Goal: Task Accomplishment & Management: Use online tool/utility

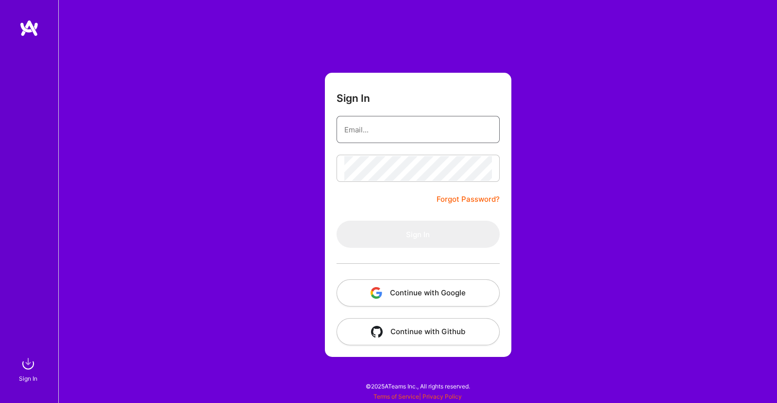
type input "[EMAIL_ADDRESS][DOMAIN_NAME]"
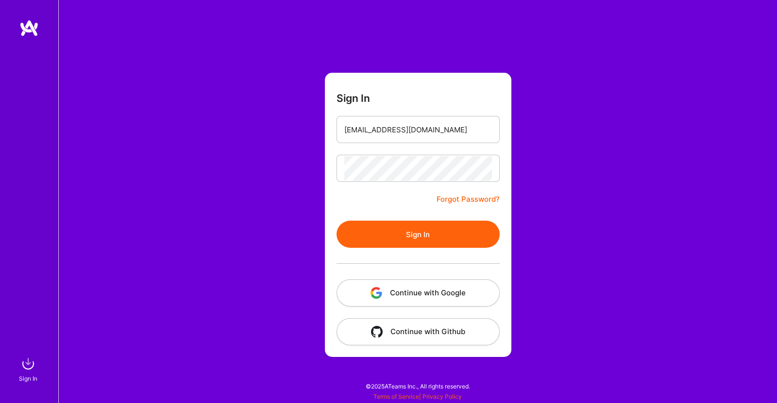
click at [420, 238] on button "Sign In" at bounding box center [417, 234] width 163 height 27
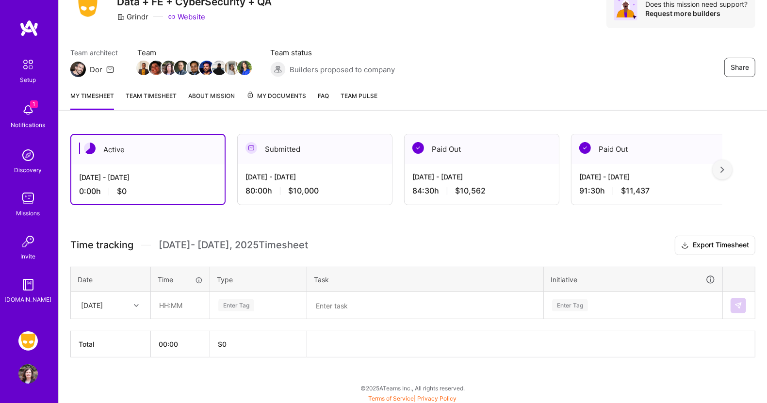
scroll to position [45, 0]
click at [136, 300] on div at bounding box center [137, 305] width 15 height 13
click at [109, 349] on div "[DATE]" at bounding box center [110, 351] width 79 height 18
click at [174, 306] on input "text" at bounding box center [180, 306] width 58 height 26
type input "01:00"
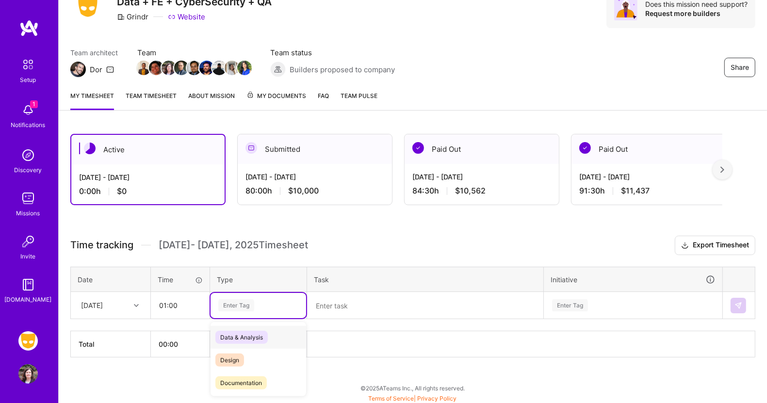
click at [247, 303] on div "Enter Tag" at bounding box center [236, 305] width 36 height 15
type input "me"
click at [235, 377] on span "Meetings" at bounding box center [233, 383] width 35 height 13
click at [338, 299] on textarea at bounding box center [425, 305] width 234 height 25
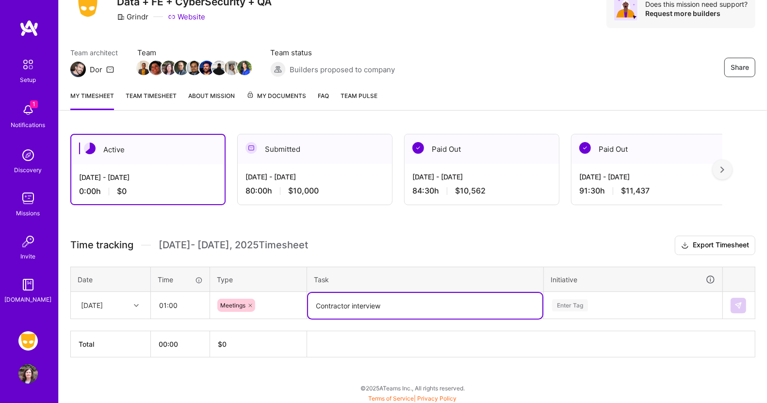
type textarea "Contractor interview"
click at [571, 300] on div "Enter Tag" at bounding box center [634, 305] width 178 height 25
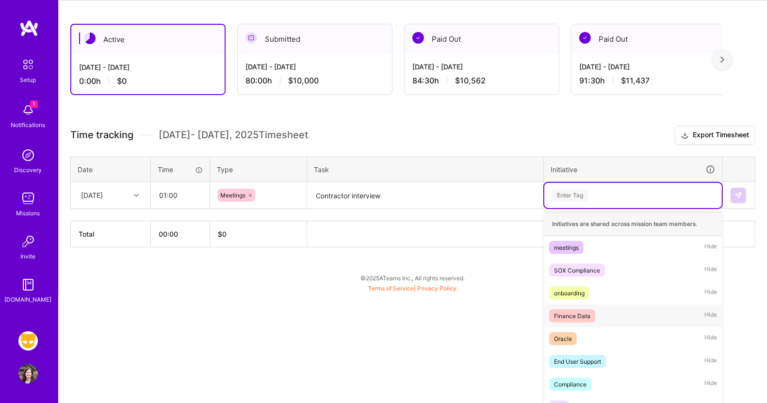
scroll to position [161, 0]
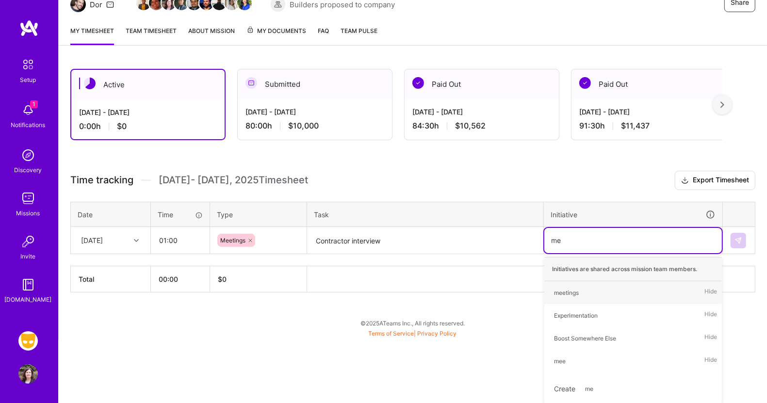
type input "mee"
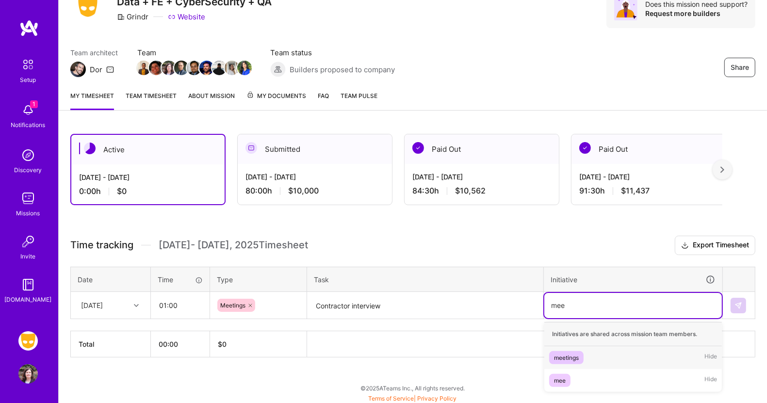
click at [567, 358] on div "meetings" at bounding box center [566, 358] width 25 height 10
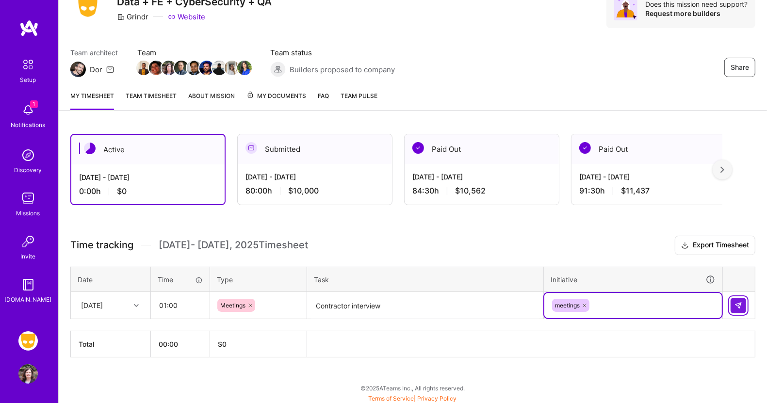
click at [738, 302] on img at bounding box center [739, 306] width 8 height 8
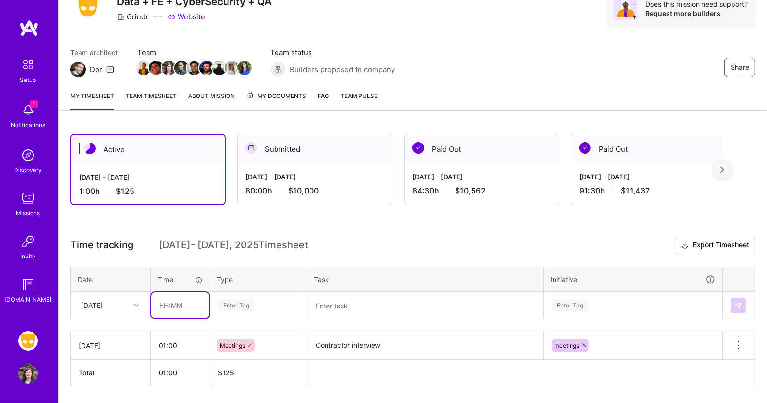
click at [167, 303] on input "text" at bounding box center [180, 306] width 58 height 26
type input "01:00"
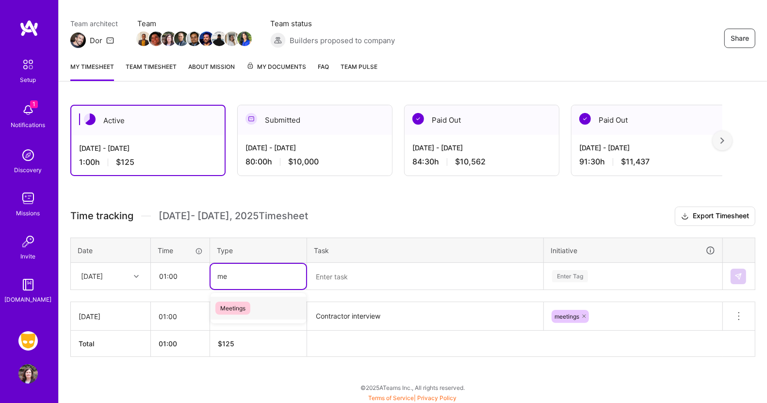
type input "mee"
click at [225, 307] on span "Meetings" at bounding box center [233, 308] width 35 height 13
click at [337, 279] on textarea at bounding box center [425, 277] width 234 height 26
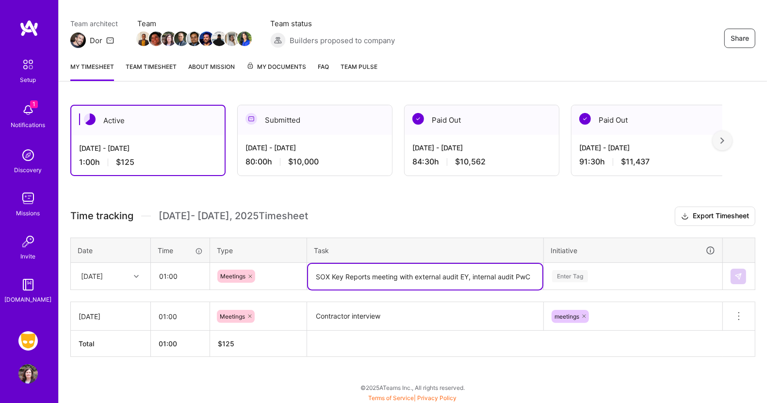
type textarea "SOX Key Reports meeting with external audit EY, internal audit PwC"
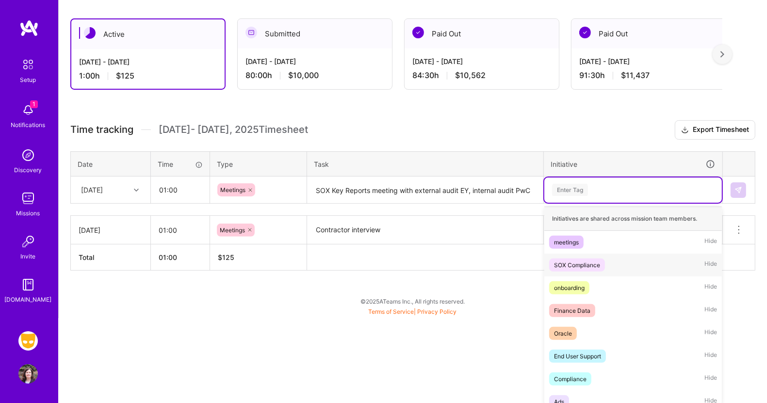
click at [565, 203] on div "option meetings, selected. option SOX Compliance focused, 2 of 48. 48 results a…" at bounding box center [634, 190] width 178 height 25
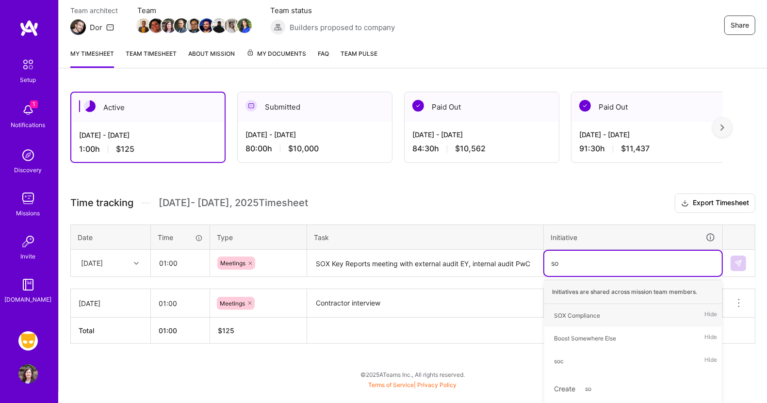
type input "sox"
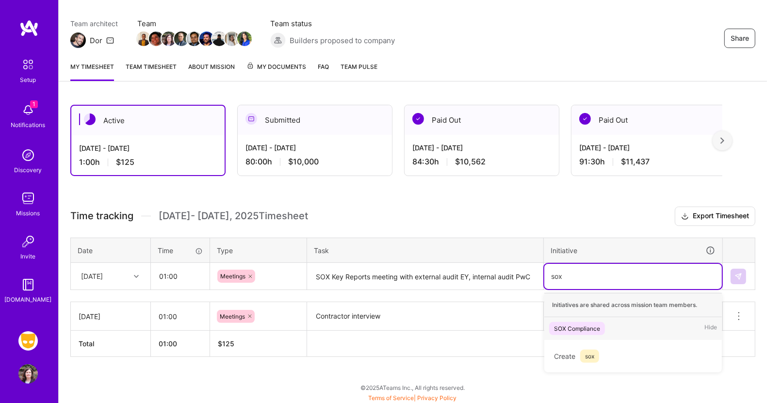
click at [569, 324] on div "SOX Compliance" at bounding box center [577, 329] width 46 height 10
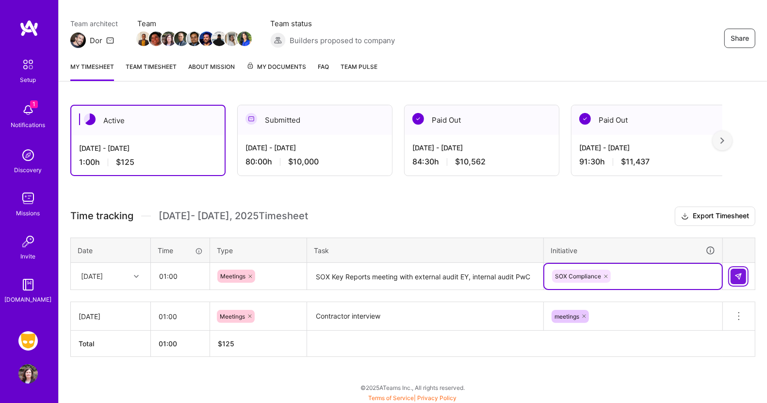
click at [742, 273] on img at bounding box center [739, 277] width 8 height 8
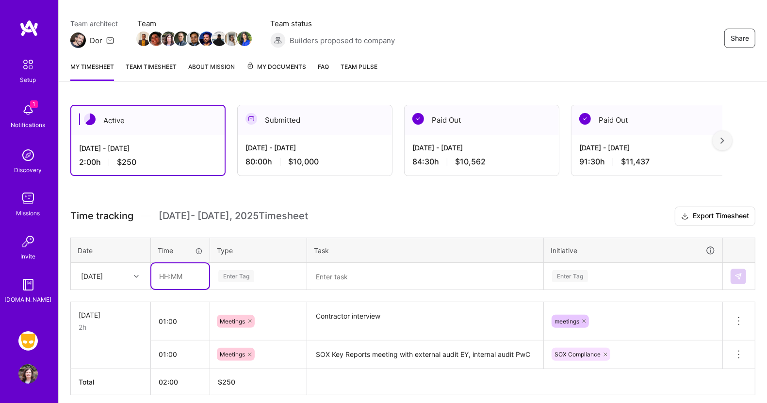
click at [175, 274] on input "text" at bounding box center [180, 277] width 58 height 26
type input "01:00"
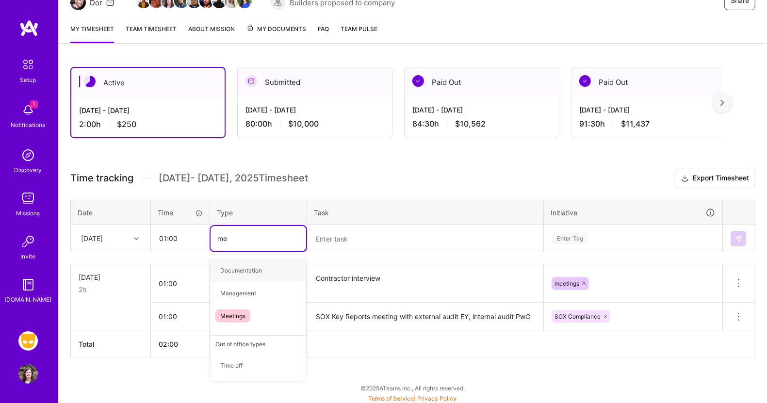
type input "mee"
click at [237, 268] on span "Meetings" at bounding box center [233, 270] width 35 height 13
click at [338, 234] on textarea at bounding box center [425, 239] width 234 height 26
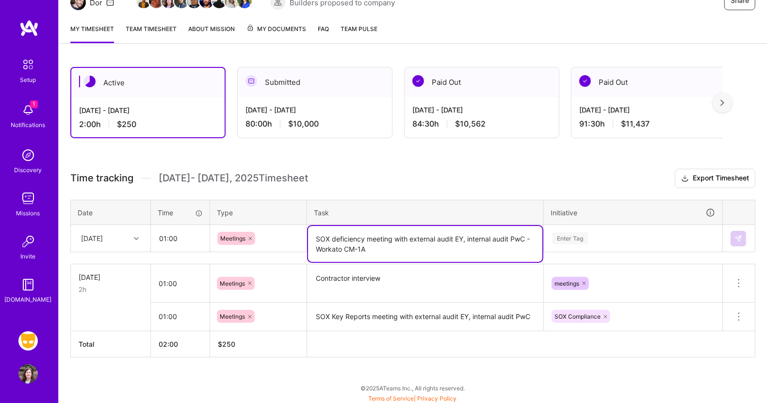
type textarea "SOX deficiency meeting with external audit EY, internal audit PwC - Workato CM-…"
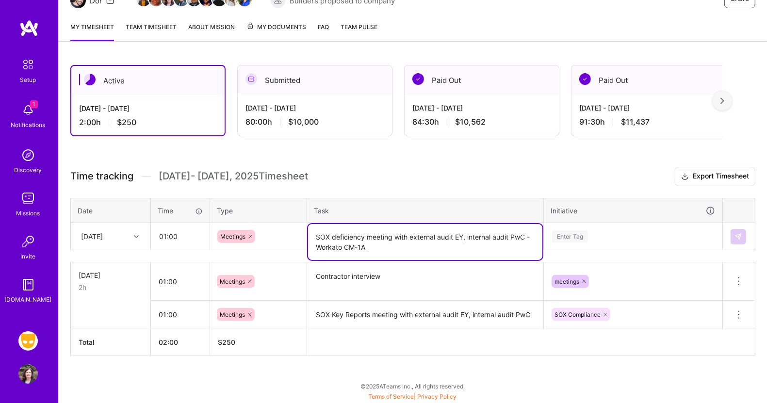
click at [571, 237] on div "Enter Tag" at bounding box center [634, 236] width 178 height 25
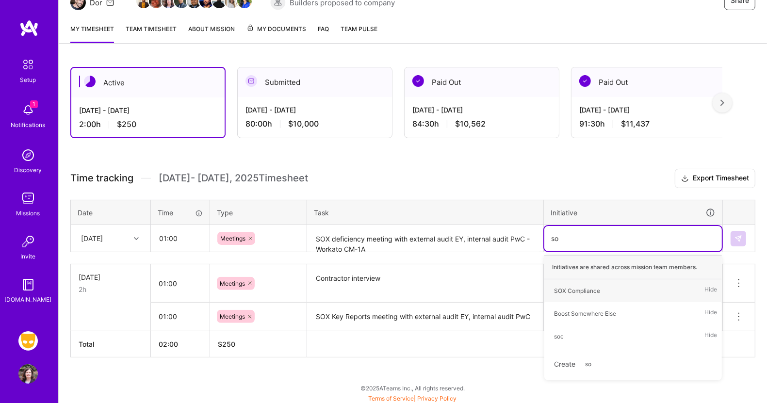
type input "sox"
click at [568, 286] on div "SOX Compliance" at bounding box center [577, 291] width 46 height 10
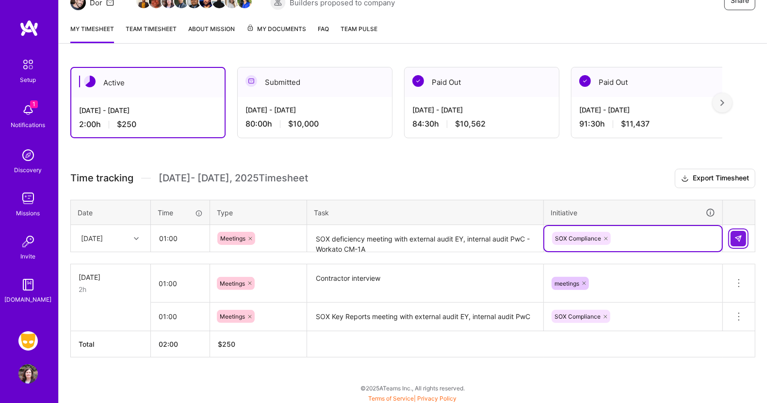
click at [740, 235] on img at bounding box center [739, 239] width 8 height 8
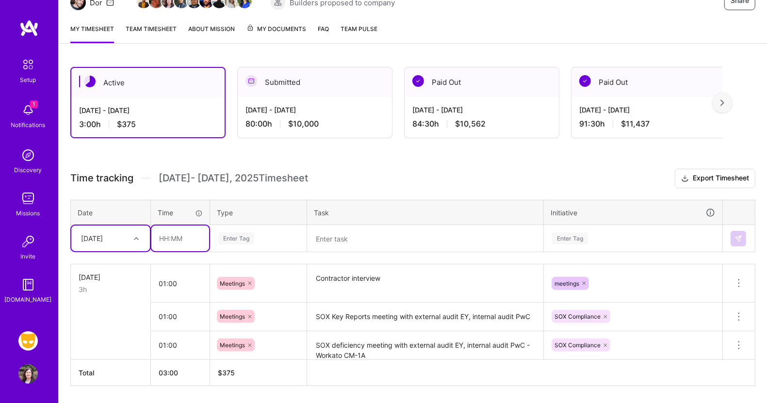
click at [183, 234] on input "text" at bounding box center [180, 239] width 58 height 26
type input "01:00"
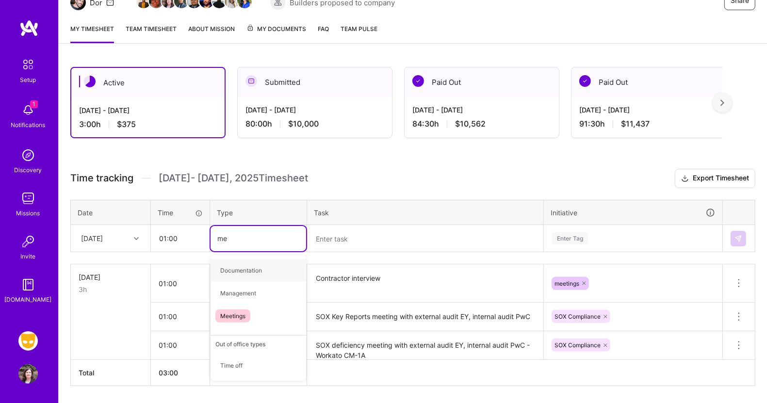
type input "mee"
click at [229, 265] on span "Meetings" at bounding box center [233, 270] width 35 height 13
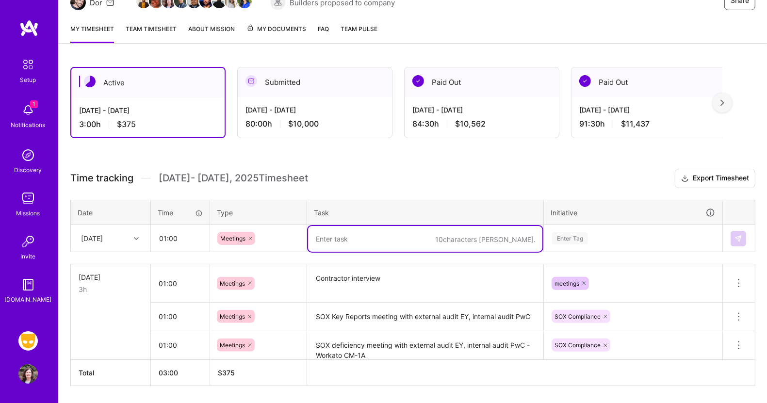
click at [328, 236] on textarea at bounding box center [425, 239] width 234 height 26
type textarea "Contractor interview"
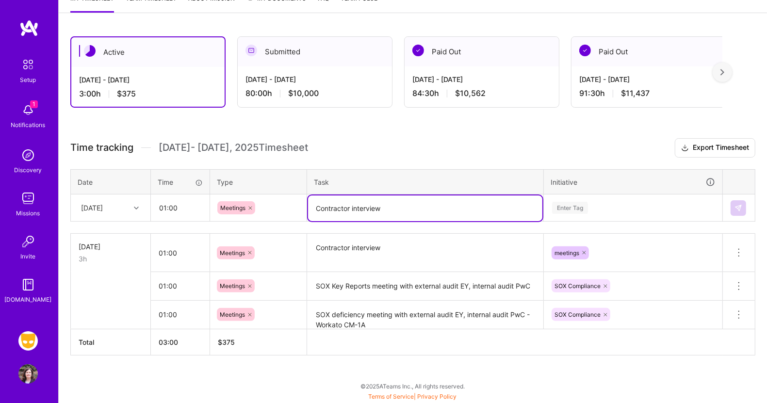
click at [578, 221] on div "Enter Tag" at bounding box center [634, 208] width 178 height 25
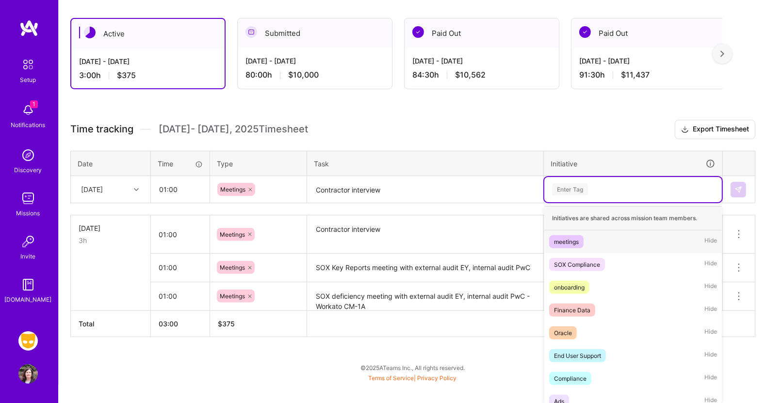
scroll to position [161, 0]
click at [576, 239] on div "meetings" at bounding box center [566, 241] width 25 height 10
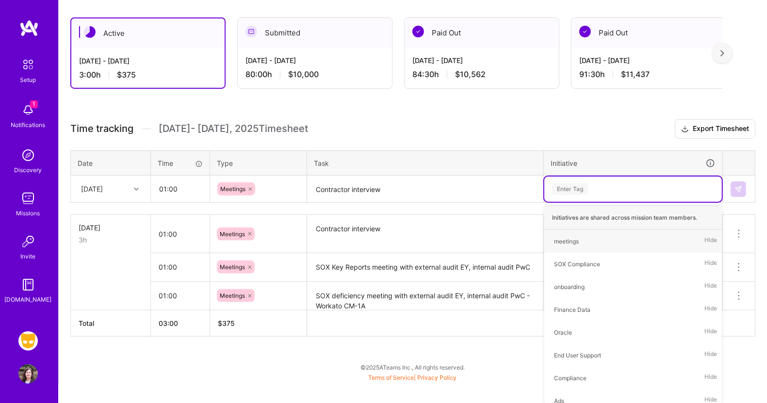
scroll to position [140, 0]
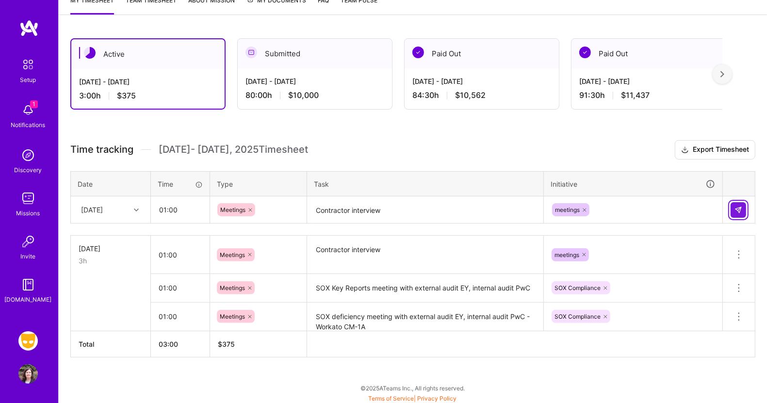
click at [741, 208] on img at bounding box center [739, 210] width 8 height 8
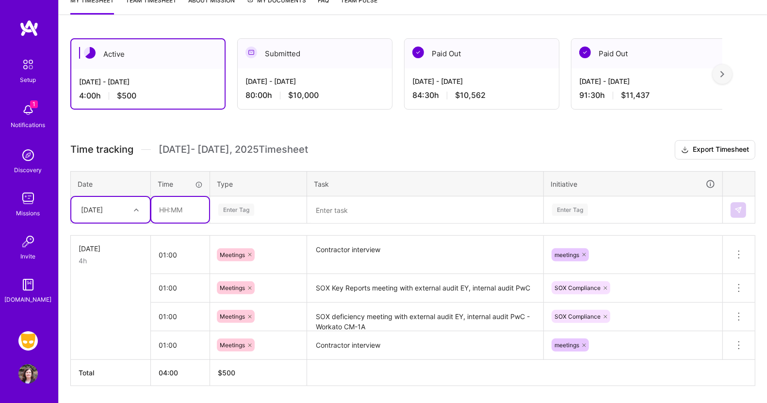
click at [193, 206] on input "text" at bounding box center [180, 210] width 58 height 26
type input "02:00"
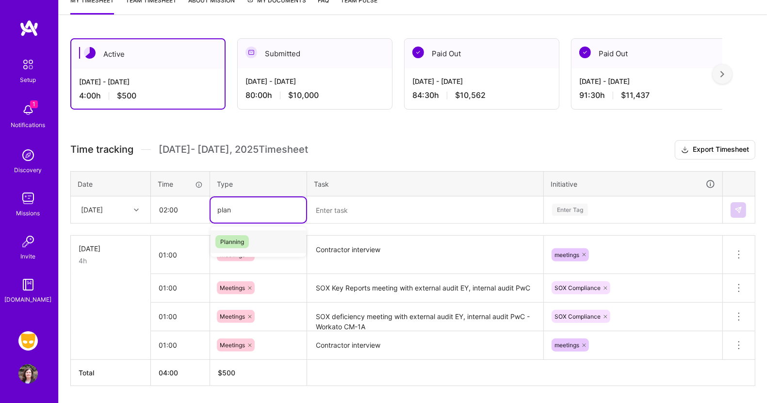
type input "plann"
click at [229, 235] on span "Planning" at bounding box center [232, 241] width 33 height 13
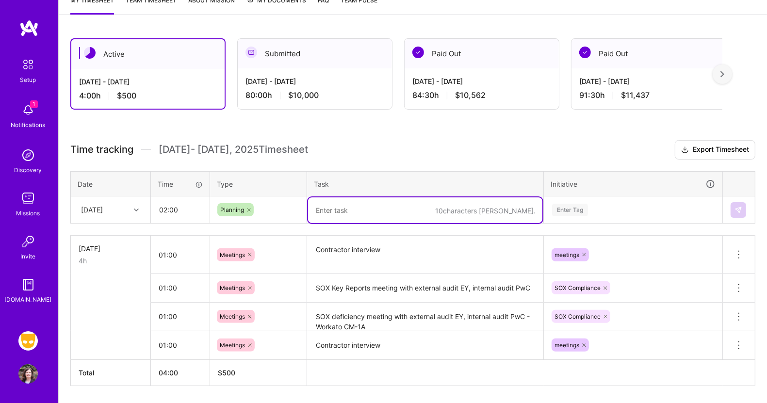
click at [359, 202] on textarea at bounding box center [425, 211] width 234 height 26
type textarea "Vanta implementation planning"
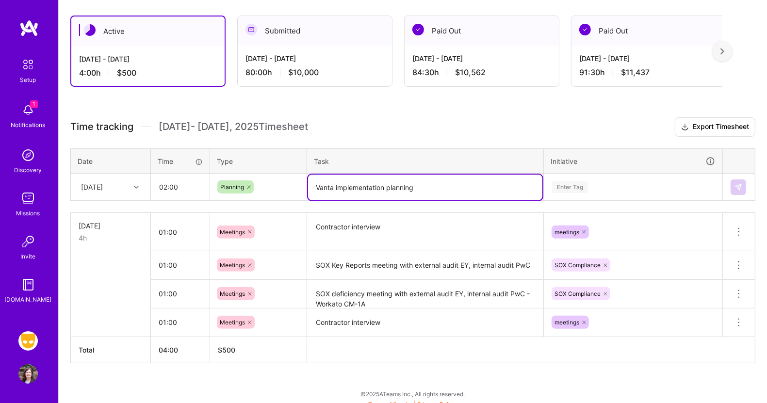
click at [581, 200] on div "Enter Tag" at bounding box center [634, 187] width 178 height 25
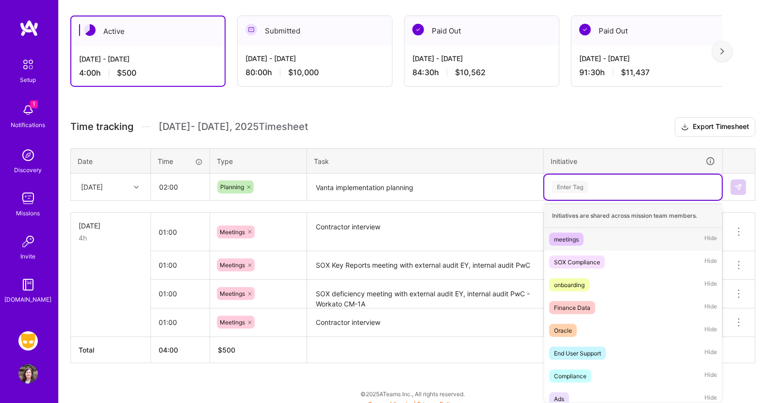
scroll to position [165, 0]
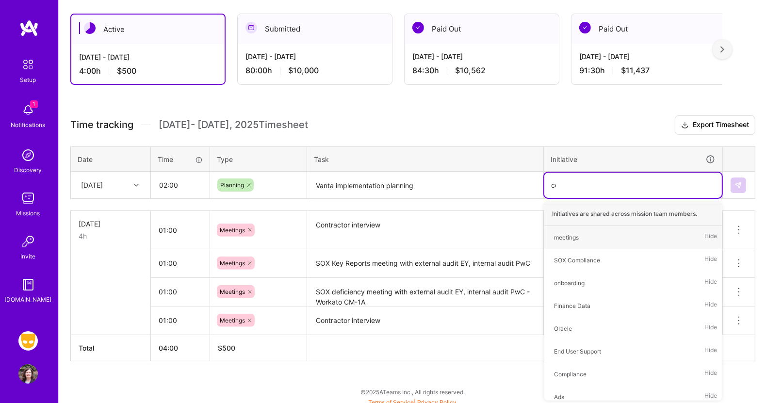
type input "com"
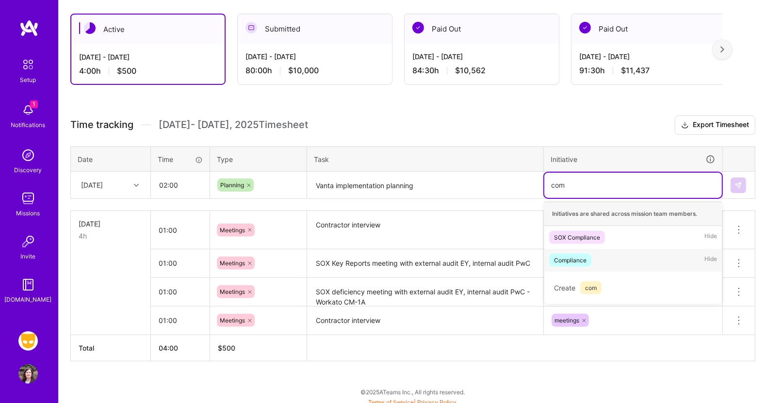
click at [569, 256] on div "Compliance" at bounding box center [570, 260] width 33 height 10
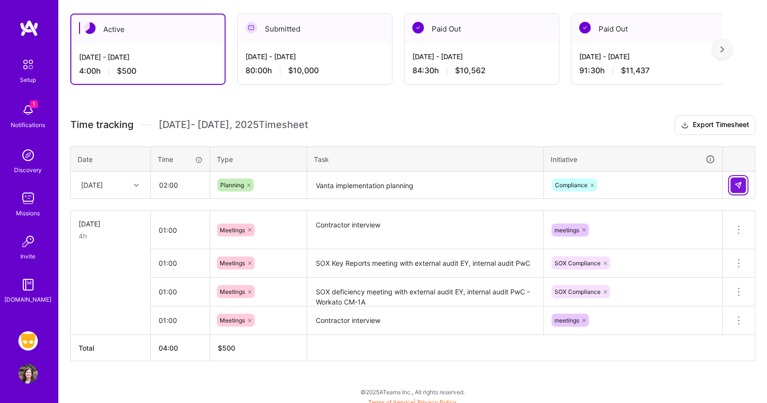
click at [736, 183] on img at bounding box center [739, 186] width 8 height 8
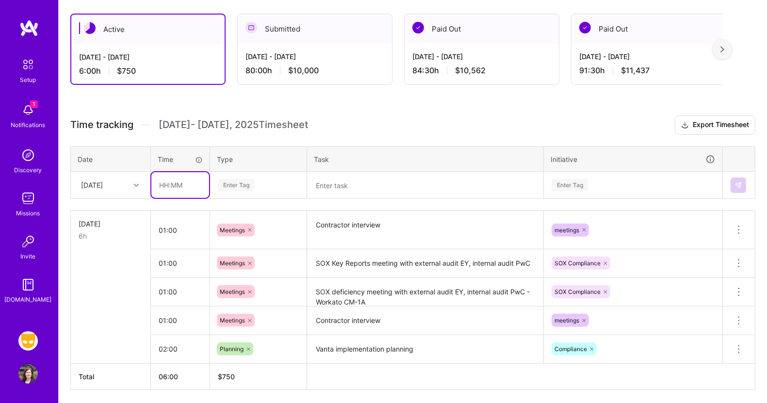
click at [177, 186] on input "text" at bounding box center [180, 185] width 58 height 26
type input "02:00"
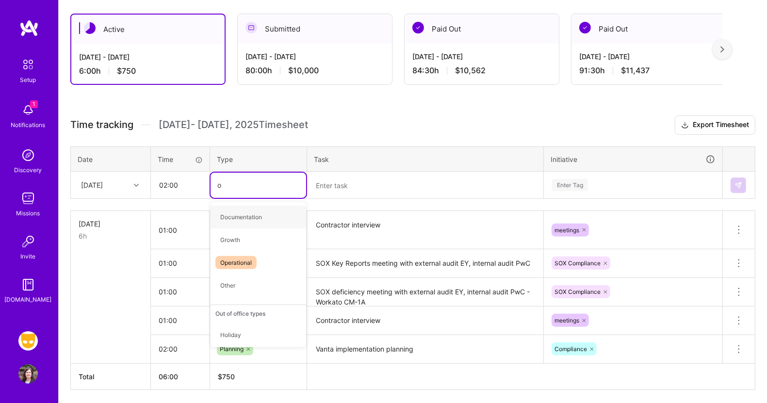
type input "op"
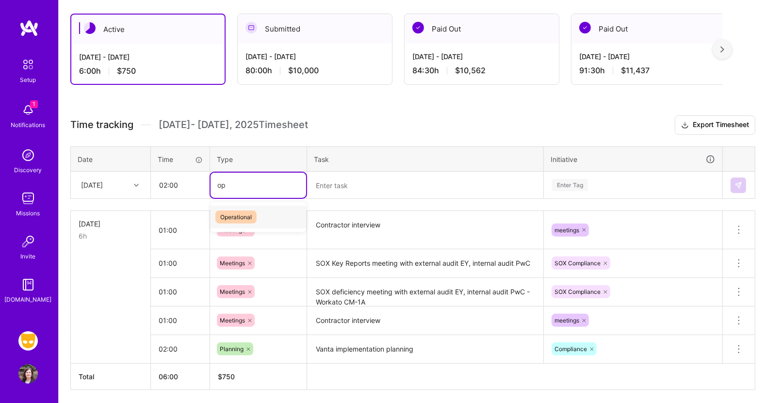
click at [228, 212] on span "Operational" at bounding box center [236, 217] width 41 height 13
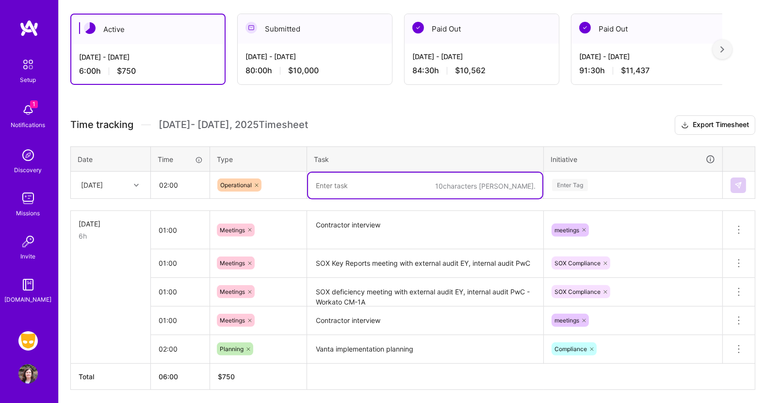
click at [347, 187] on textarea at bounding box center [425, 186] width 234 height 26
type textarea "SOX work item triage, open deficiencies"
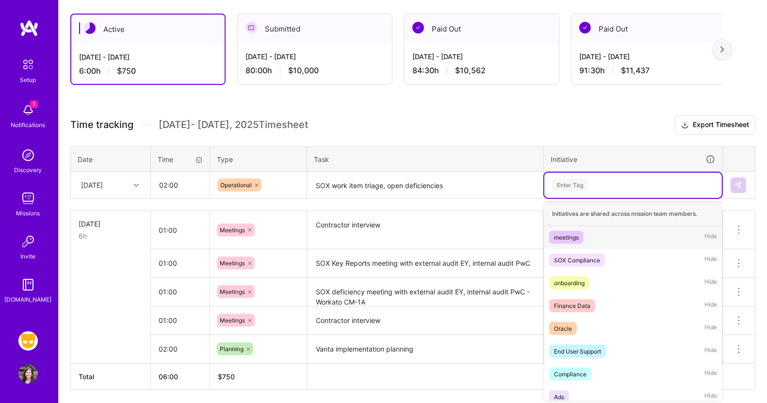
click at [619, 185] on div "Enter Tag" at bounding box center [633, 185] width 164 height 12
click at [589, 257] on div "SOX Compliance" at bounding box center [577, 260] width 46 height 10
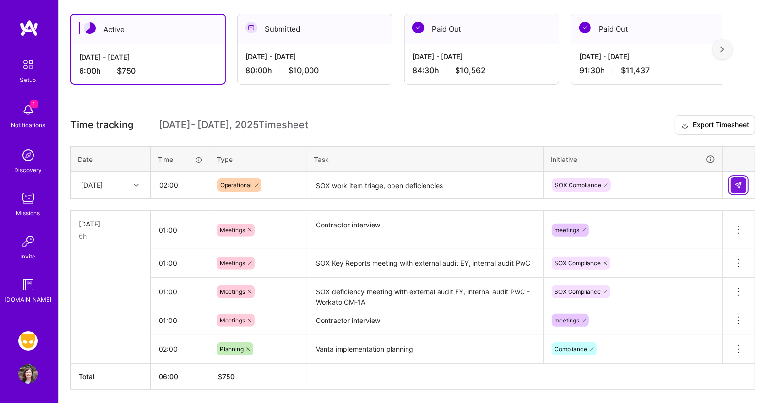
click at [739, 183] on img at bounding box center [739, 186] width 8 height 8
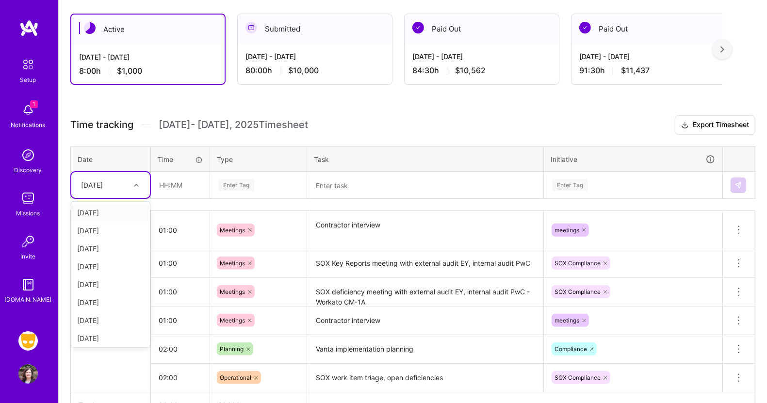
click at [136, 184] on icon at bounding box center [136, 185] width 5 height 5
click at [118, 230] on div "[DATE]" at bounding box center [110, 231] width 79 height 18
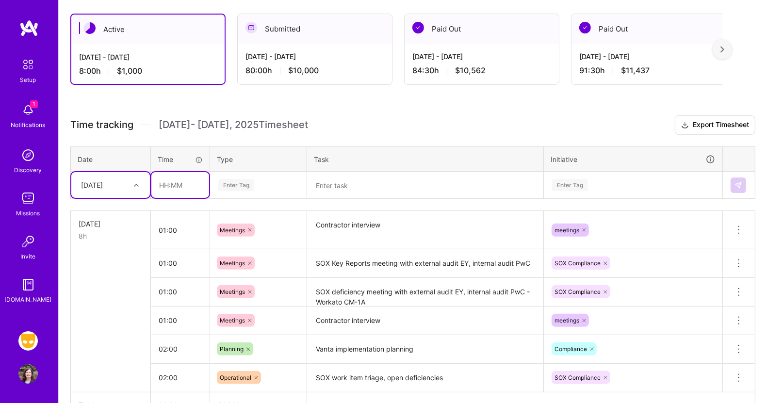
click at [172, 183] on input "text" at bounding box center [180, 185] width 58 height 26
type input "01:30"
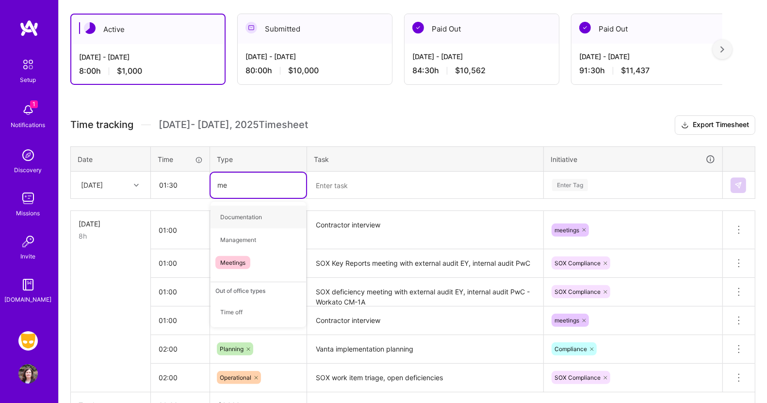
type input "mee"
click at [232, 216] on span "Meetings" at bounding box center [233, 217] width 35 height 13
click at [332, 190] on textarea at bounding box center [425, 186] width 234 height 26
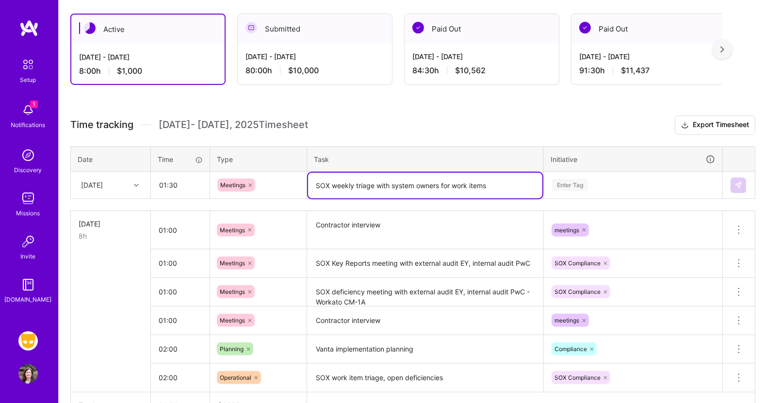
click at [443, 181] on textarea "SOX weekly triage with system owners for work items" at bounding box center [425, 186] width 234 height 26
type textarea "SOX weekly triage with system owners and internal audit for work items"
click at [562, 180] on div "Enter Tag" at bounding box center [570, 185] width 36 height 15
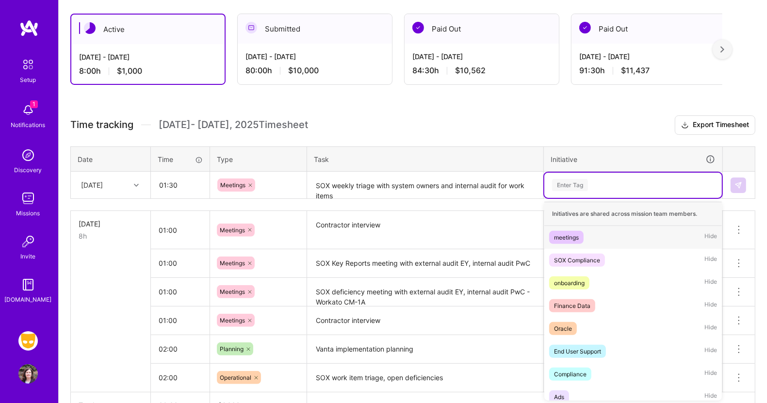
click at [559, 233] on div "meetings" at bounding box center [566, 237] width 25 height 10
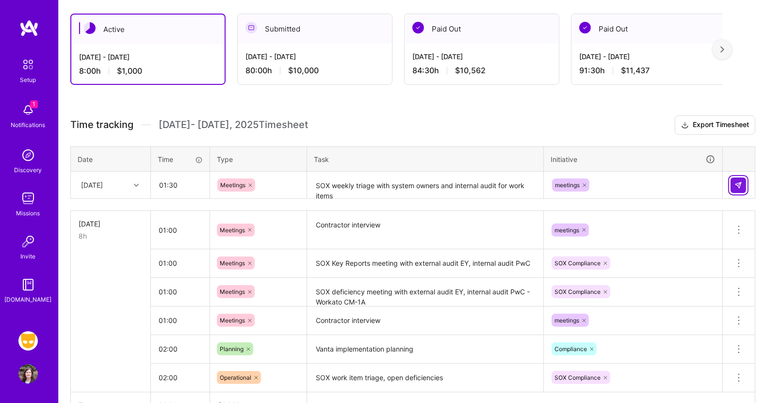
click at [741, 185] on img at bounding box center [739, 186] width 8 height 8
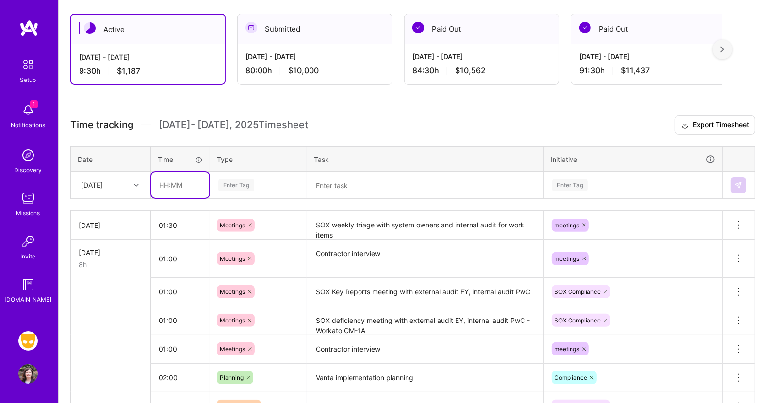
click at [162, 183] on input "text" at bounding box center [180, 185] width 58 height 26
type input "01:00"
click at [232, 184] on div "Enter Tag" at bounding box center [236, 185] width 36 height 15
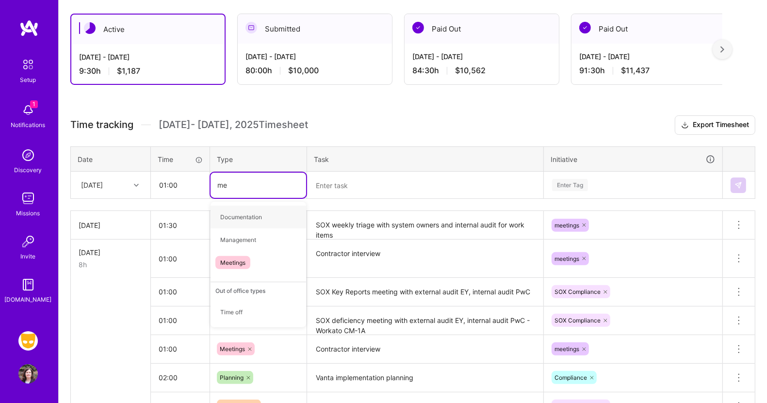
type input "mee"
click at [225, 215] on span "Meetings" at bounding box center [233, 217] width 35 height 13
click at [340, 179] on textarea at bounding box center [425, 186] width 234 height 26
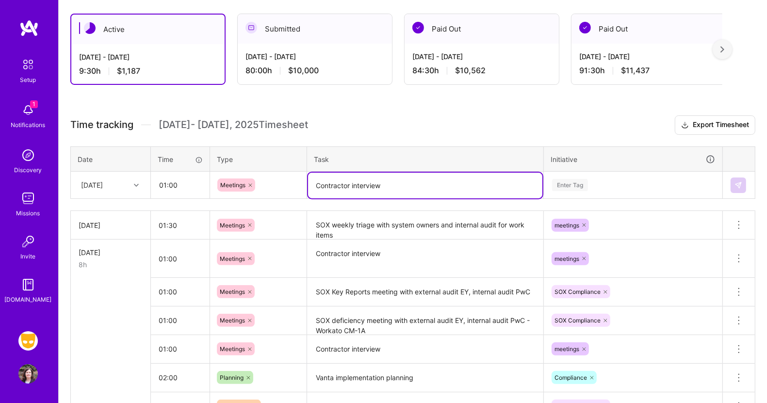
type textarea "Contractor interview"
click at [577, 180] on div "Enter Tag" at bounding box center [570, 185] width 36 height 15
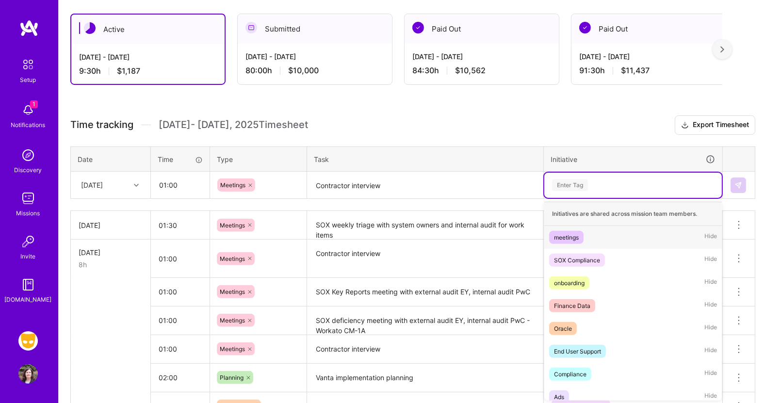
click at [566, 236] on div "meetings" at bounding box center [566, 237] width 25 height 10
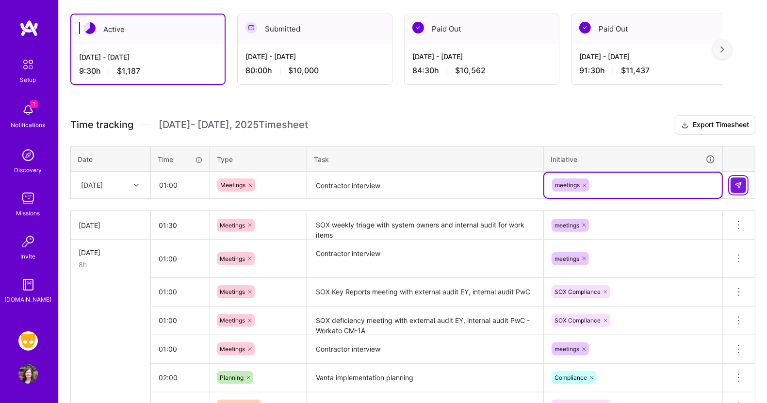
click at [739, 184] on img at bounding box center [739, 186] width 8 height 8
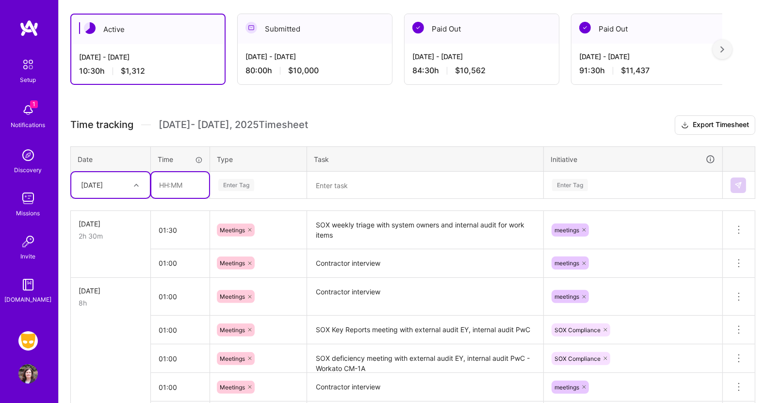
click at [180, 181] on input "text" at bounding box center [180, 185] width 58 height 26
type input "01:30"
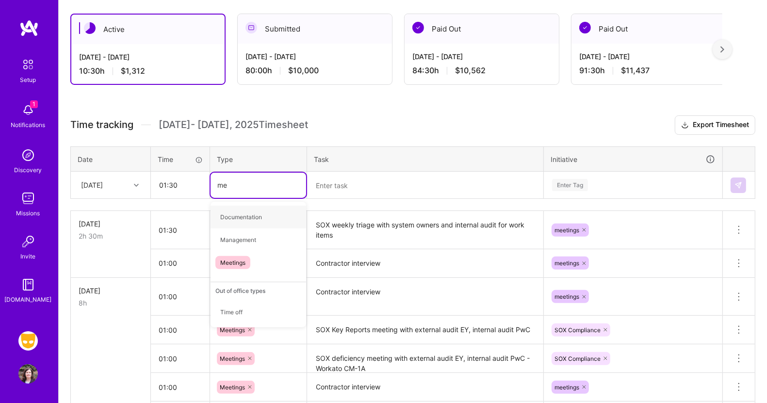
type input "mee"
click at [229, 207] on div "Meetings" at bounding box center [259, 217] width 96 height 23
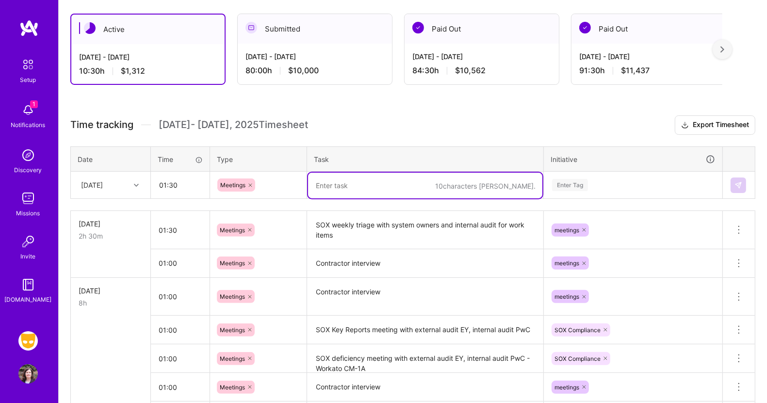
click at [332, 178] on textarea at bounding box center [425, 186] width 234 height 26
drag, startPoint x: 332, startPoint y: 178, endPoint x: 323, endPoint y: 184, distance: 10.4
click at [323, 184] on textarea at bounding box center [425, 186] width 234 height 26
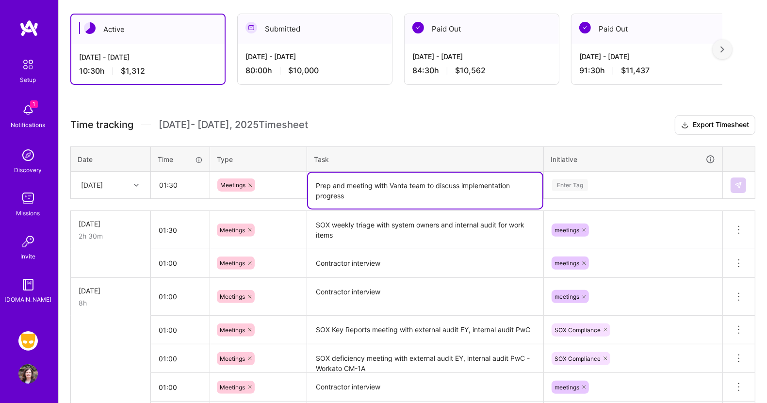
drag, startPoint x: 489, startPoint y: 188, endPoint x: 698, endPoint y: 150, distance: 212.7
click at [698, 150] on table "Date Time Type Task Initiative [DATE] 01:30 Meetings Prep and meeting with [PER…" at bounding box center [412, 173] width 685 height 53
type textarea "Prep and meeting with Vanta team to discuss implementation progress"
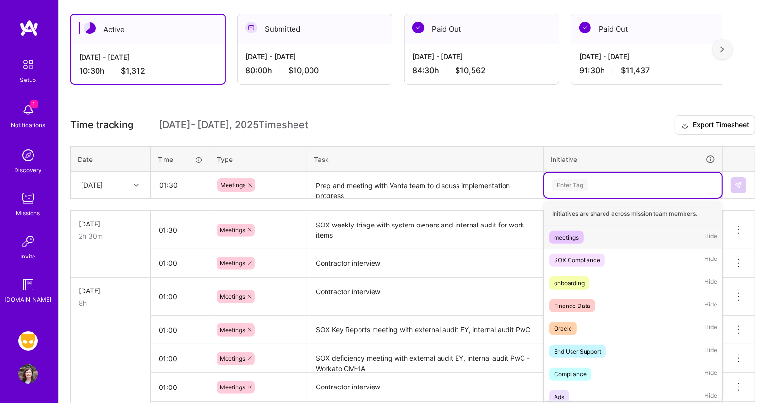
click at [591, 183] on div "Enter Tag" at bounding box center [633, 185] width 164 height 12
click at [570, 231] on span "meetings" at bounding box center [566, 237] width 34 height 13
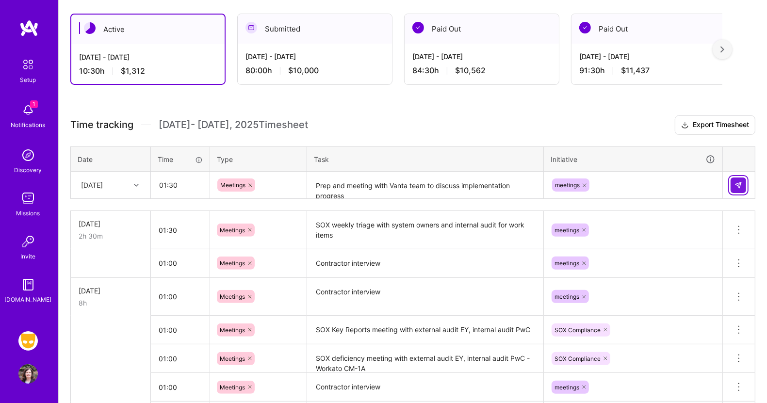
click at [736, 182] on img at bounding box center [739, 186] width 8 height 8
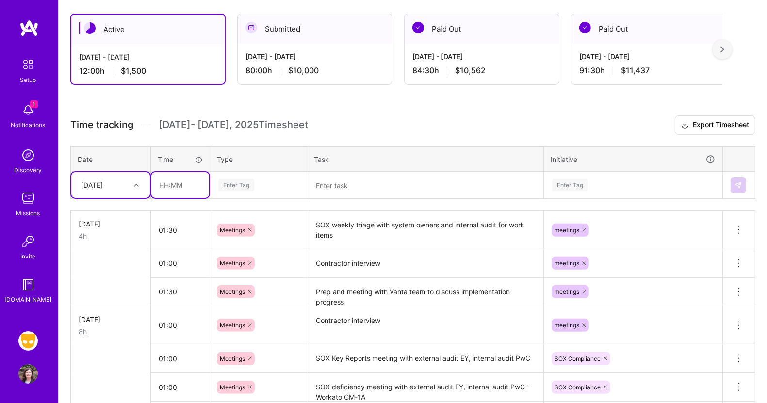
click at [179, 182] on input "text" at bounding box center [180, 185] width 58 height 26
type input "02:00"
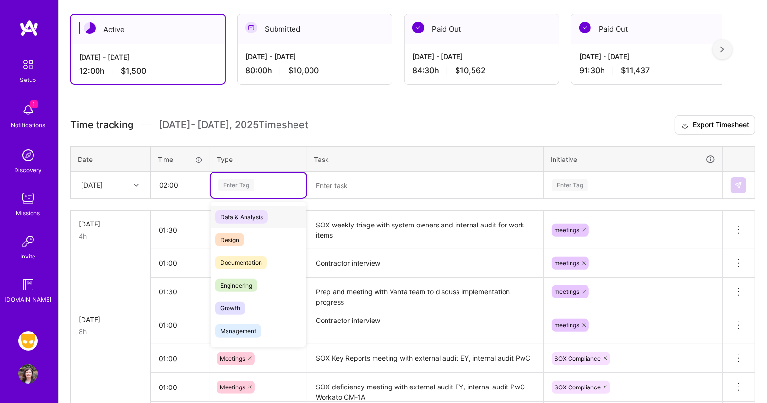
click at [233, 184] on div "Enter Tag" at bounding box center [236, 185] width 36 height 15
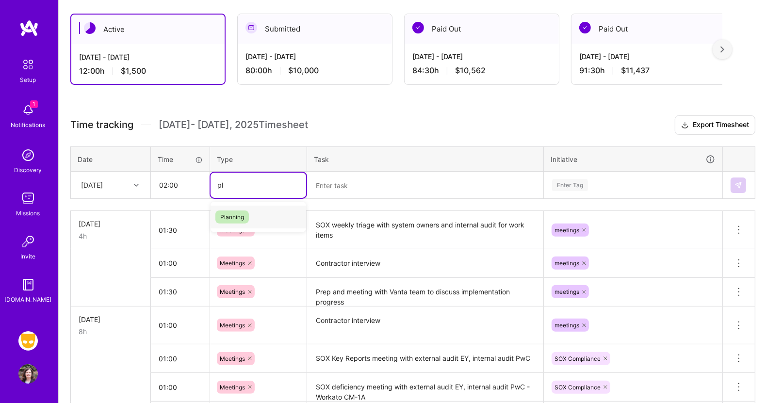
type input "pla"
click at [228, 215] on span "Planning" at bounding box center [232, 217] width 33 height 13
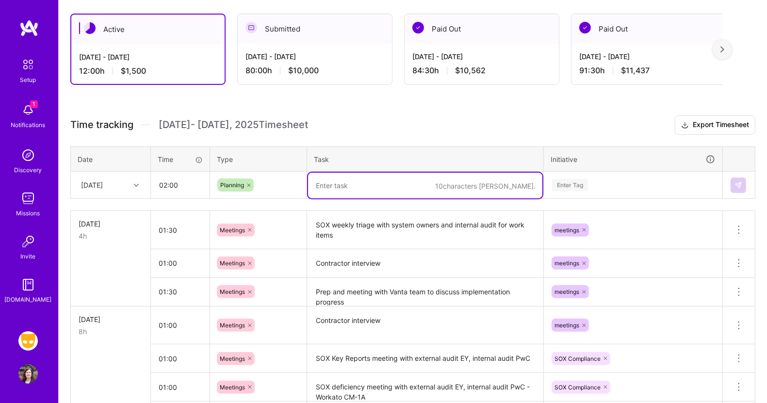
click at [326, 183] on textarea at bounding box center [425, 186] width 234 height 26
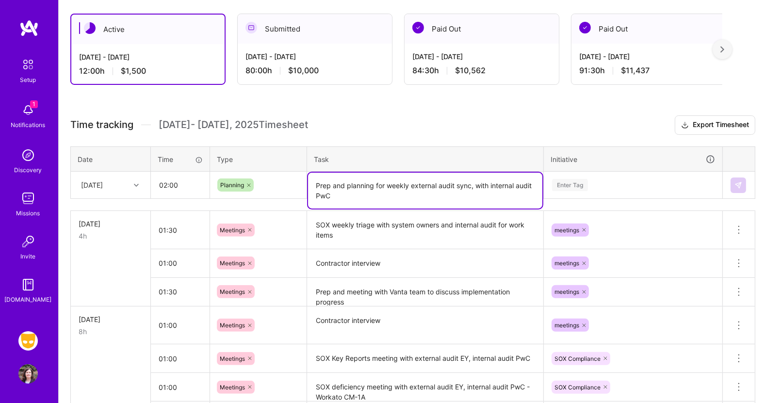
type textarea "Prep and planning for weekly external audit sync, with internal audit PwC"
click at [578, 182] on div "Enter Tag" at bounding box center [570, 185] width 36 height 15
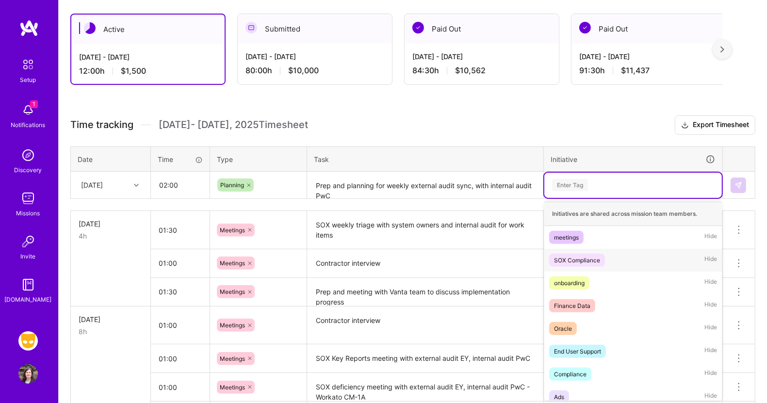
click at [567, 255] on div "SOX Compliance" at bounding box center [577, 260] width 46 height 10
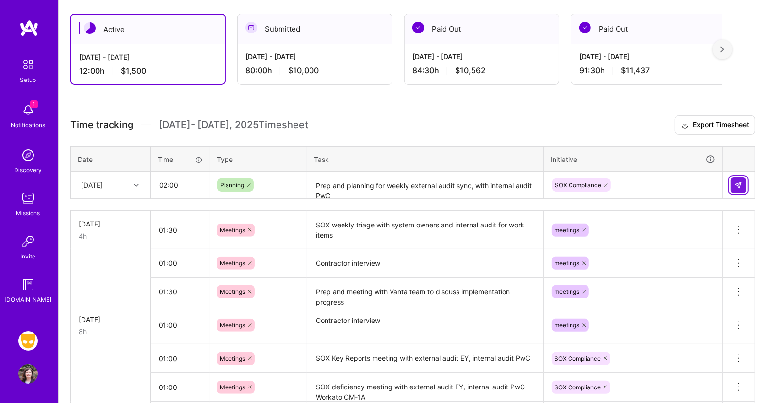
click at [736, 187] on img at bounding box center [739, 186] width 8 height 8
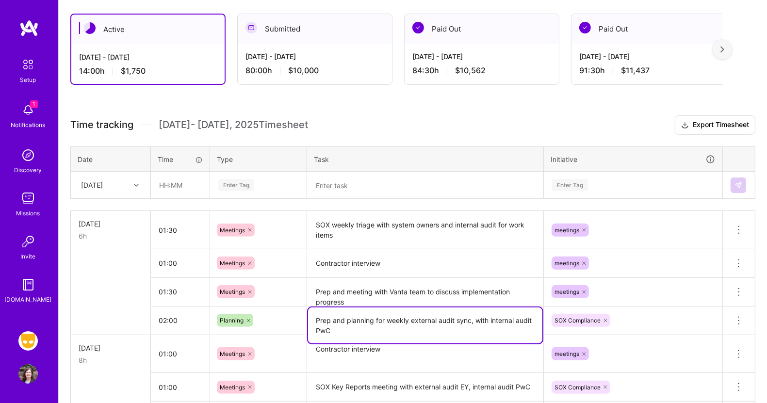
click at [411, 316] on textarea "Prep and planning for weekly external audit sync, with internal audit PwC" at bounding box center [425, 326] width 234 height 36
type textarea "Prep and planning for weekly SOX external audit sync, with internal audit PwC"
click at [434, 190] on textarea at bounding box center [425, 186] width 234 height 26
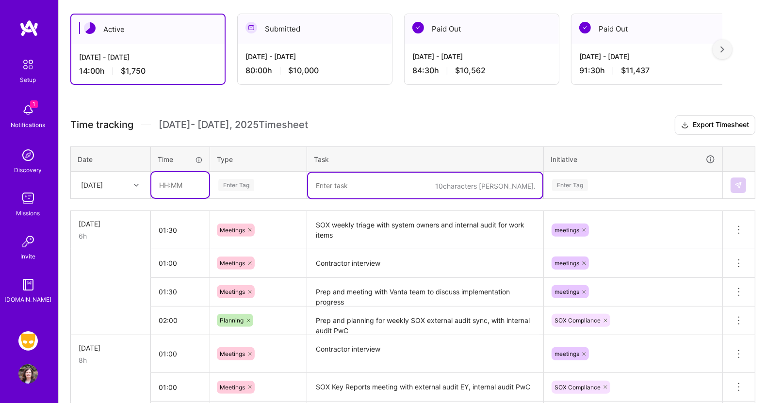
click at [192, 182] on input "text" at bounding box center [180, 185] width 58 height 26
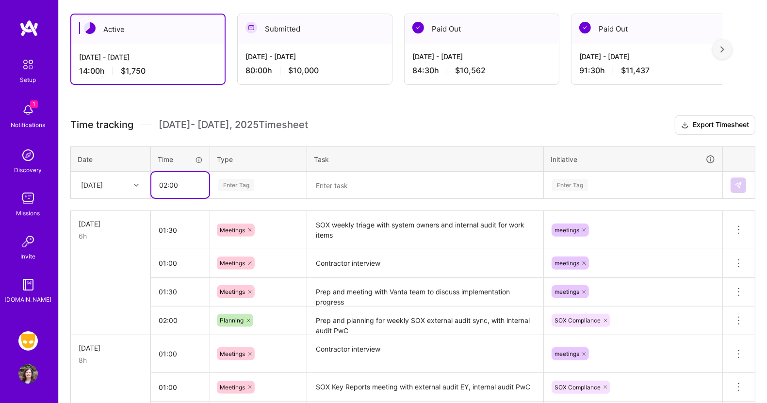
type input "02:00"
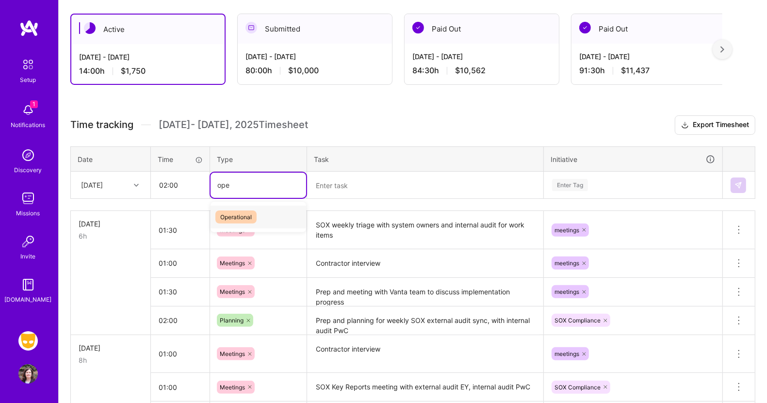
type input "oper"
click at [227, 215] on span "Operational" at bounding box center [236, 217] width 41 height 13
click at [325, 183] on textarea at bounding box center [425, 186] width 234 height 26
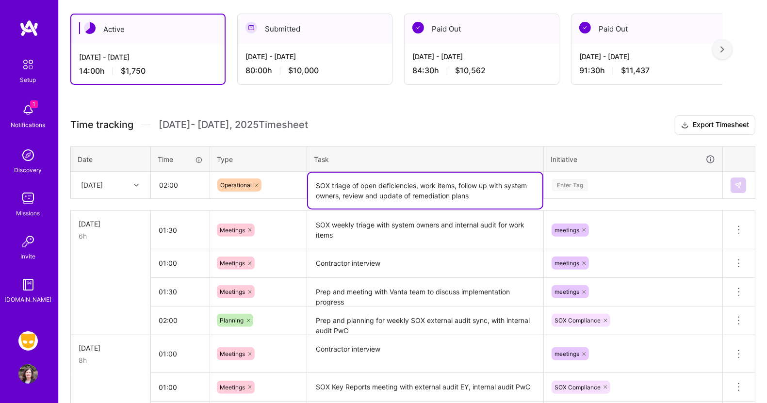
type textarea "SOX triage of open deficiencies, work items, follow up with system owners, revi…"
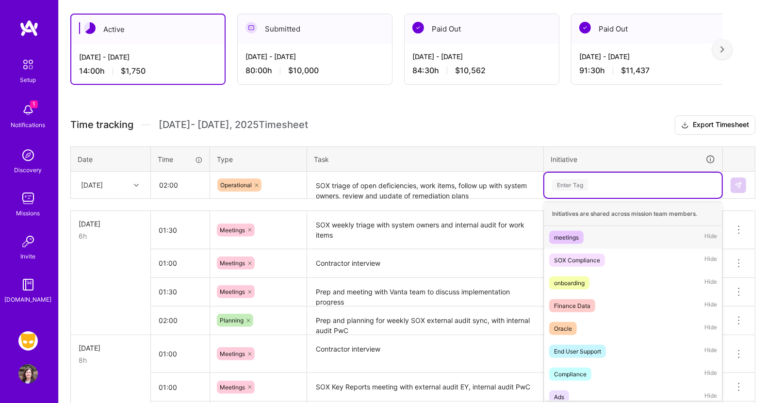
click at [584, 179] on div "Enter Tag" at bounding box center [570, 185] width 36 height 15
click at [583, 257] on div "SOX Compliance" at bounding box center [577, 260] width 46 height 10
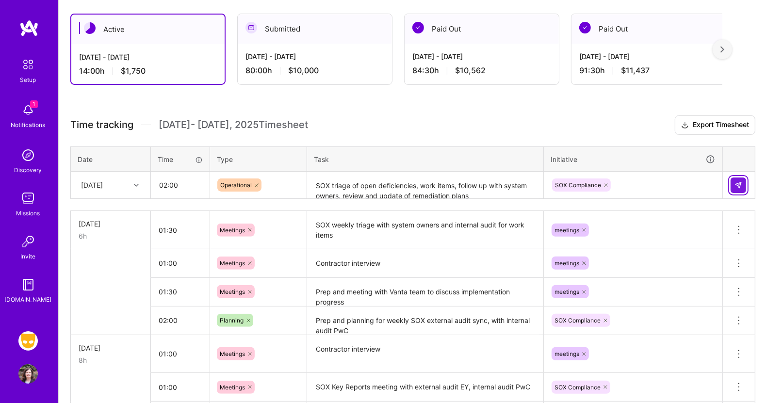
click at [739, 182] on img at bounding box center [739, 186] width 8 height 8
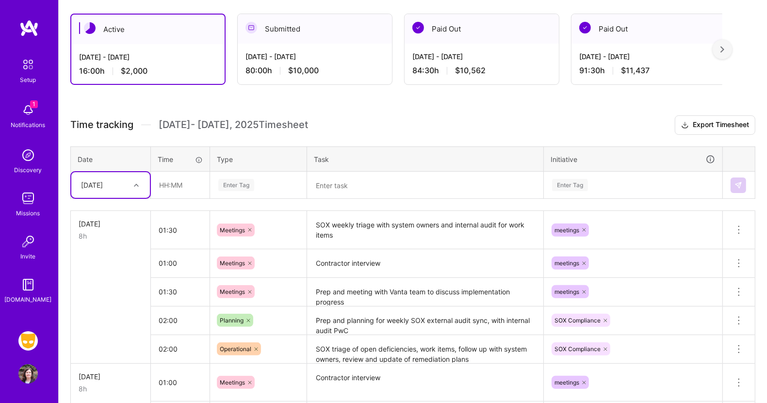
click at [135, 183] on icon at bounding box center [136, 185] width 5 height 5
click at [108, 246] on div "[DATE]" at bounding box center [110, 249] width 79 height 18
click at [180, 189] on input "text" at bounding box center [180, 185] width 58 height 26
type input "02:00"
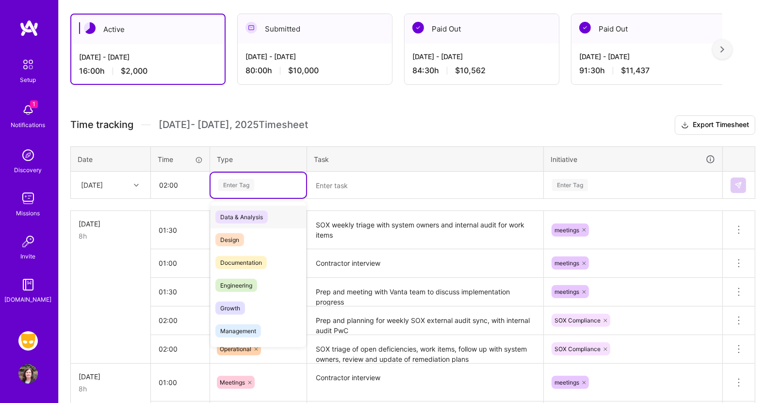
click at [232, 185] on div "Enter Tag" at bounding box center [236, 185] width 36 height 15
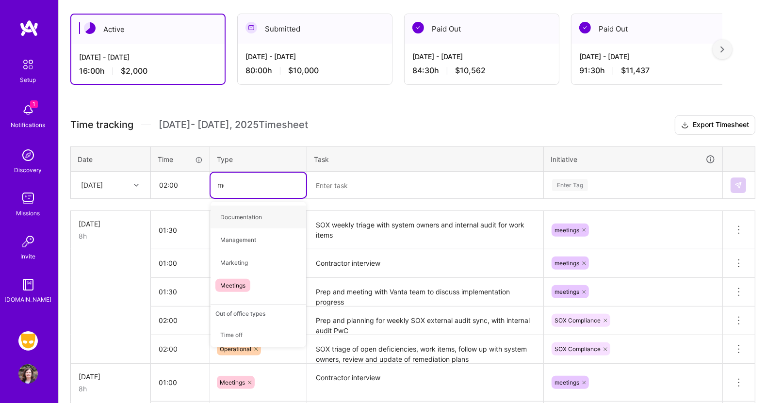
type input "mee"
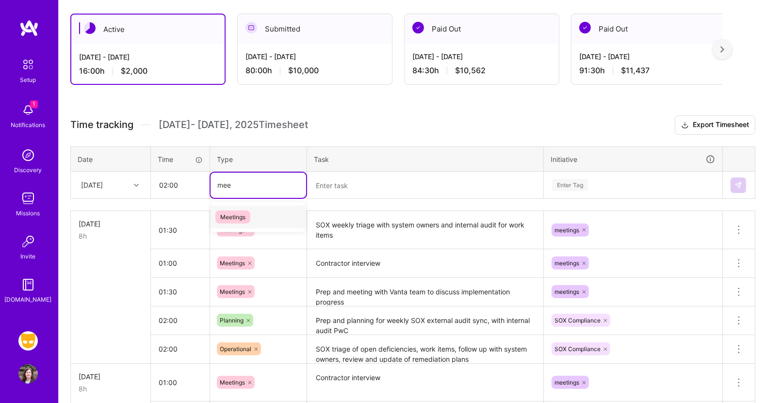
click at [232, 215] on span "Meetings" at bounding box center [233, 217] width 35 height 13
click at [327, 184] on textarea at bounding box center [425, 186] width 234 height 26
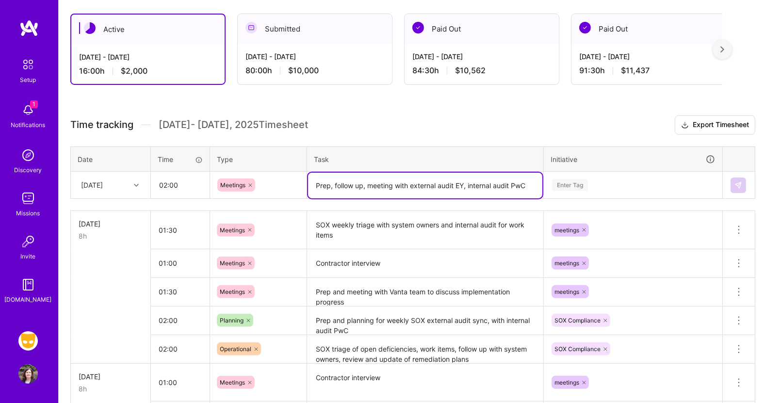
type textarea "Prep, follow up, meeting with external audit EY, internal audit PwC"
click at [579, 184] on div "Enter Tag" at bounding box center [570, 185] width 36 height 15
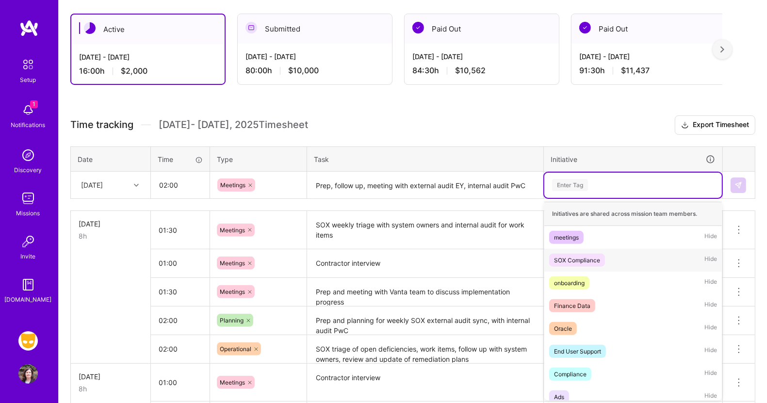
click at [571, 258] on div "SOX Compliance" at bounding box center [577, 260] width 46 height 10
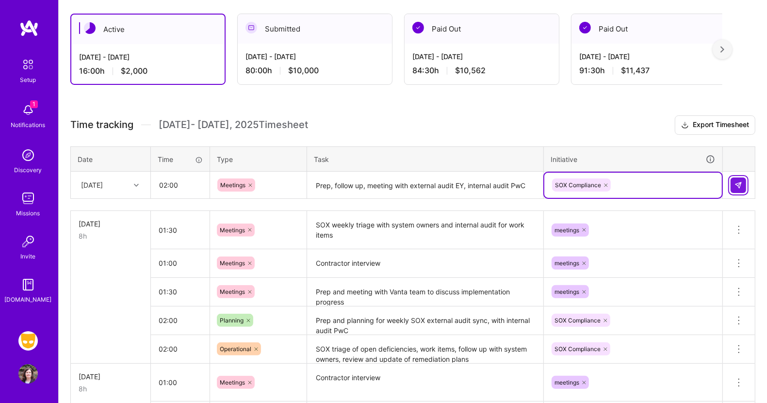
click at [742, 178] on button at bounding box center [739, 186] width 16 height 16
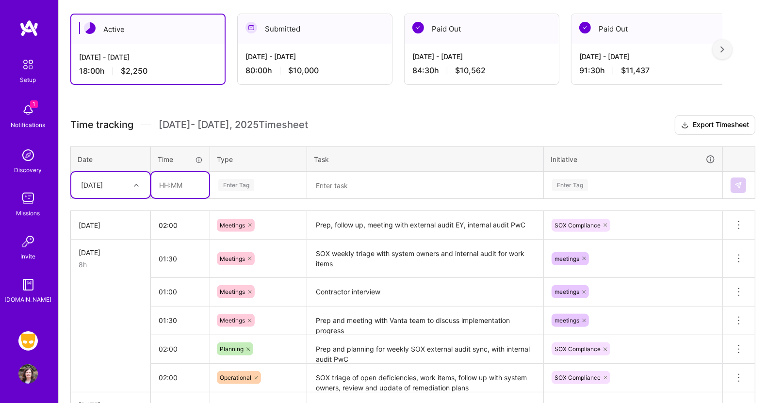
click at [181, 187] on input "text" at bounding box center [180, 185] width 58 height 26
type input "00:30"
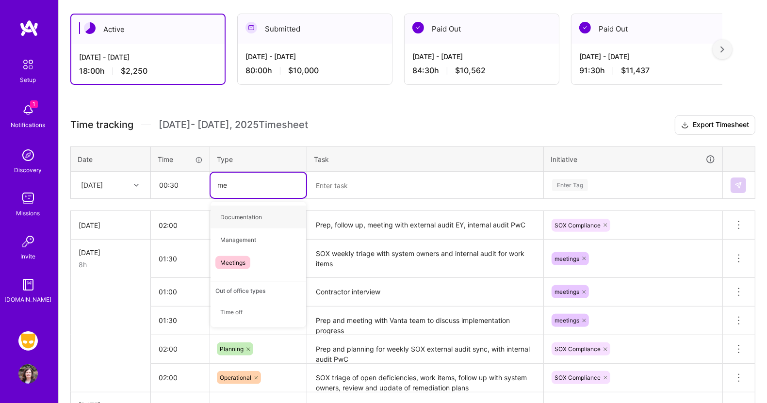
type input "mee"
click at [228, 207] on div "Meetings" at bounding box center [259, 217] width 96 height 23
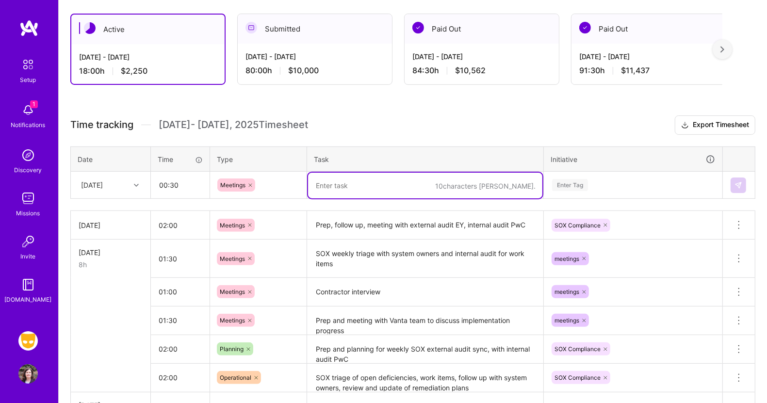
click at [325, 181] on textarea at bounding box center [425, 186] width 234 height 26
type textarea "W"
type textarea "Internal weekly compliance standup meeting"
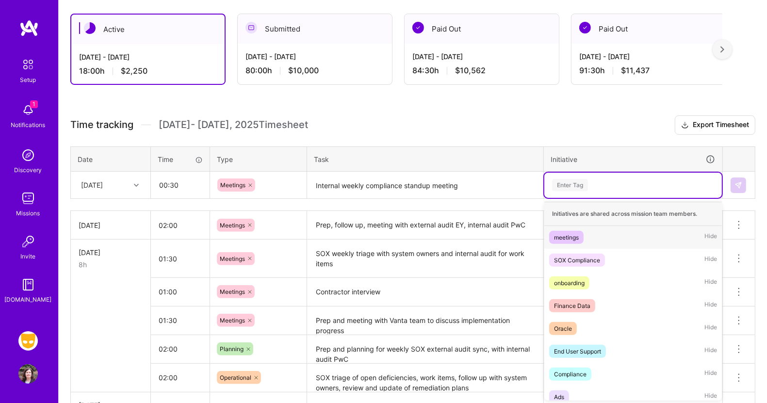
click at [580, 184] on div "Enter Tag" at bounding box center [570, 185] width 36 height 15
click at [568, 231] on span "meetings" at bounding box center [566, 237] width 34 height 13
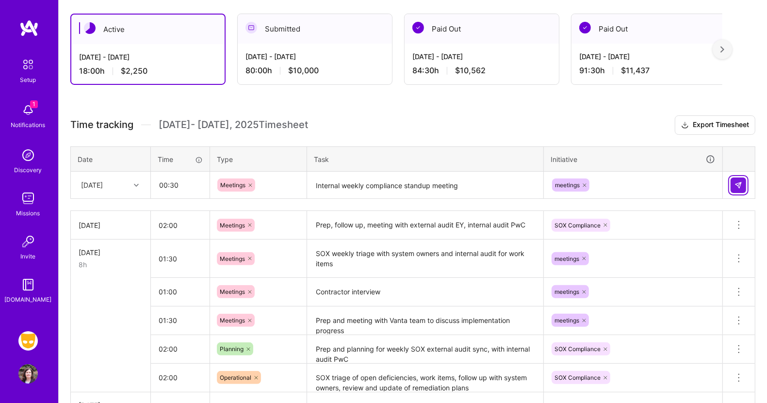
click at [738, 182] on img at bounding box center [739, 186] width 8 height 8
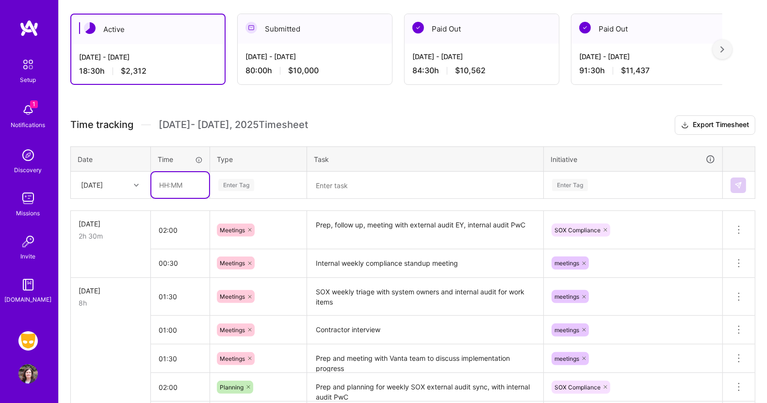
click at [173, 181] on input "text" at bounding box center [180, 185] width 58 height 26
type input "01:30"
click at [233, 181] on div "Enter Tag" at bounding box center [236, 185] width 36 height 15
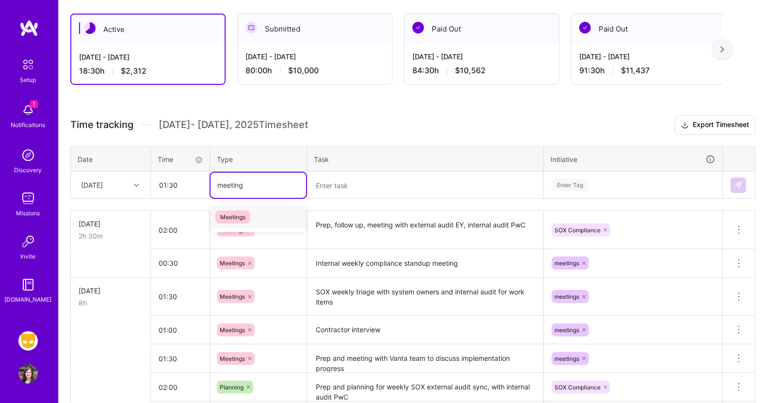
type input "meeting"
click at [321, 182] on textarea at bounding box center [425, 186] width 234 height 26
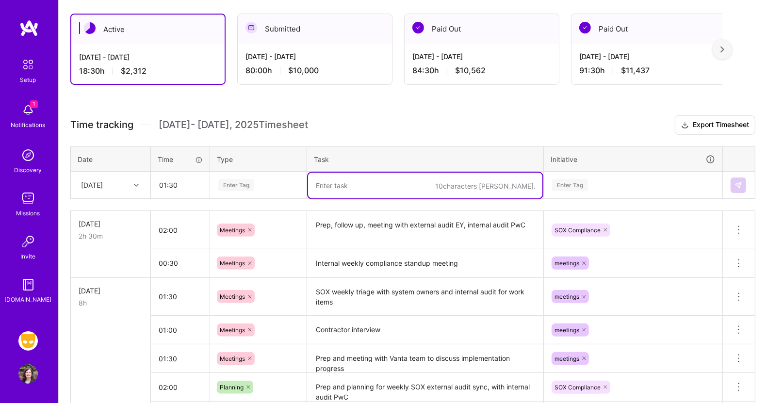
click at [244, 182] on div "Enter Tag" at bounding box center [236, 185] width 36 height 15
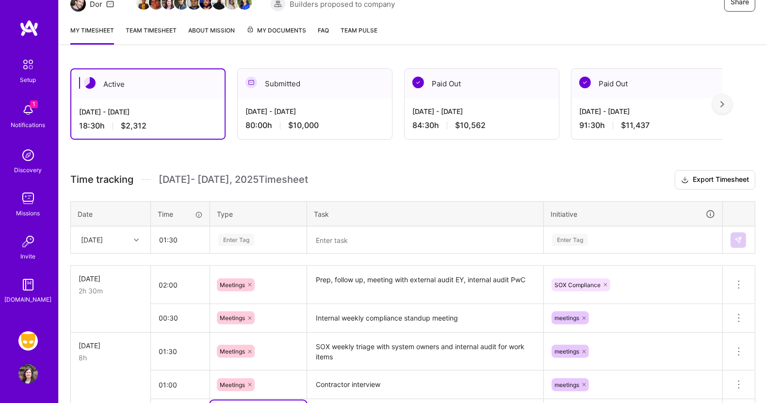
scroll to position [138, 0]
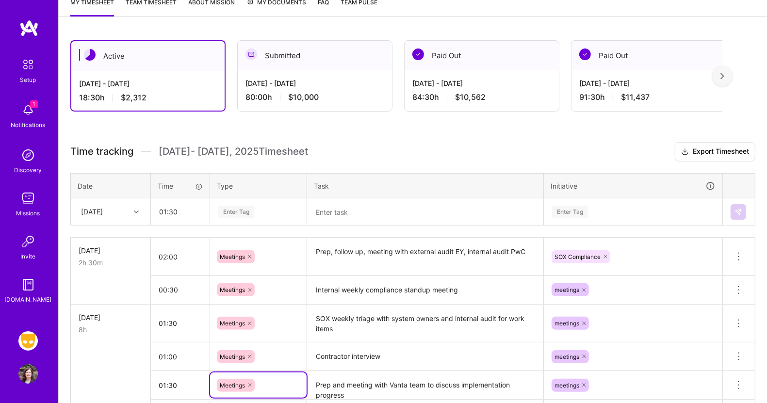
click at [237, 205] on div "Enter Tag" at bounding box center [236, 211] width 36 height 15
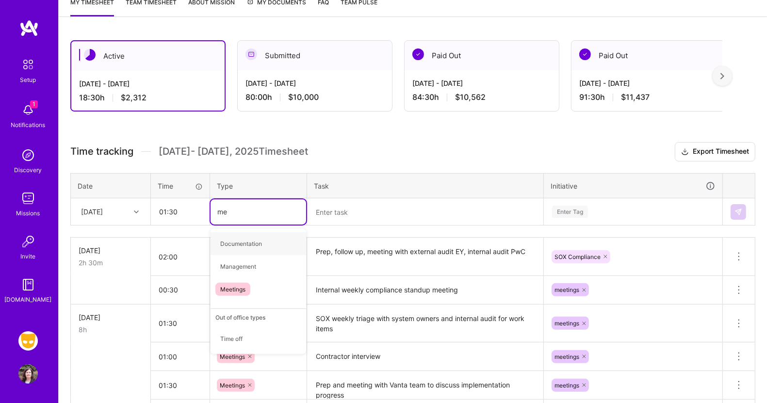
type input "mee"
click at [232, 239] on span "Meetings" at bounding box center [233, 243] width 35 height 13
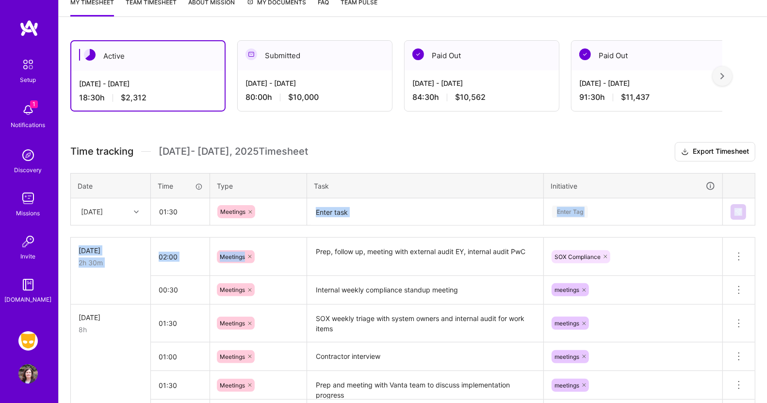
drag, startPoint x: 232, startPoint y: 239, endPoint x: 313, endPoint y: 220, distance: 83.2
click at [313, 220] on div "Time tracking [DATE] - [DATE] Timesheet Export Timesheet Date Time Type Task In…" at bounding box center [412, 403] width 685 height 523
click at [335, 210] on textarea at bounding box center [425, 212] width 234 height 26
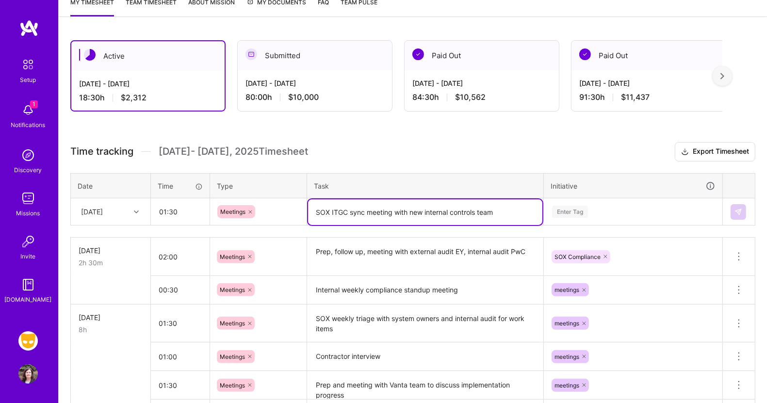
type textarea "SOX ITGC sync meeting with new internal controls team"
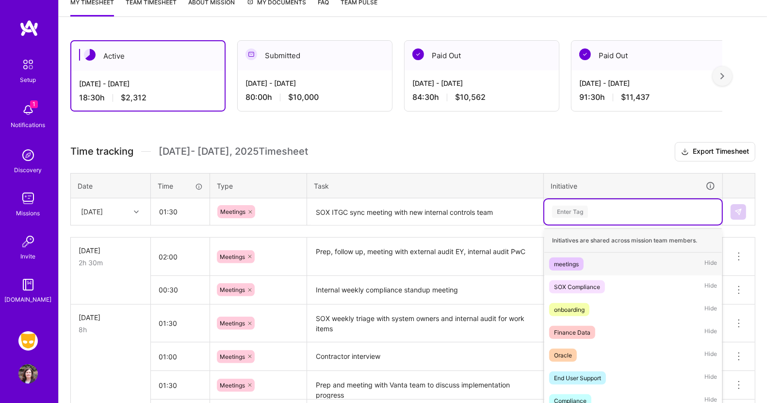
scroll to position [165, 0]
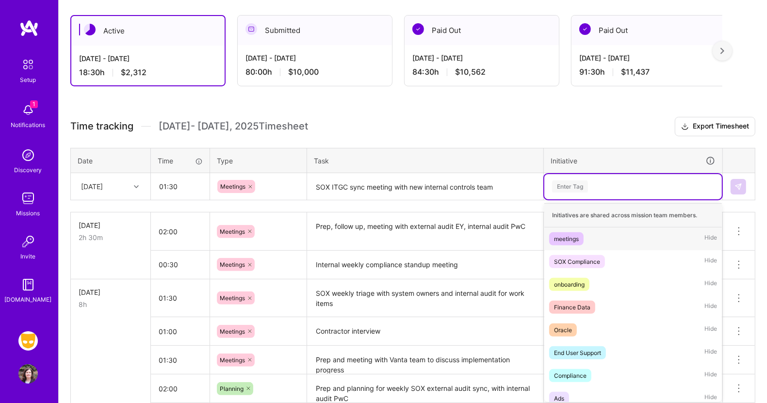
click at [576, 199] on div "option meetings, selected. option meetings focused, 1 of 48. 48 results availab…" at bounding box center [634, 186] width 178 height 25
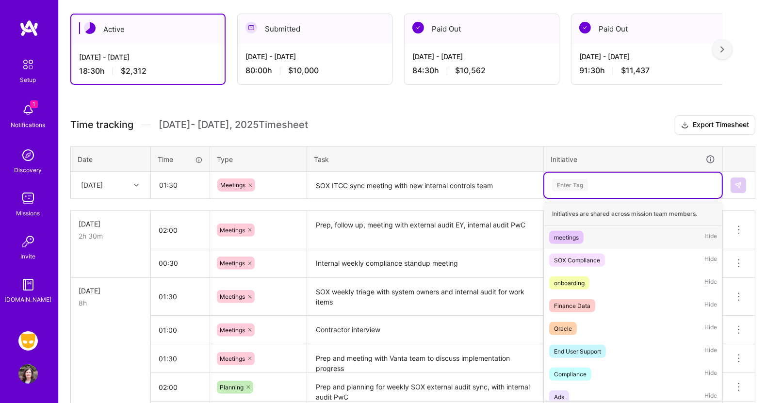
click at [572, 233] on div "meetings" at bounding box center [566, 237] width 25 height 10
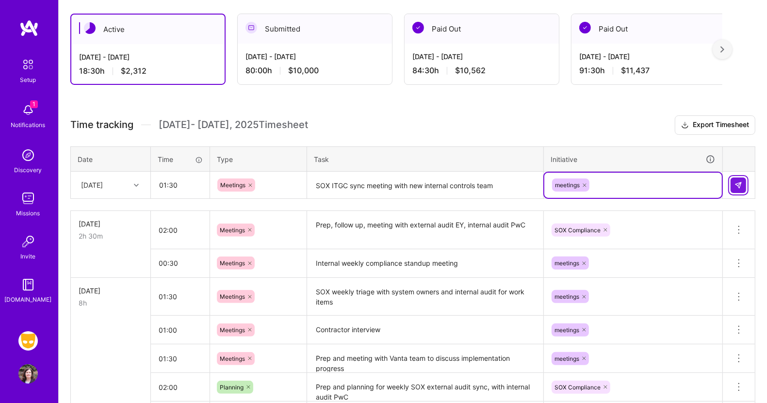
click at [740, 182] on img at bounding box center [739, 186] width 8 height 8
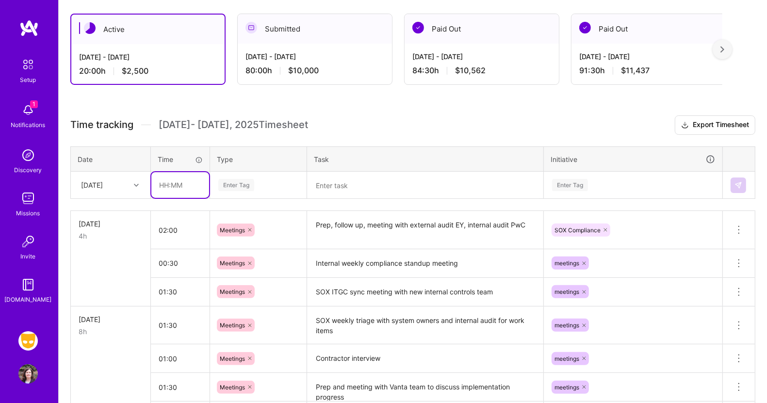
click at [169, 190] on input "text" at bounding box center [180, 185] width 58 height 26
type input "01:00"
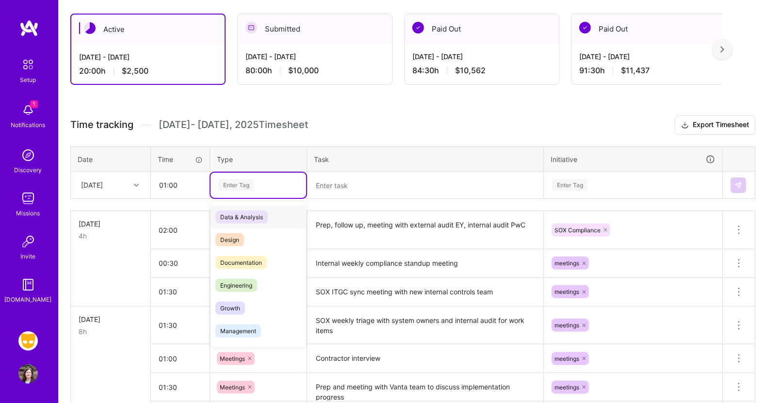
click at [245, 184] on div "Enter Tag" at bounding box center [236, 185] width 36 height 15
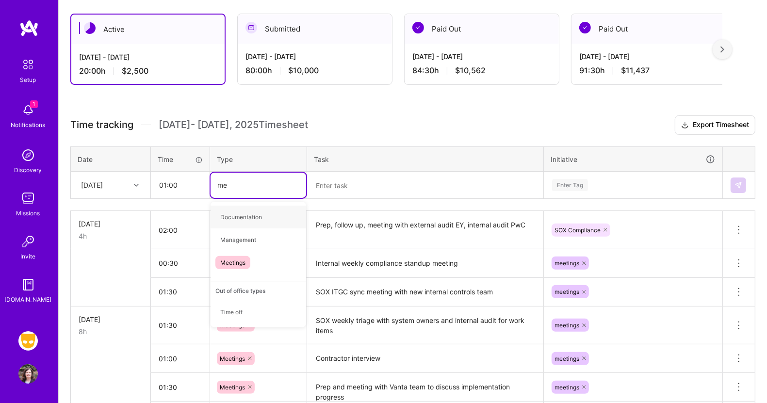
type input "mee"
click at [235, 211] on span "Meetings" at bounding box center [233, 217] width 35 height 13
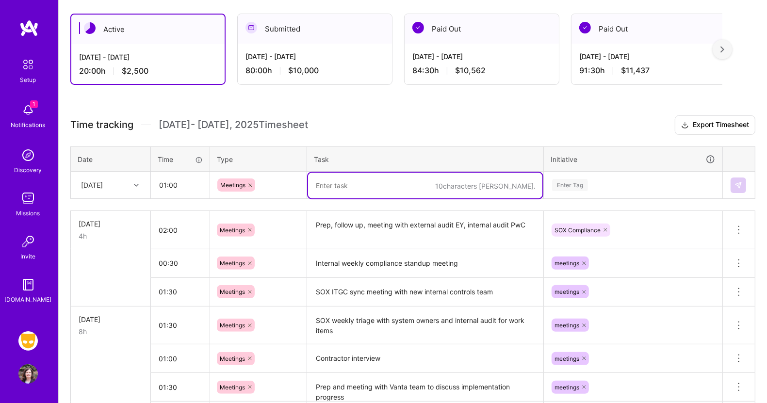
click at [328, 187] on textarea at bounding box center [425, 186] width 234 height 26
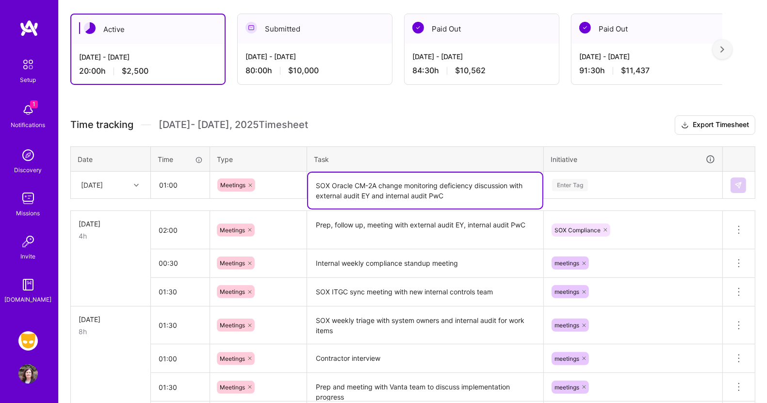
type textarea "SOX Oracle CM-2A change monitoring deficiency discussion with external audit EY…"
click at [578, 182] on div "Enter Tag" at bounding box center [570, 185] width 36 height 15
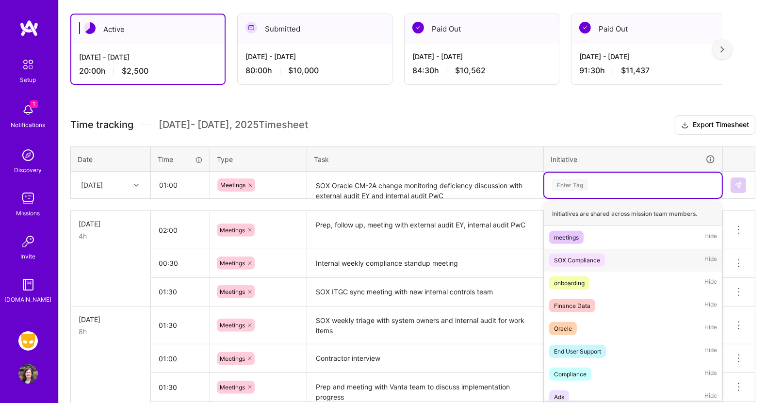
click at [571, 255] on div "SOX Compliance" at bounding box center [577, 260] width 46 height 10
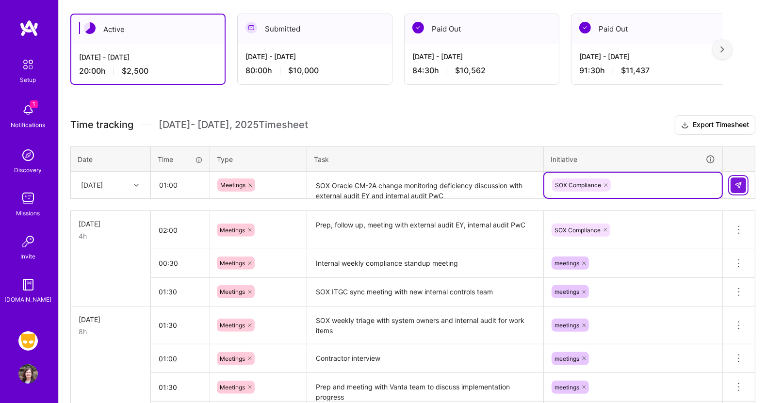
click at [739, 178] on button at bounding box center [739, 186] width 16 height 16
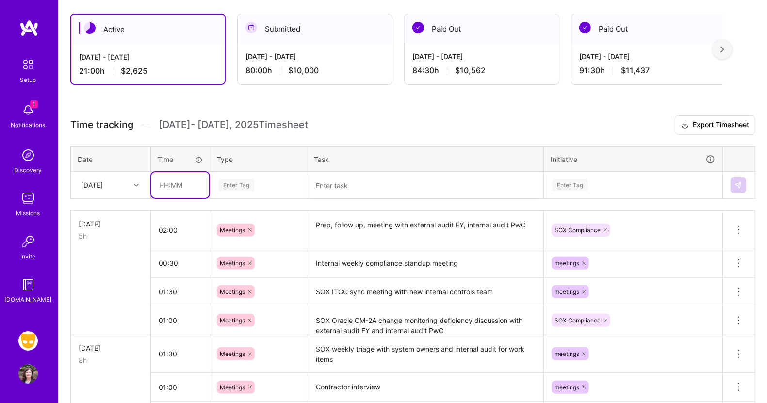
click at [182, 181] on input "text" at bounding box center [180, 185] width 58 height 26
type input "00:30"
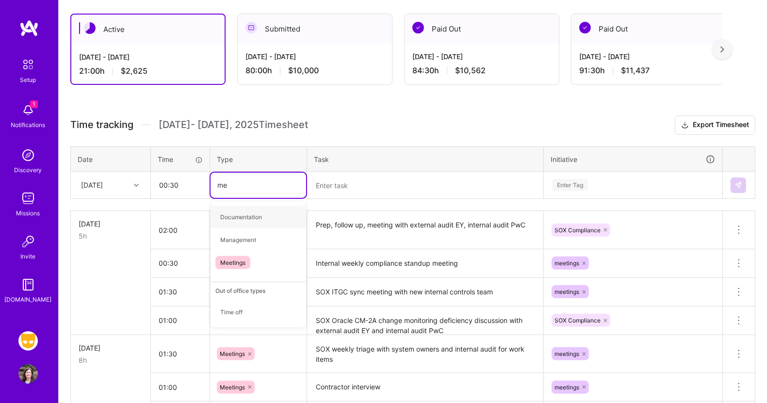
type input "mee"
click at [233, 219] on span "Meetings" at bounding box center [233, 217] width 35 height 13
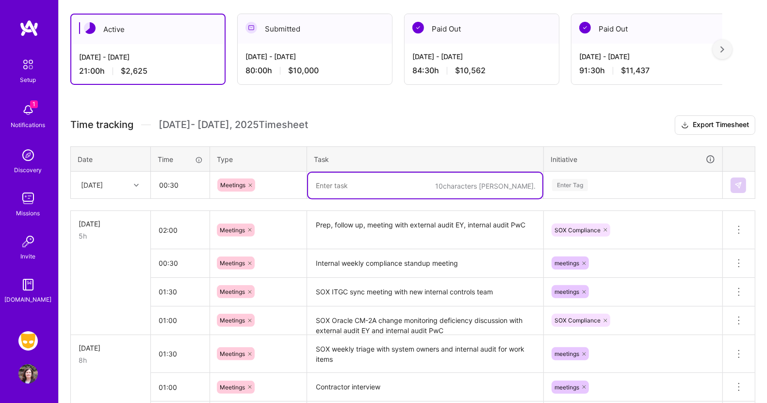
click at [334, 186] on textarea at bounding box center [425, 186] width 234 height 26
type textarea "M"
type textarea "S"
type textarea "I"
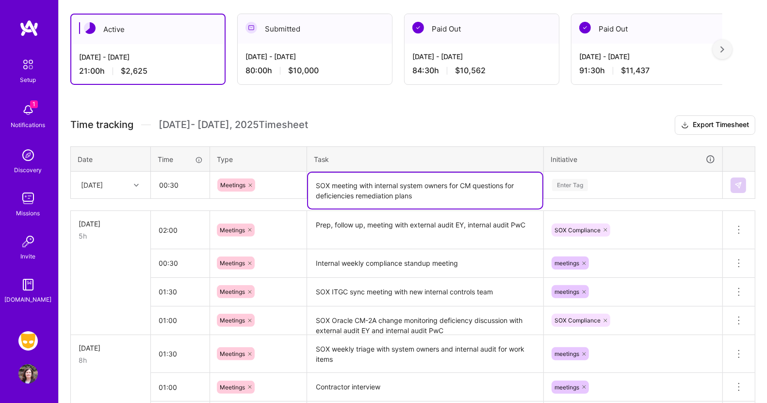
type textarea "SOX meeting with internal system owners for CM questions for deficiencies remed…"
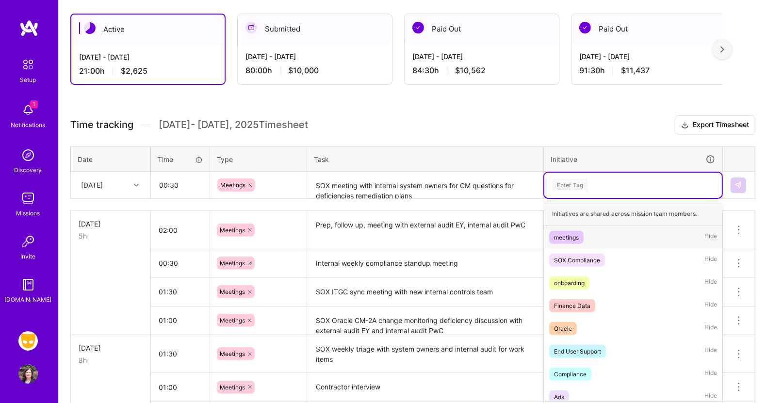
click at [569, 180] on div "Enter Tag" at bounding box center [570, 185] width 36 height 15
click at [574, 256] on div "SOX Compliance" at bounding box center [577, 260] width 46 height 10
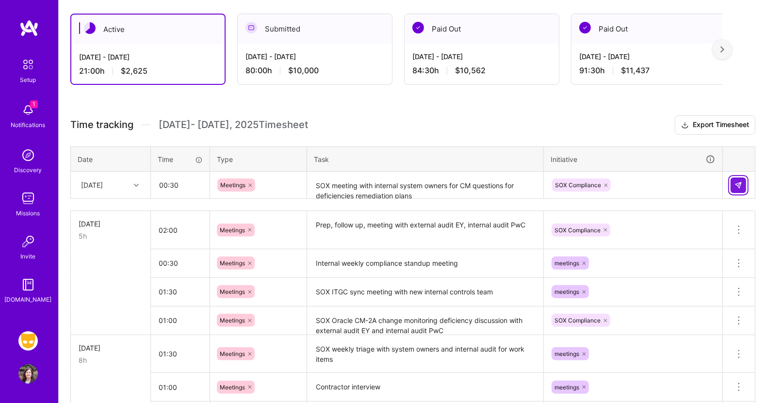
click at [740, 184] on img at bounding box center [739, 186] width 8 height 8
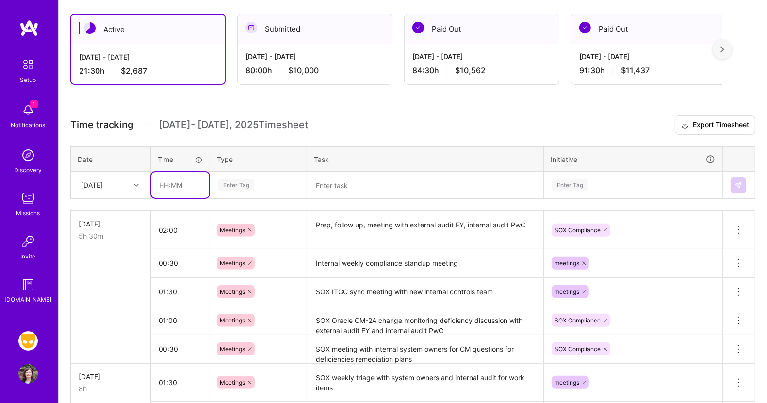
click at [192, 179] on input "text" at bounding box center [180, 185] width 58 height 26
type input "01:00"
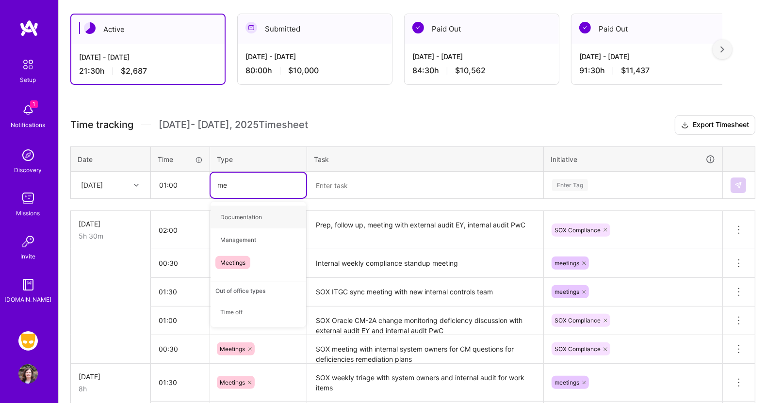
type input "mee"
drag, startPoint x: 235, startPoint y: 181, endPoint x: 187, endPoint y: 181, distance: 48.1
click at [187, 181] on tr "[DATE] 01:00 option Meetings, selected. Select is focused ,type to refine list,…" at bounding box center [413, 185] width 685 height 27
type input "ope"
click at [230, 211] on span "Operational" at bounding box center [236, 217] width 41 height 13
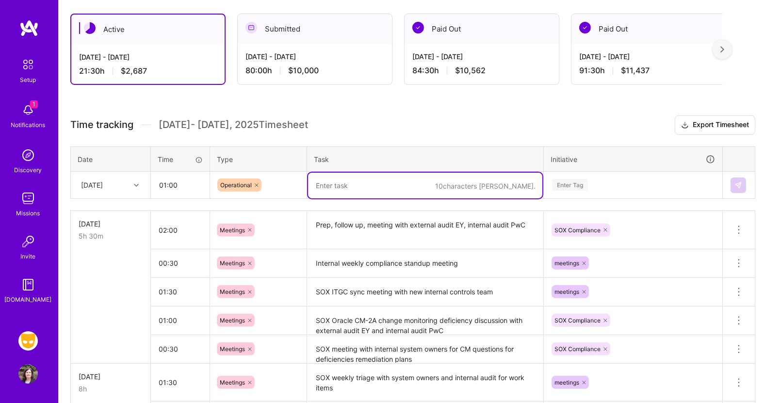
click at [343, 188] on textarea at bounding box center [425, 186] width 234 height 26
type textarea "W"
type textarea "Internal working session for [PERSON_NAME]"
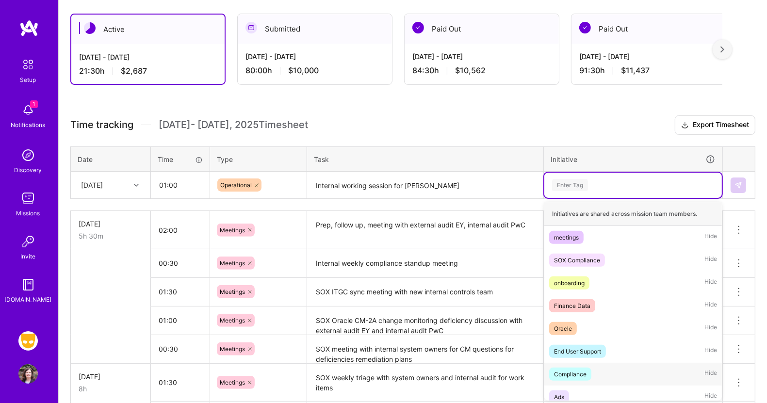
click at [565, 372] on div "Compliance" at bounding box center [570, 374] width 33 height 10
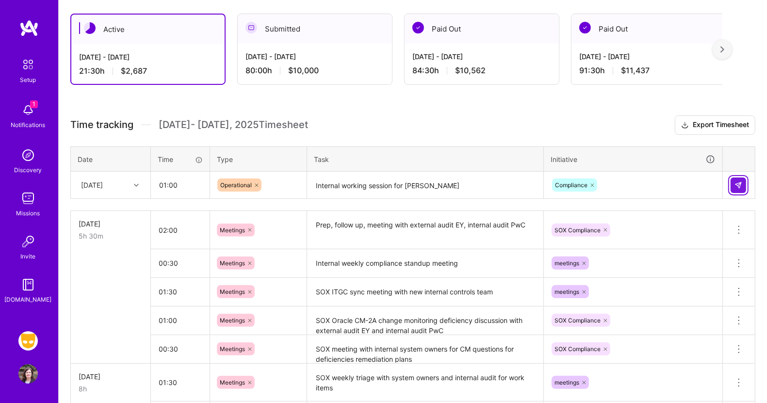
click at [739, 182] on img at bounding box center [739, 186] width 8 height 8
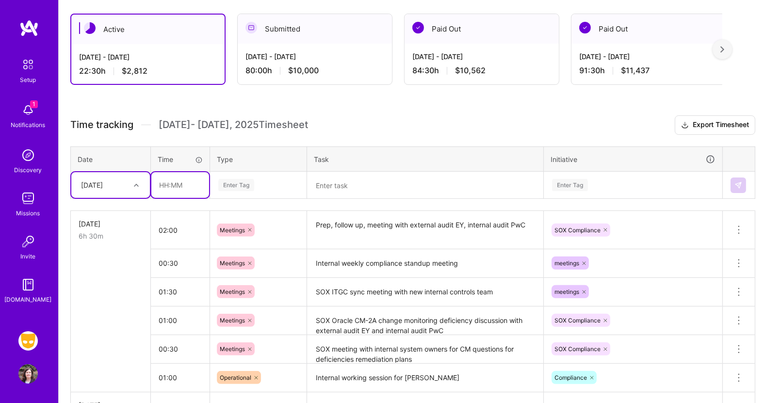
click at [183, 183] on input "text" at bounding box center [180, 185] width 58 height 26
type input "00:30"
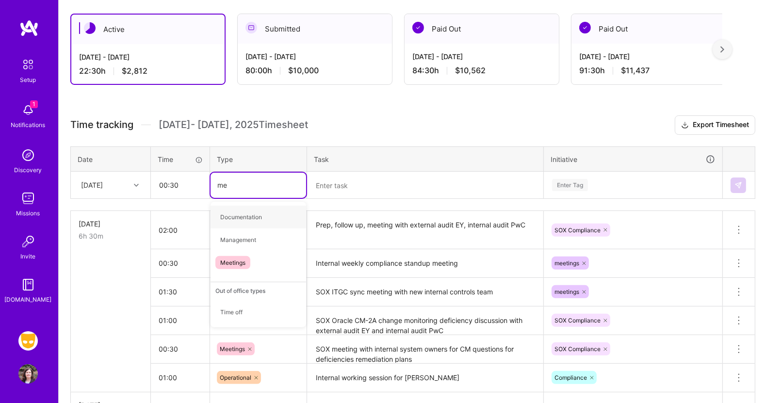
type input "mee"
click at [232, 212] on span "Meetings" at bounding box center [233, 217] width 35 height 13
click at [328, 186] on textarea at bounding box center [425, 186] width 234 height 26
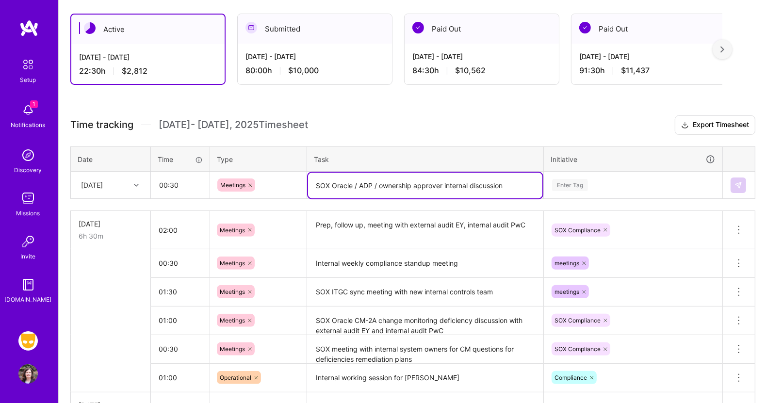
type textarea "SOX Oracle / ADP / ownership approver internal discussion"
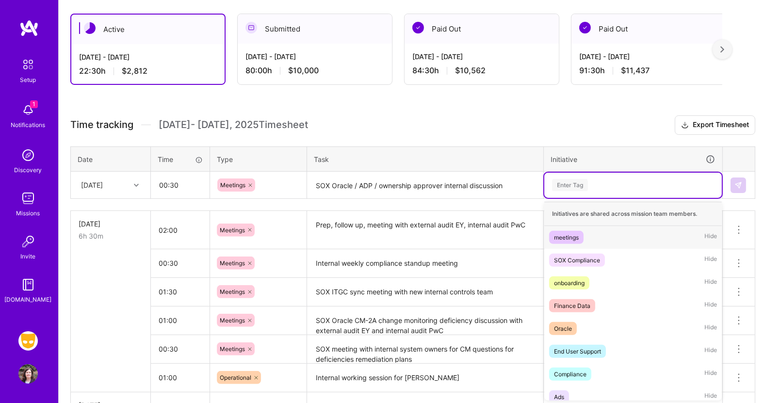
click at [570, 182] on div "Enter Tag" at bounding box center [570, 185] width 36 height 15
click at [570, 257] on div "SOX Compliance" at bounding box center [577, 260] width 46 height 10
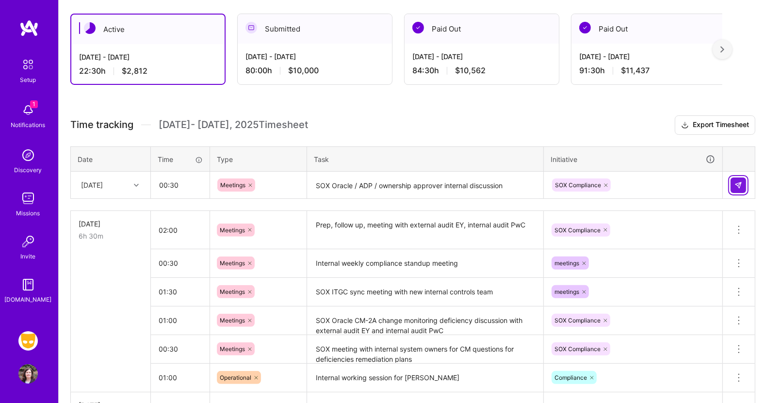
click at [739, 182] on img at bounding box center [739, 186] width 8 height 8
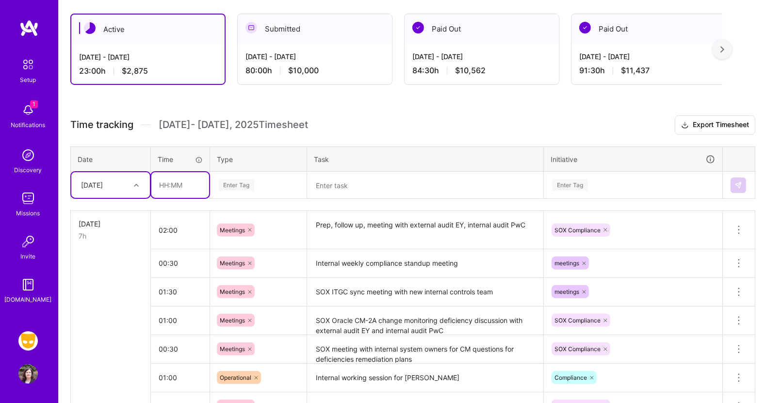
click at [176, 187] on input "text" at bounding box center [180, 185] width 58 height 26
type input "01:00"
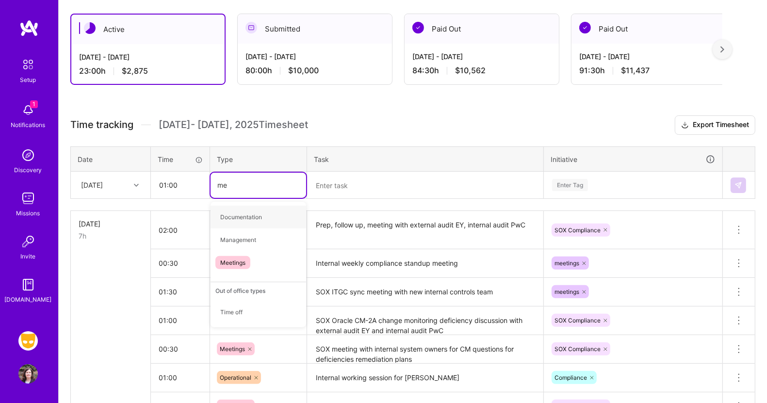
type input "mee"
click at [232, 218] on span "Meetings" at bounding box center [233, 217] width 35 height 13
click at [250, 179] on div at bounding box center [251, 185] width 10 height 13
type input "oper"
click at [245, 211] on span "Operational" at bounding box center [236, 217] width 41 height 13
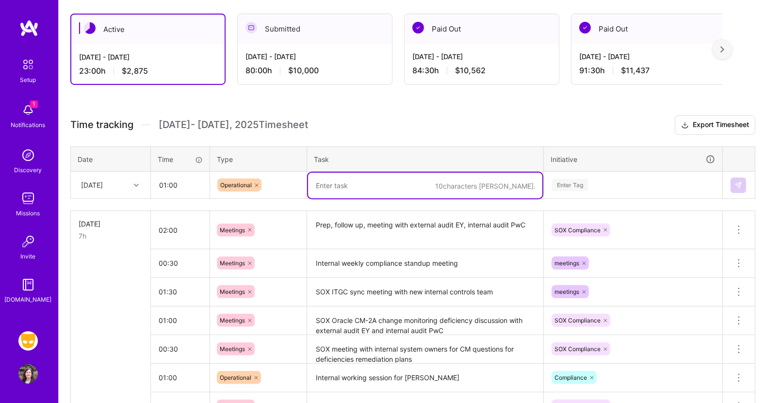
click at [331, 189] on textarea at bounding box center [425, 186] width 234 height 26
type textarea "T"
type textarea "SOX triage of open work items, remediation plans"
click at [579, 183] on div "Enter Tag" at bounding box center [570, 185] width 36 height 15
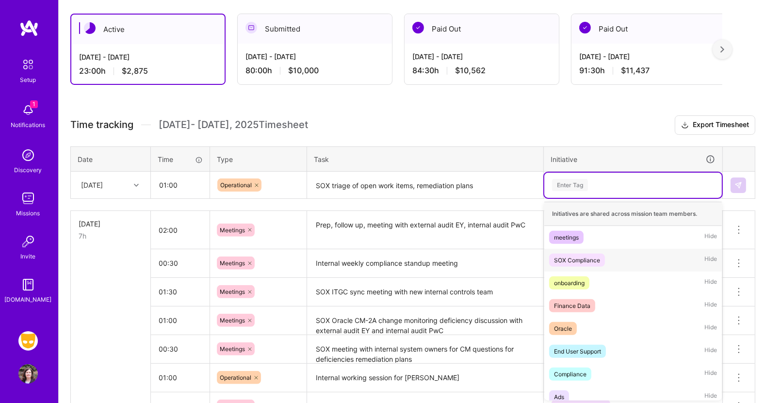
click at [567, 258] on div "SOX Compliance" at bounding box center [577, 260] width 46 height 10
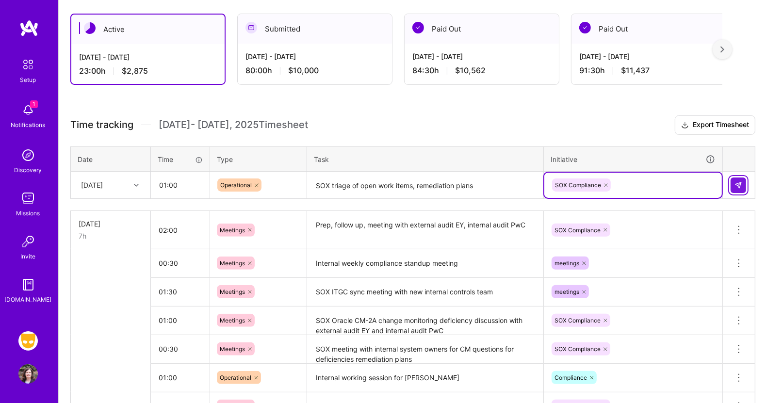
click at [737, 182] on img at bounding box center [739, 186] width 8 height 8
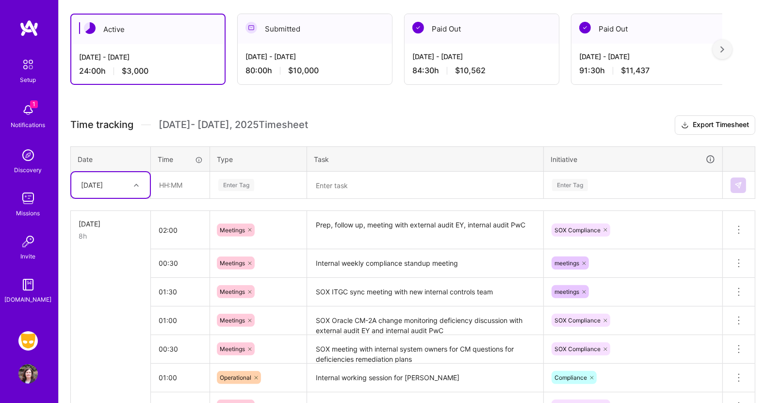
click at [138, 186] on div at bounding box center [137, 185] width 15 height 13
click at [107, 267] on div "[DATE]" at bounding box center [110, 267] width 79 height 18
click at [171, 183] on input "text" at bounding box center [180, 185] width 58 height 26
type input "01:00"
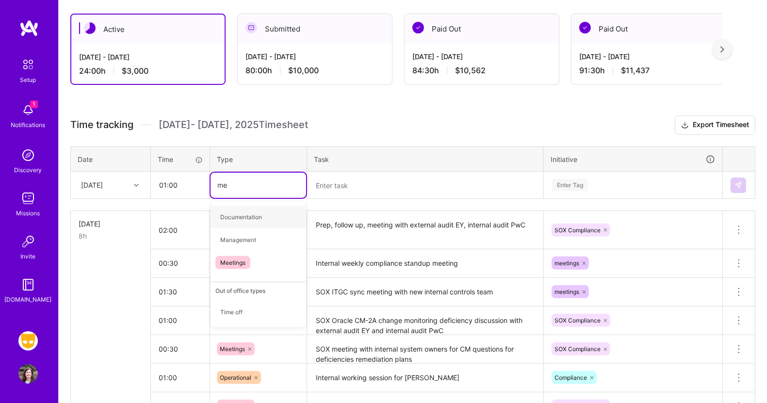
type input "mee"
click at [228, 212] on span "Meetings" at bounding box center [233, 217] width 35 height 13
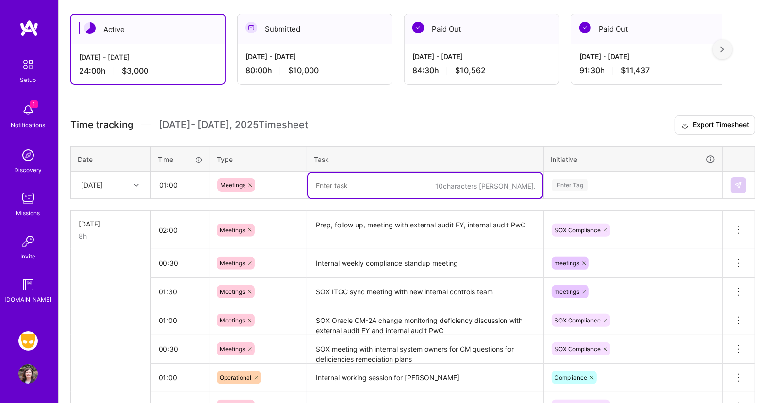
click at [325, 187] on textarea at bounding box center [425, 186] width 234 height 26
type textarea "SOX ITGC sync with internal controls team"
click at [572, 179] on div "Enter Tag" at bounding box center [570, 185] width 36 height 15
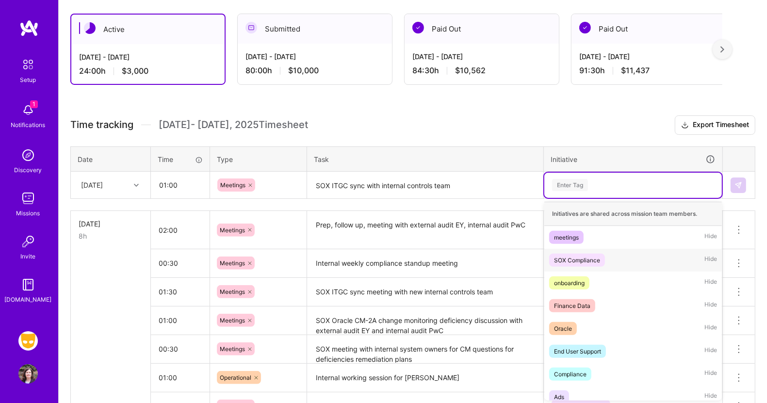
click at [566, 259] on div "SOX Compliance" at bounding box center [577, 260] width 46 height 10
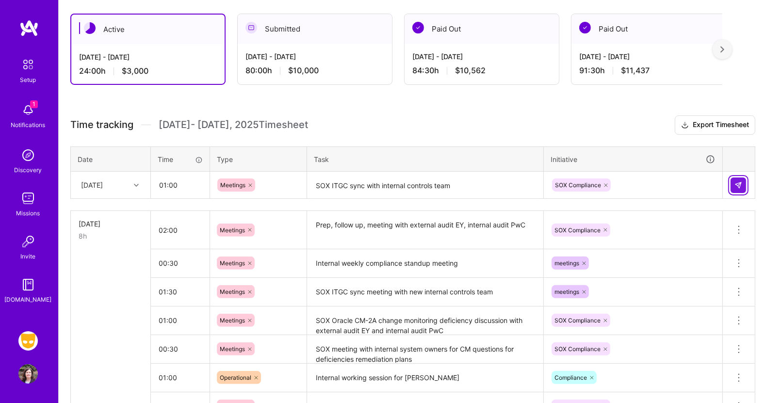
click at [738, 182] on img at bounding box center [739, 186] width 8 height 8
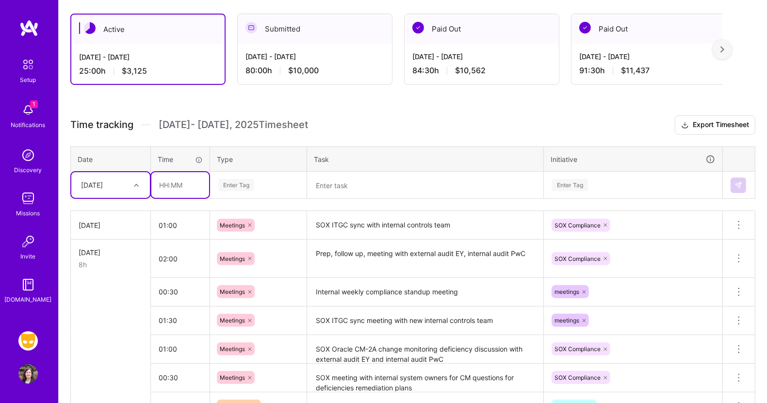
click at [168, 182] on input "text" at bounding box center [180, 185] width 58 height 26
type input "01:00"
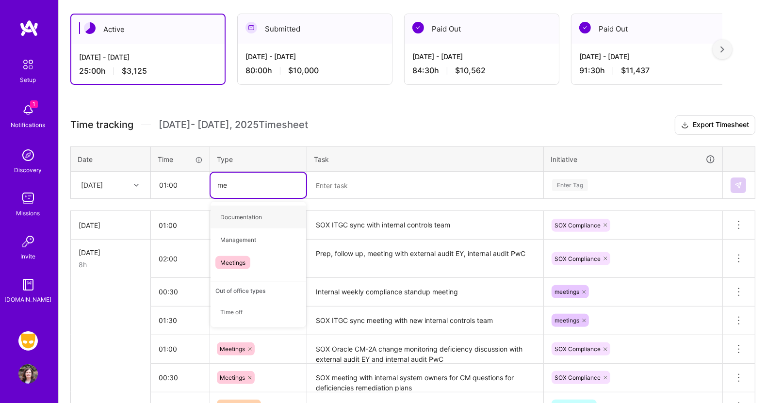
type input "mee"
click at [231, 214] on span "Meetings" at bounding box center [233, 217] width 35 height 13
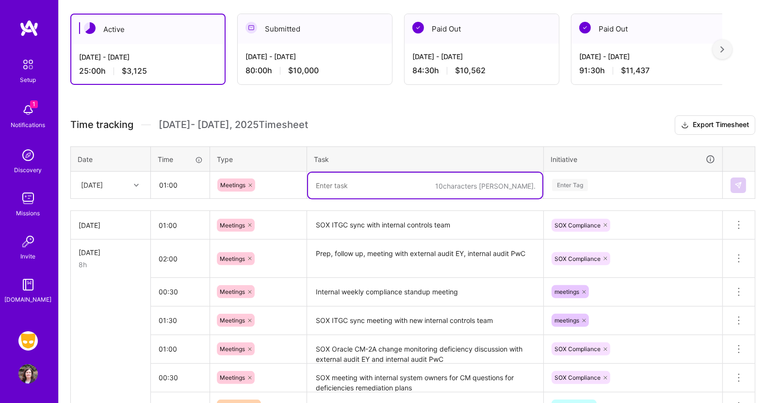
click at [332, 186] on textarea at bounding box center [425, 186] width 234 height 26
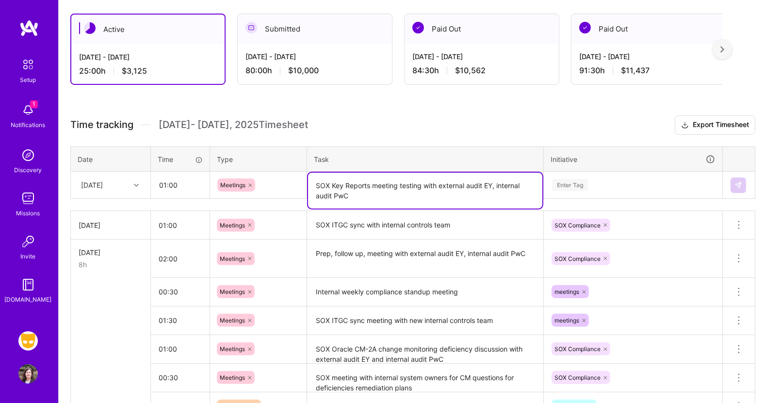
type textarea "SOX Key Reports meeting testing with external audit EY, internal audit PwC"
click at [568, 180] on div "Enter Tag" at bounding box center [570, 185] width 36 height 15
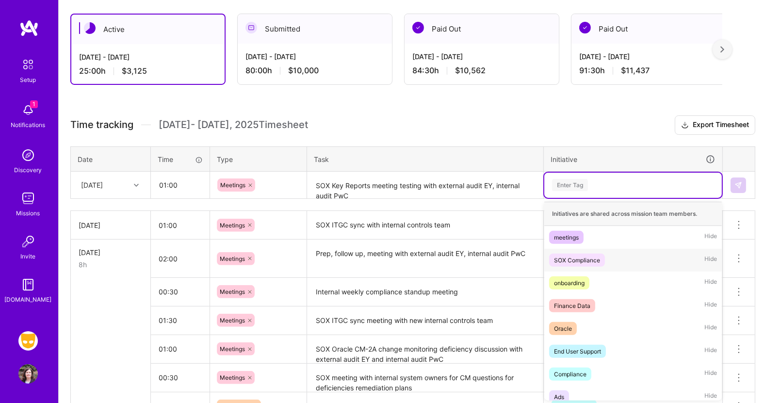
click at [567, 254] on span "SOX Compliance" at bounding box center [577, 260] width 56 height 13
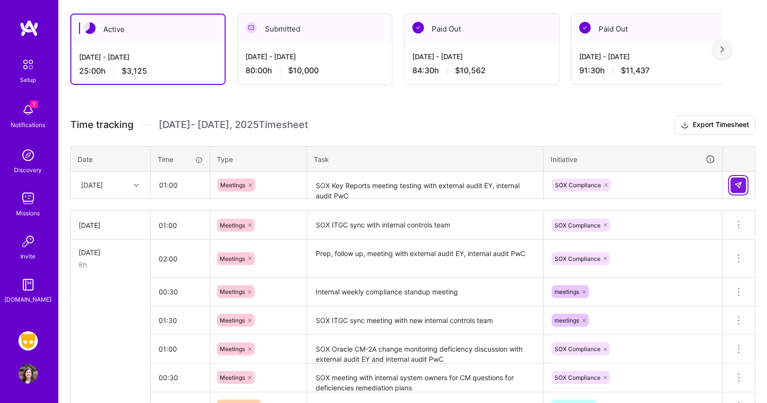
click at [744, 180] on button at bounding box center [739, 186] width 16 height 16
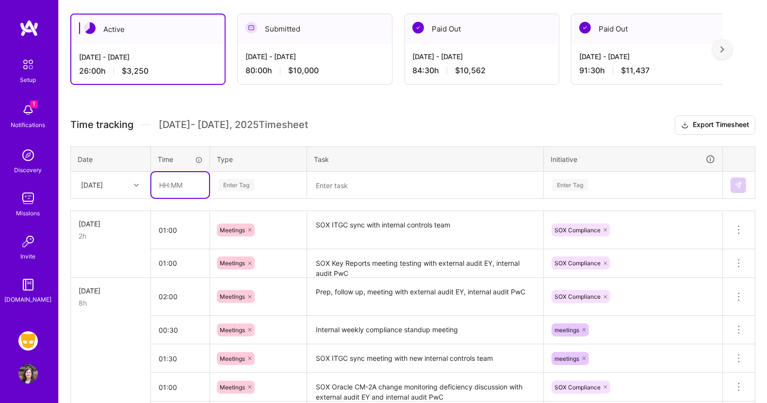
click at [160, 182] on input "text" at bounding box center [180, 185] width 58 height 26
type input "01:30"
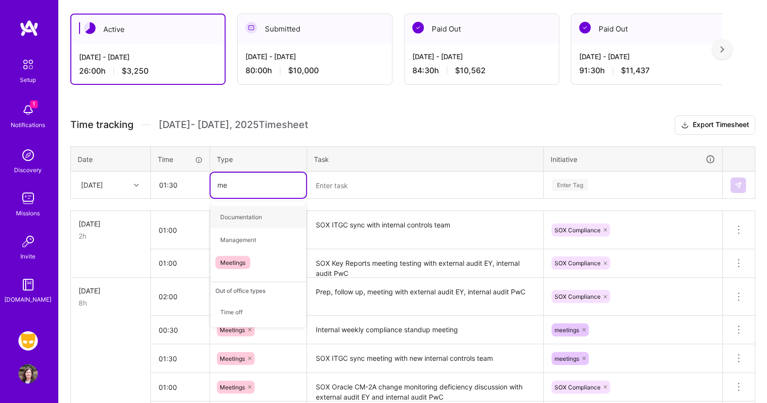
type input "mee"
click at [238, 212] on span "Meetings" at bounding box center [233, 217] width 35 height 13
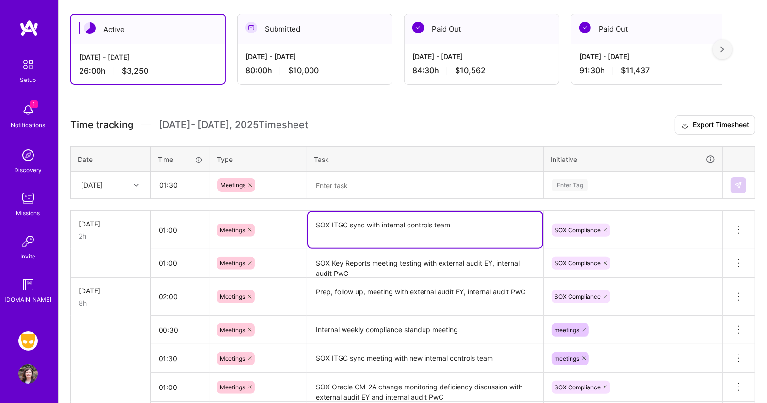
drag, startPoint x: 457, startPoint y: 220, endPoint x: 261, endPoint y: 224, distance: 196.1
click at [261, 224] on tr "[DATE] 2h 01:00 Meetings SOX ITGC sync with internal controls team SOX Complian…" at bounding box center [413, 230] width 685 height 38
click at [326, 178] on textarea at bounding box center [425, 186] width 234 height 26
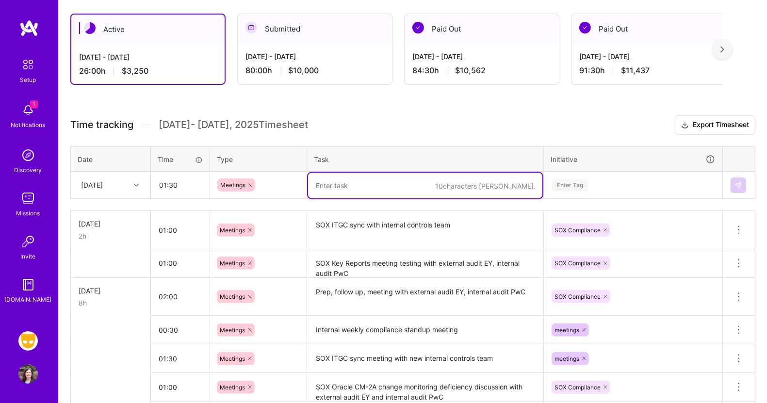
paste textarea "SOX ITGC sync with internal controls team"
type textarea "SOX ITGC sync with internal controls team"
click at [627, 189] on div "Enter Tag" at bounding box center [633, 185] width 164 height 12
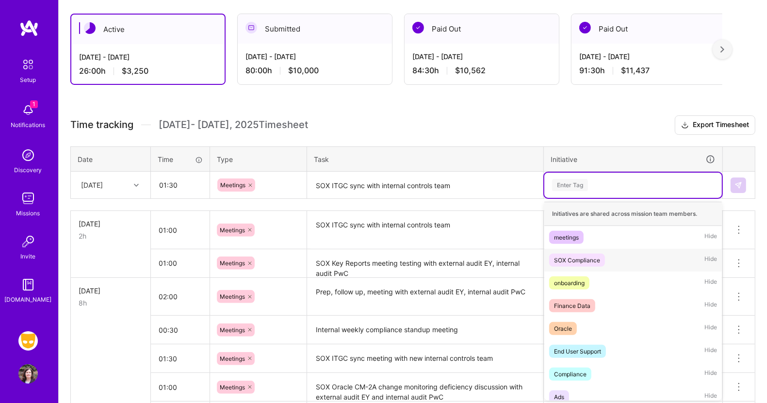
click at [591, 259] on div "SOX Compliance" at bounding box center [577, 260] width 46 height 10
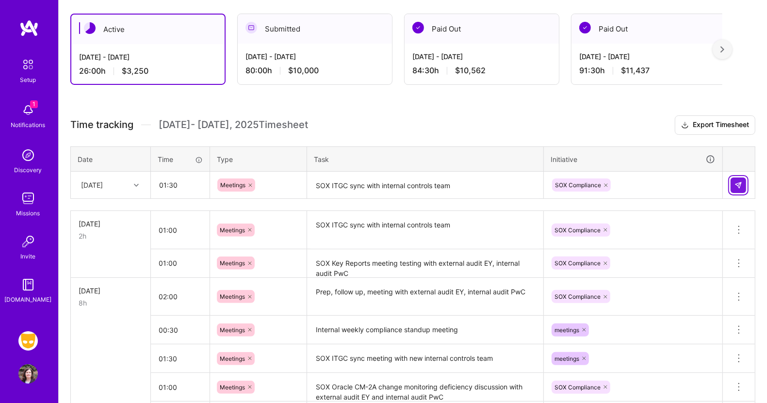
click at [740, 186] on img at bounding box center [739, 186] width 8 height 8
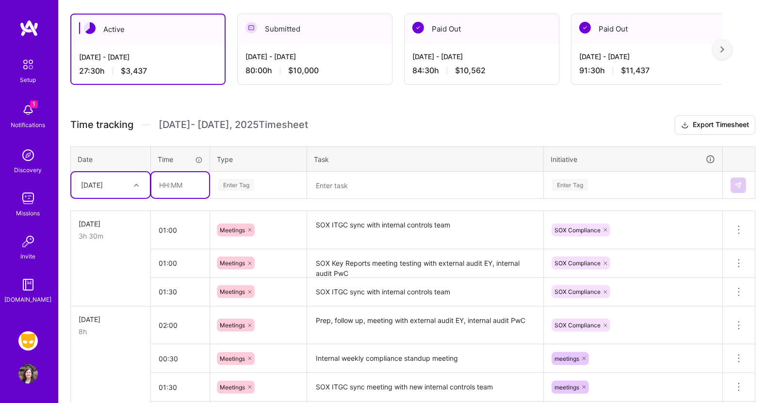
click at [181, 185] on input "text" at bounding box center [180, 185] width 58 height 26
type input "01:00"
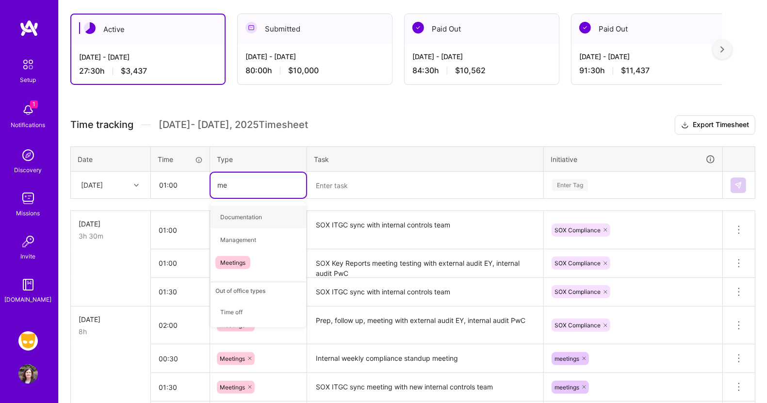
type input "mee"
click at [236, 216] on span "Meetings" at bounding box center [233, 217] width 35 height 13
click at [354, 187] on textarea at bounding box center [425, 186] width 234 height 26
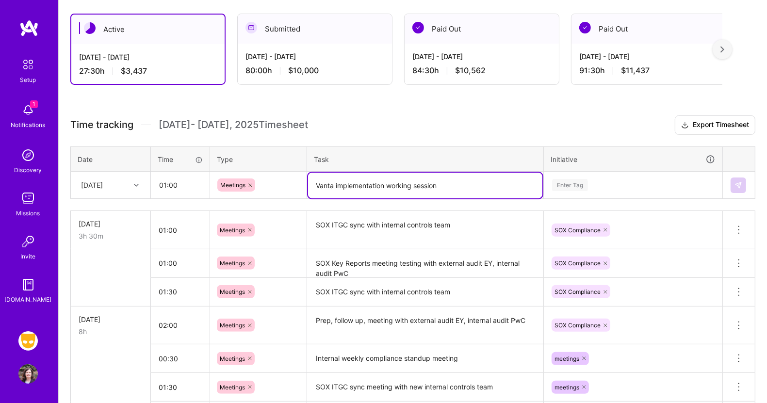
type textarea "Vanta implementation working session"
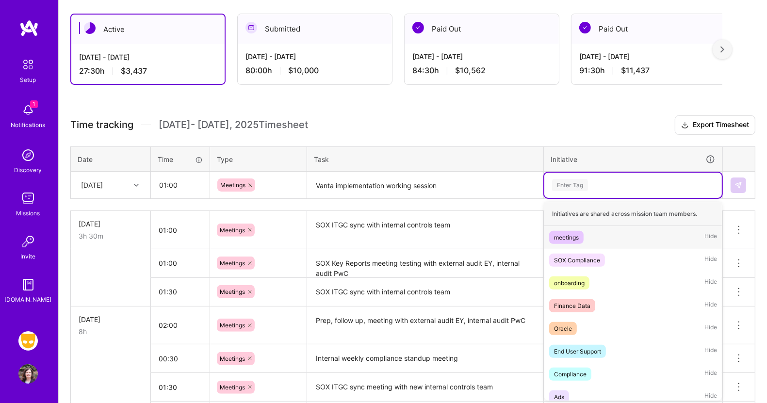
click at [581, 182] on div "Enter Tag" at bounding box center [570, 185] width 36 height 15
click at [572, 373] on div "Compliance" at bounding box center [570, 374] width 33 height 10
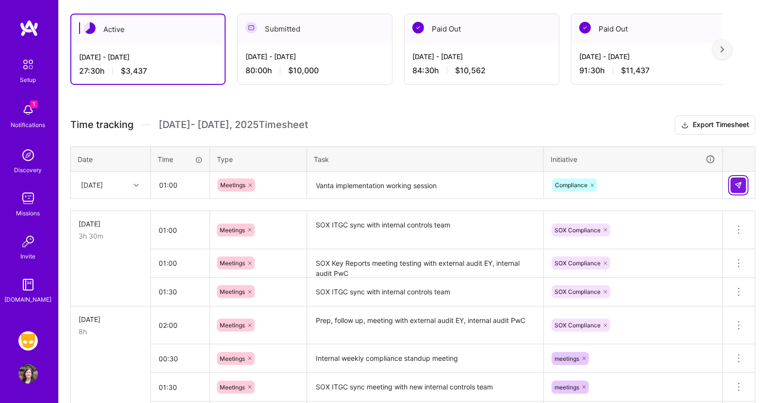
click at [739, 186] on img at bounding box center [739, 186] width 8 height 8
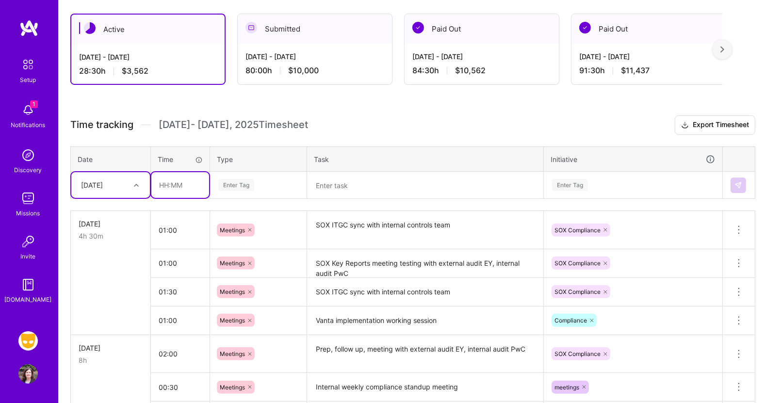
click at [177, 187] on input "text" at bounding box center [180, 185] width 58 height 26
type input "04:00"
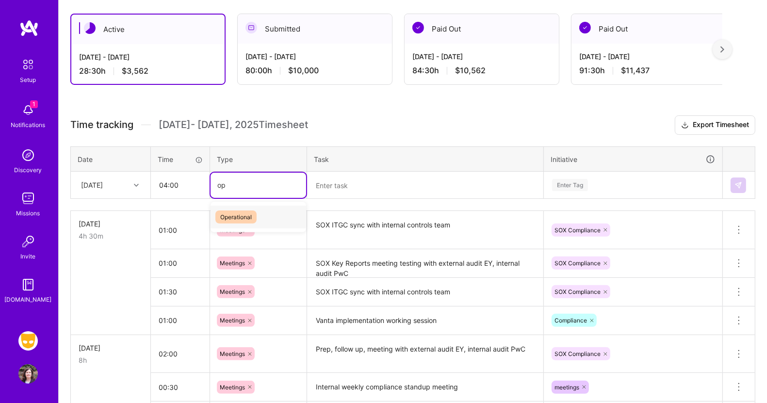
type input "ope"
click at [226, 221] on span "Operational" at bounding box center [236, 217] width 41 height 13
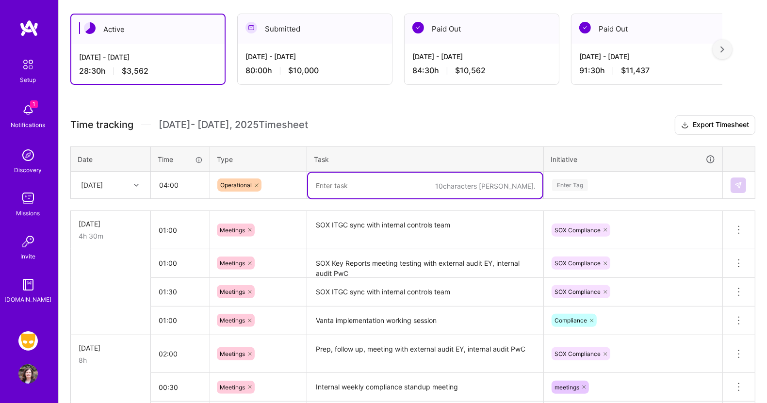
click at [332, 186] on textarea at bounding box center [425, 186] width 234 height 26
type textarea "SOX triage for deficiencies remediation plans, open work items"
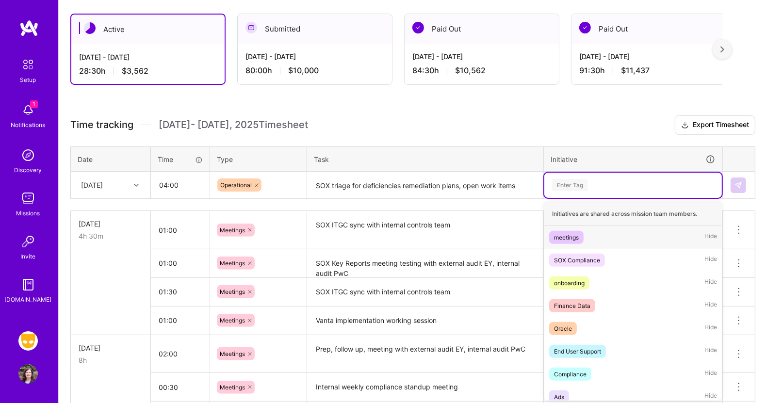
click at [564, 179] on div "Enter Tag" at bounding box center [570, 185] width 36 height 15
click at [572, 258] on div "SOX Compliance" at bounding box center [577, 260] width 46 height 10
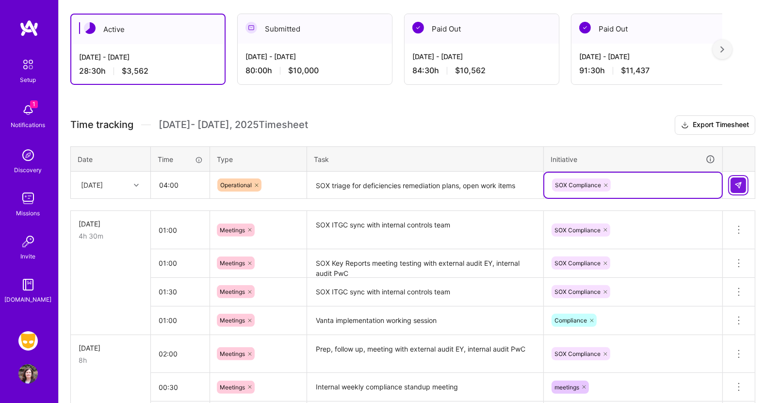
click at [738, 187] on img at bounding box center [739, 186] width 8 height 8
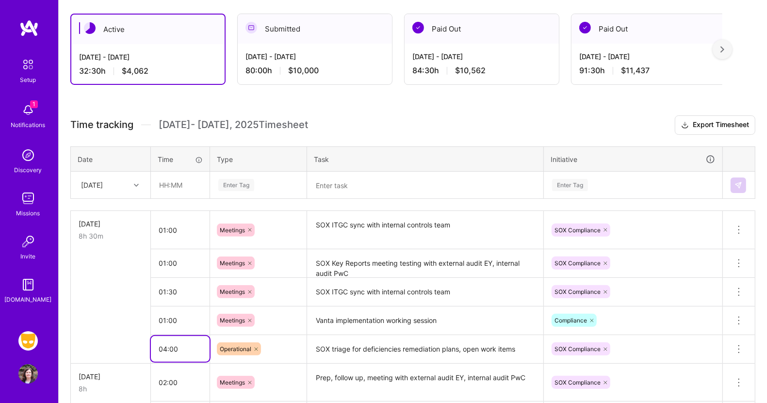
click at [177, 346] on input "04:00" at bounding box center [180, 349] width 59 height 26
drag, startPoint x: 177, startPoint y: 346, endPoint x: 127, endPoint y: 349, distance: 50.6
click at [127, 349] on tr "04:00 Operational SOX triage for deficiencies remediation plans, open work item…" at bounding box center [413, 349] width 685 height 29
type input "03:30"
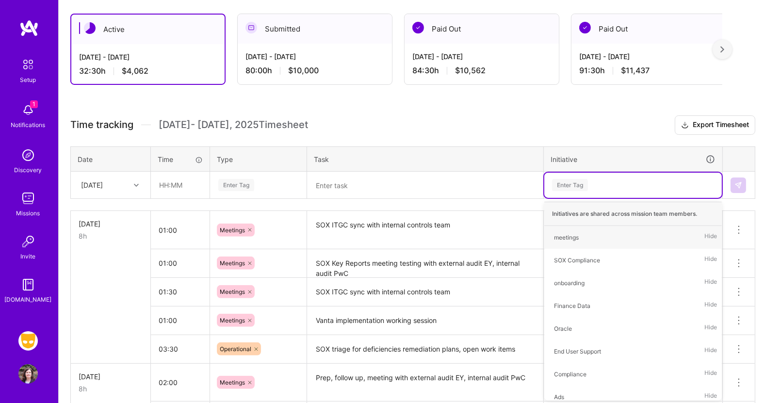
click at [610, 177] on div "Enter Tag" at bounding box center [634, 185] width 178 height 25
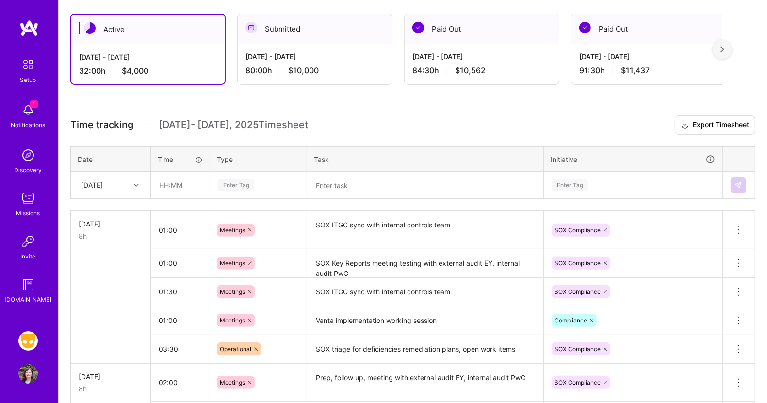
click at [137, 184] on icon at bounding box center [136, 185] width 5 height 5
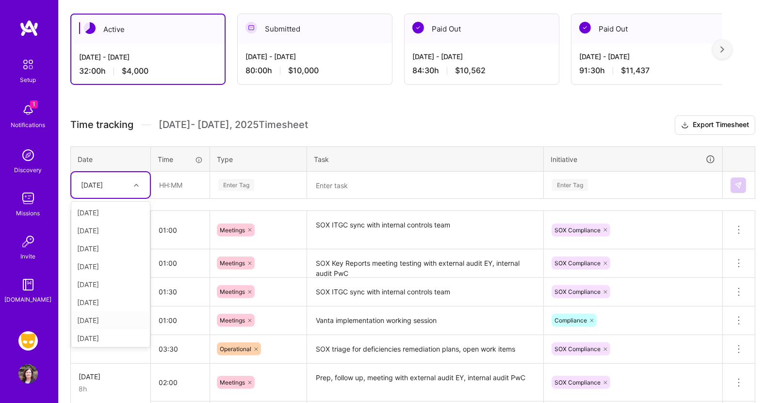
click at [114, 317] on div "[DATE]" at bounding box center [110, 321] width 79 height 18
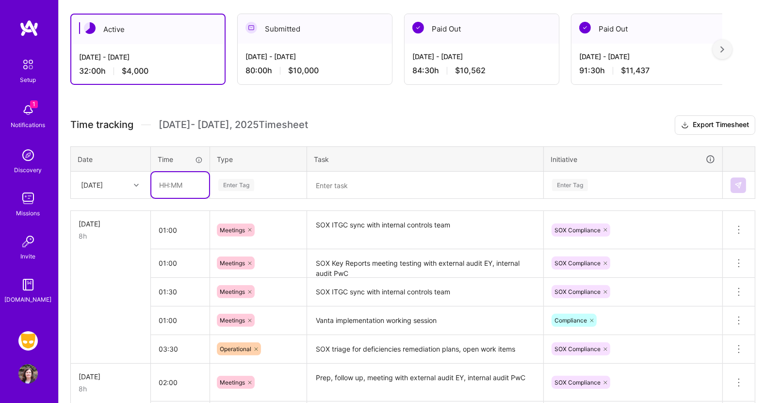
click at [173, 180] on input "text" at bounding box center [180, 185] width 58 height 26
type input "01:30"
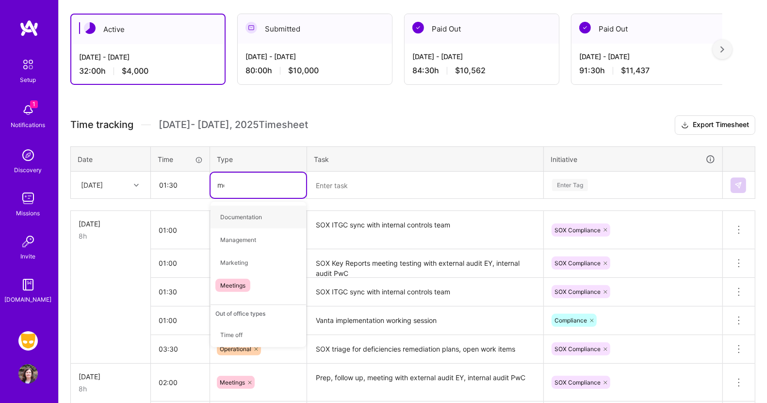
type input "mee"
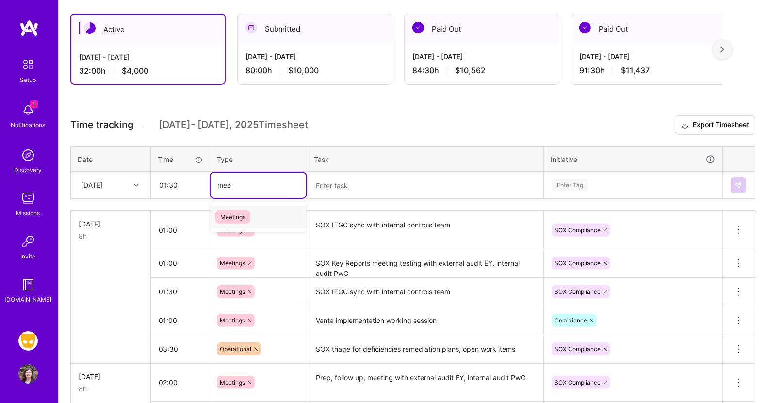
click at [234, 218] on span "Meetings" at bounding box center [233, 217] width 35 height 13
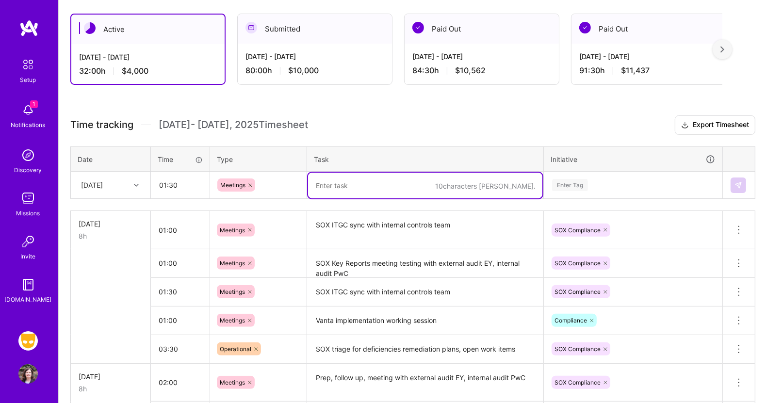
click at [344, 190] on textarea at bounding box center [425, 186] width 234 height 26
click at [388, 182] on textarea "Vanta implementation working session" at bounding box center [425, 186] width 234 height 26
type textarea "Vanta implementation internal working session"
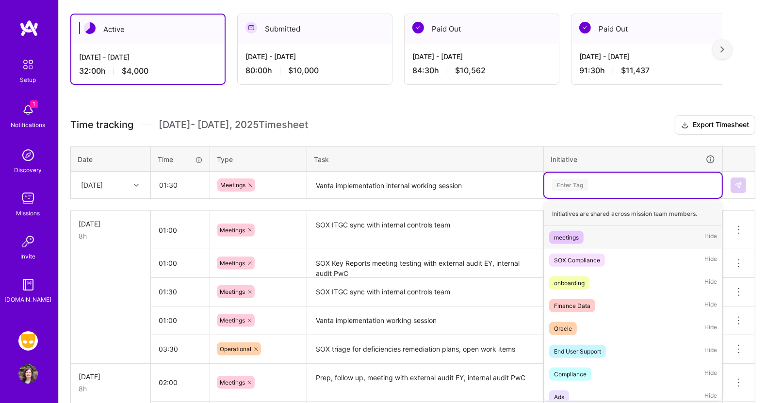
click at [581, 181] on div "Enter Tag" at bounding box center [570, 185] width 36 height 15
click at [572, 368] on span "Compliance" at bounding box center [570, 374] width 42 height 13
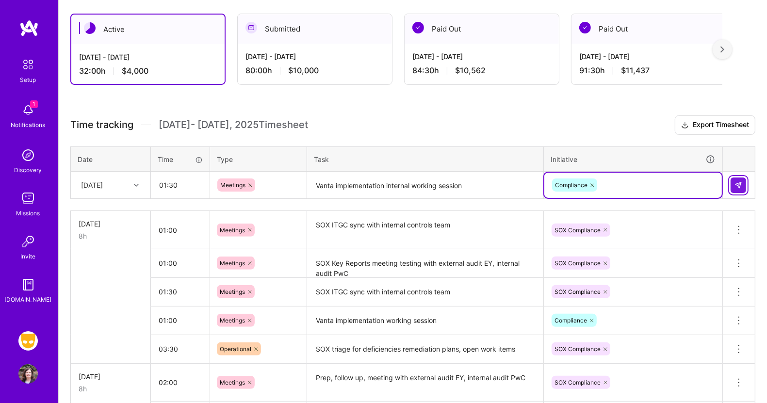
click at [741, 185] on img at bounding box center [739, 186] width 8 height 8
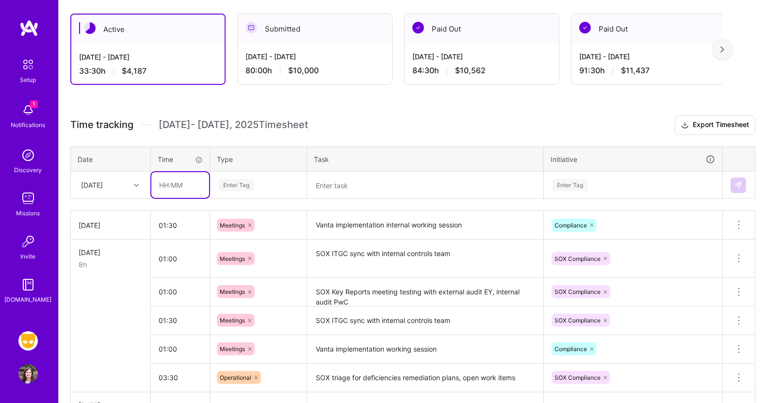
click at [173, 183] on input "text" at bounding box center [180, 185] width 58 height 26
type input "01:00"
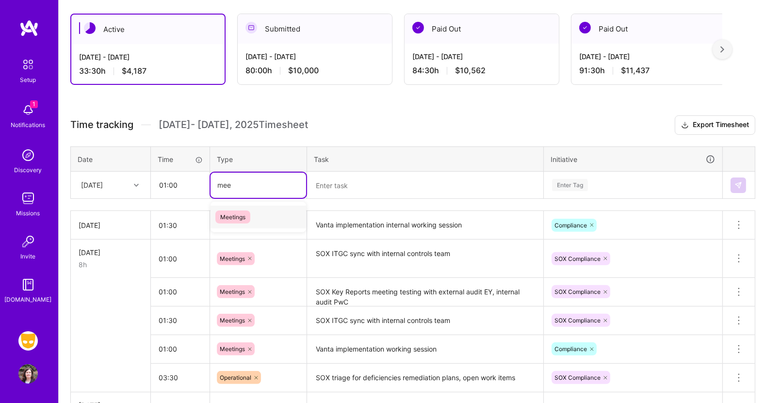
type input "meet"
click at [226, 212] on span "Meetings" at bounding box center [233, 217] width 35 height 13
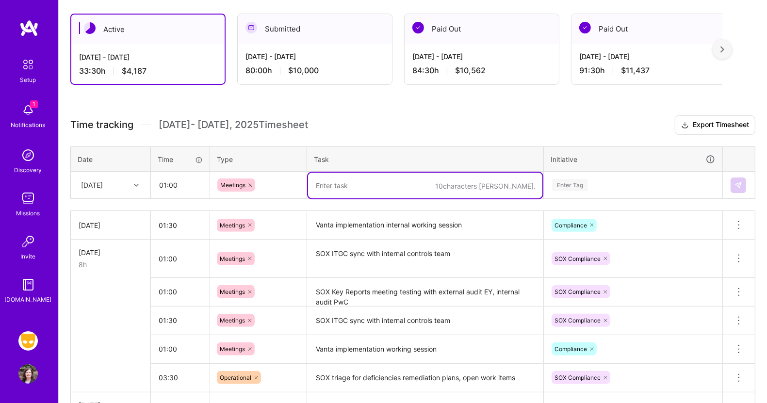
click at [321, 182] on textarea at bounding box center [425, 186] width 234 height 26
type textarea "Internal audit PwC meeting with internal controls team"
click at [565, 185] on div "Enter Tag" at bounding box center [570, 185] width 36 height 15
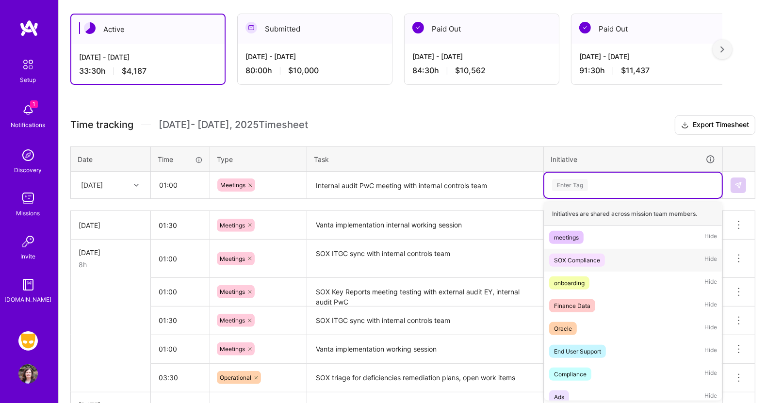
click at [572, 252] on div "SOX Compliance Hide" at bounding box center [634, 260] width 178 height 23
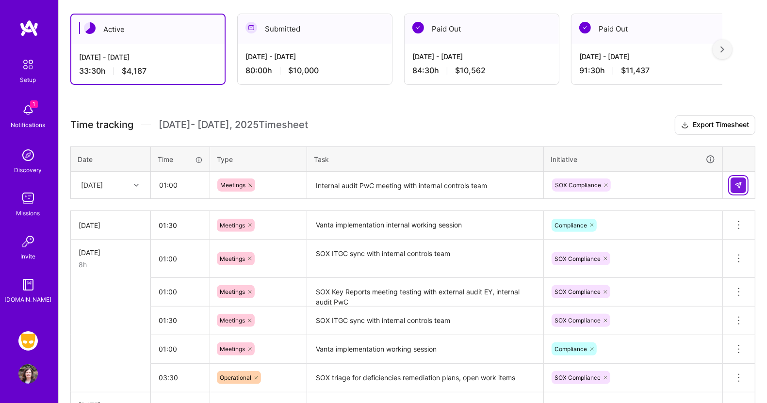
click at [738, 182] on img at bounding box center [739, 186] width 8 height 8
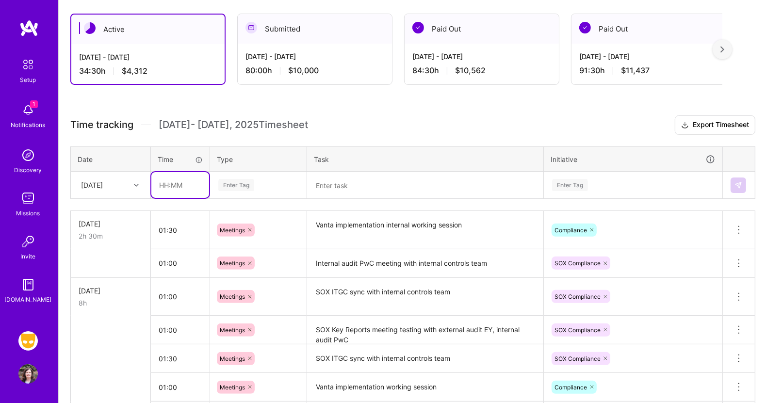
click at [175, 183] on input "text" at bounding box center [180, 185] width 58 height 26
type input "02:00"
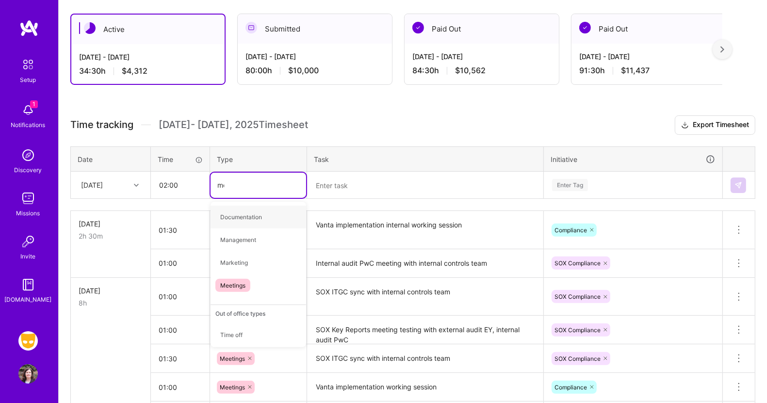
type input "mee"
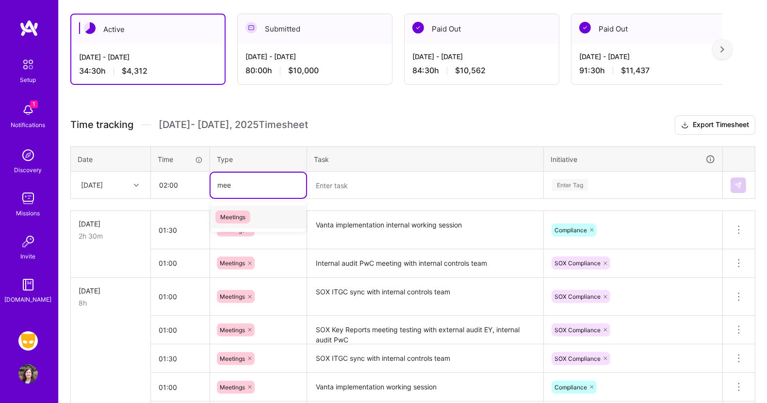
click at [226, 217] on span "Meetings" at bounding box center [233, 217] width 35 height 13
click at [333, 187] on textarea at bounding box center [425, 186] width 234 height 26
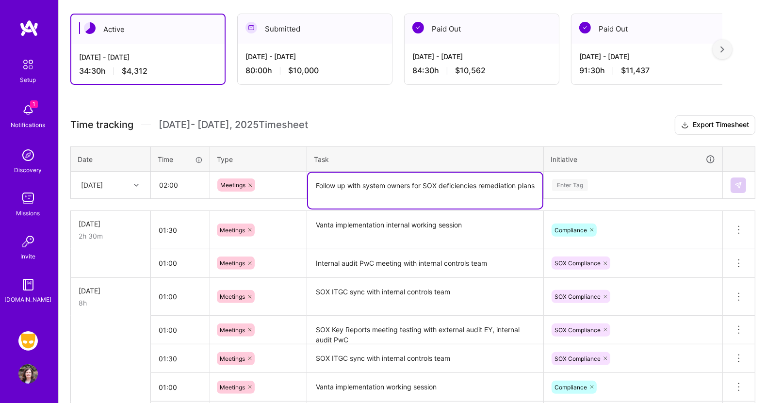
type textarea "Follow up with system owners for SOX deficiencies remediation plans"
click at [573, 180] on div "Enter Tag" at bounding box center [570, 185] width 36 height 15
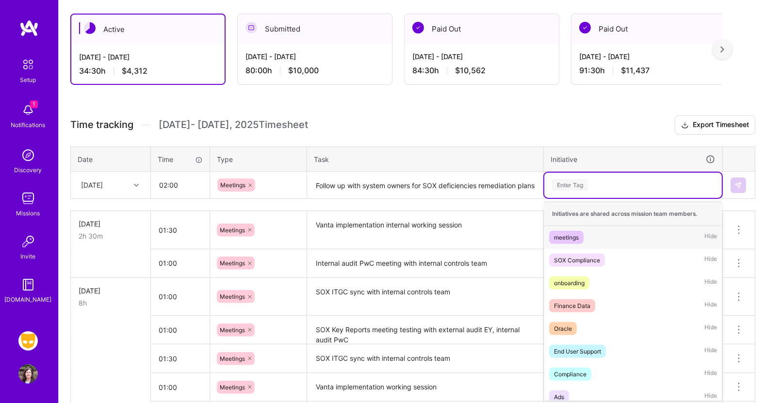
click at [564, 232] on div "meetings" at bounding box center [566, 237] width 25 height 10
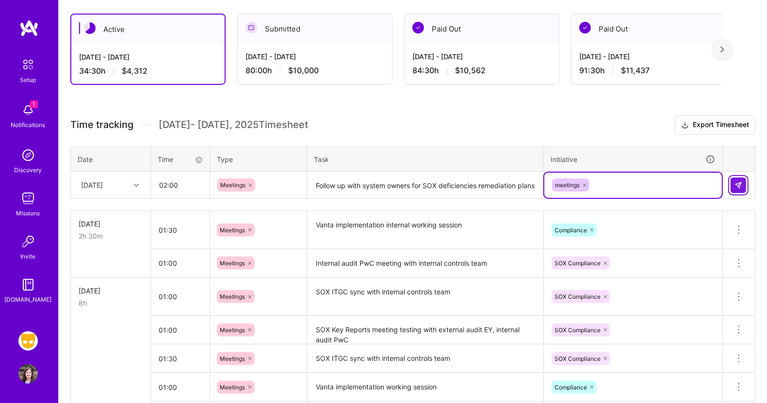
click at [736, 183] on img at bounding box center [739, 186] width 8 height 8
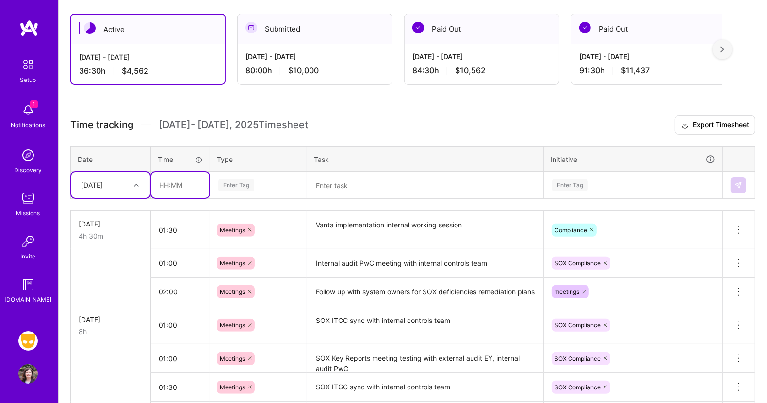
click at [181, 184] on input "text" at bounding box center [180, 185] width 58 height 26
type input "01:00"
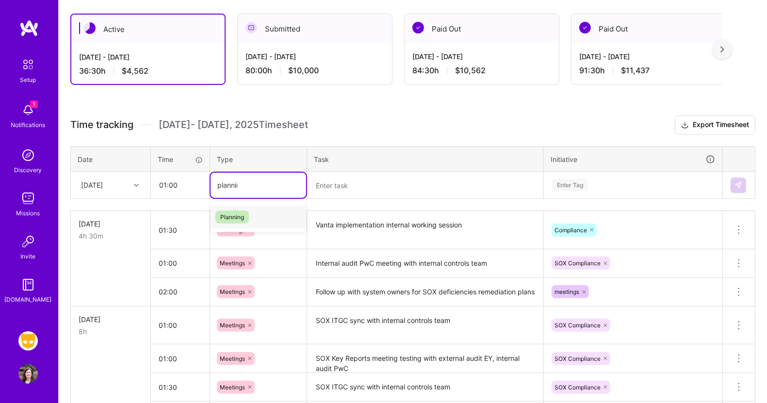
type input "planning"
click at [230, 209] on div "Planning" at bounding box center [259, 217] width 96 height 23
click at [338, 187] on textarea at bounding box center [425, 186] width 234 height 26
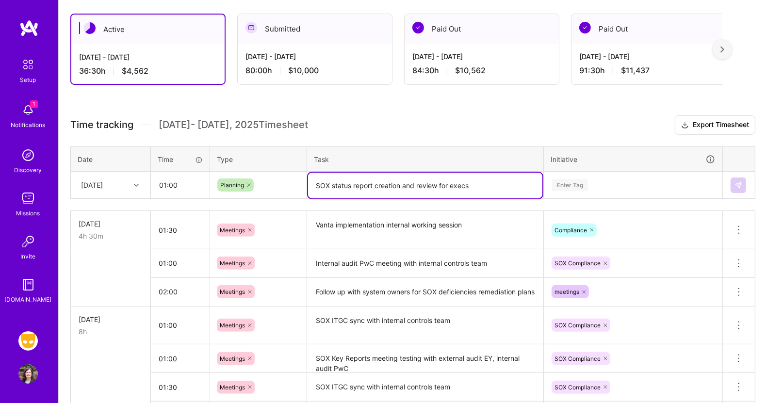
type textarea "SOX status report creation and review for execs"
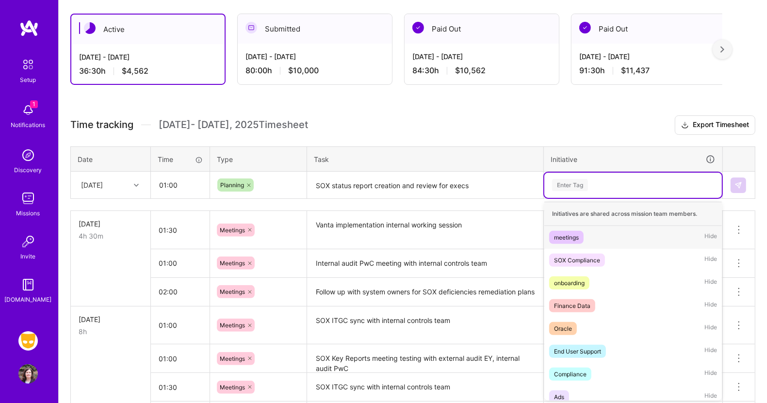
click at [564, 183] on div "Enter Tag" at bounding box center [570, 185] width 36 height 15
click at [572, 255] on div "SOX Compliance" at bounding box center [577, 260] width 46 height 10
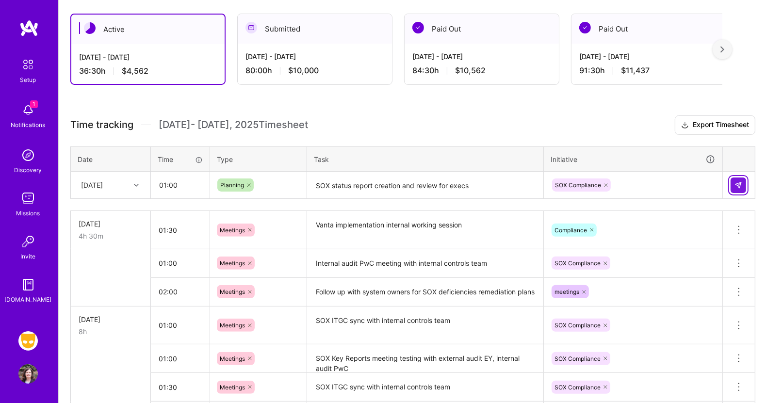
click at [740, 185] on img at bounding box center [739, 186] width 8 height 8
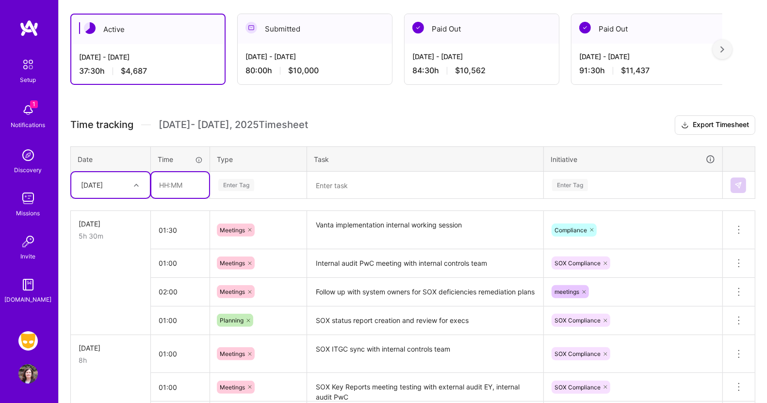
click at [178, 185] on input "text" at bounding box center [180, 185] width 58 height 26
type input "02:30"
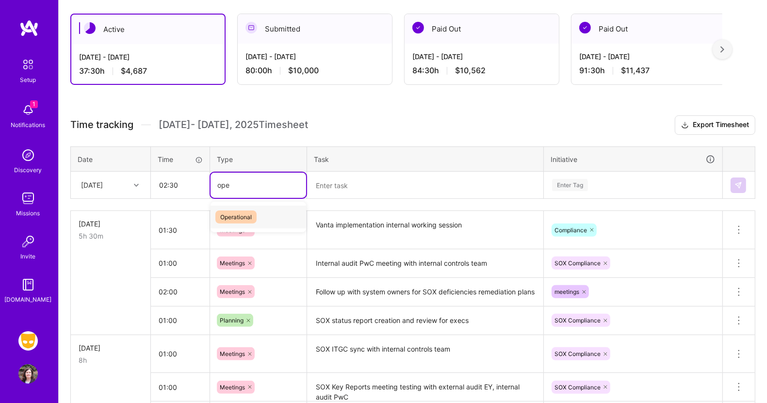
type input "oper"
click at [231, 215] on span "Operational" at bounding box center [236, 217] width 41 height 13
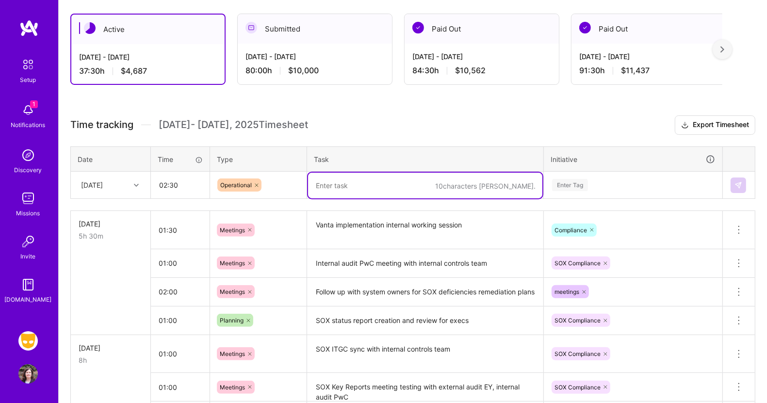
click at [327, 185] on textarea at bounding box center [425, 186] width 234 height 26
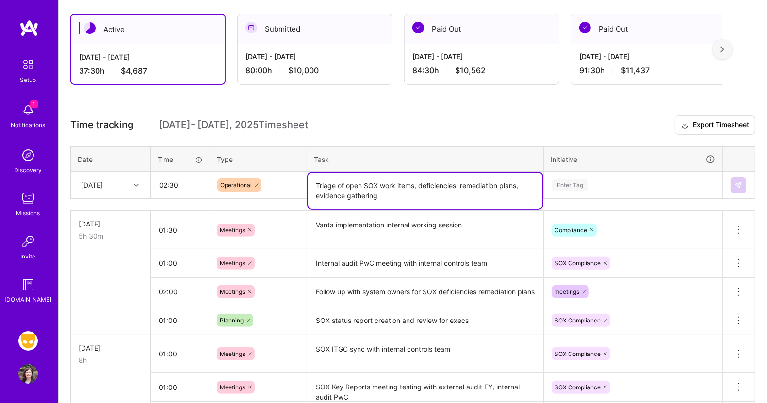
type textarea "Triage of open SOX work items, deficiencies, remediation plans, evidence gather…"
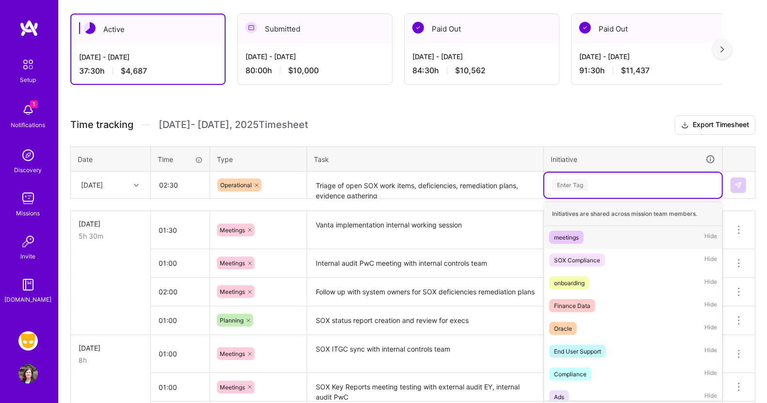
click at [579, 182] on div "Enter Tag" at bounding box center [570, 185] width 36 height 15
click at [570, 257] on div "SOX Compliance" at bounding box center [577, 260] width 46 height 10
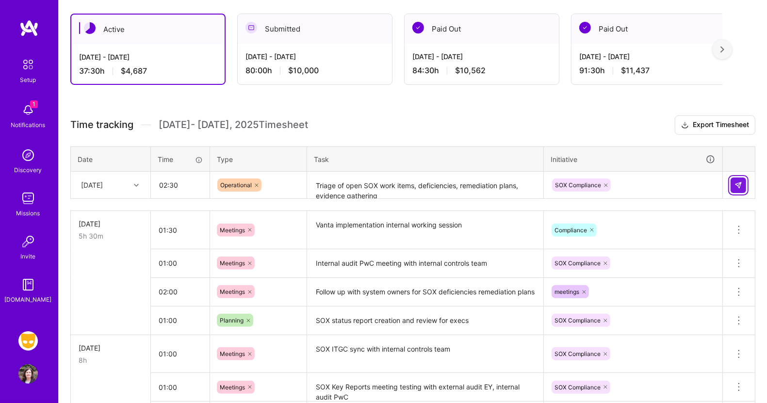
click at [736, 183] on img at bounding box center [739, 186] width 8 height 8
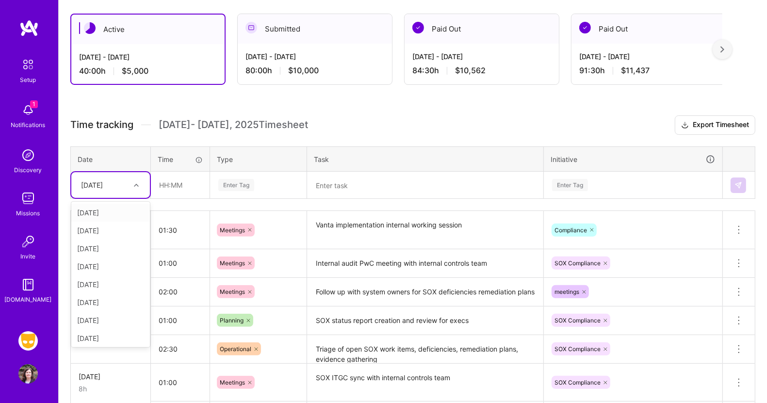
click at [139, 179] on div at bounding box center [137, 185] width 15 height 13
click at [110, 231] on div "[DATE]" at bounding box center [110, 231] width 79 height 18
click at [132, 182] on div at bounding box center [137, 185] width 15 height 13
click at [104, 333] on div "[DATE]" at bounding box center [110, 339] width 79 height 18
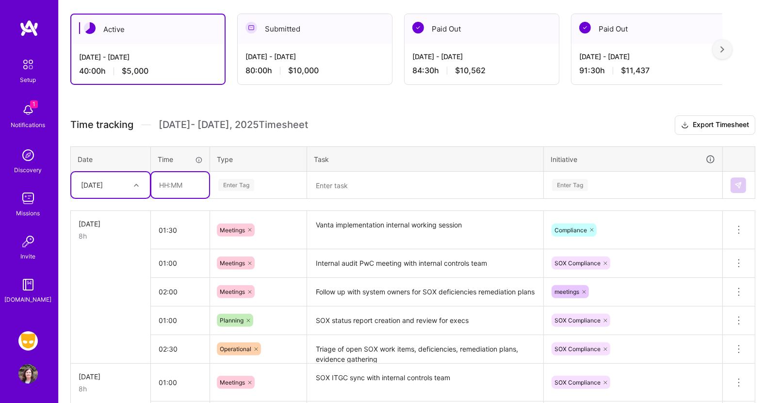
click at [177, 184] on input "text" at bounding box center [180, 185] width 58 height 26
type input "00:30"
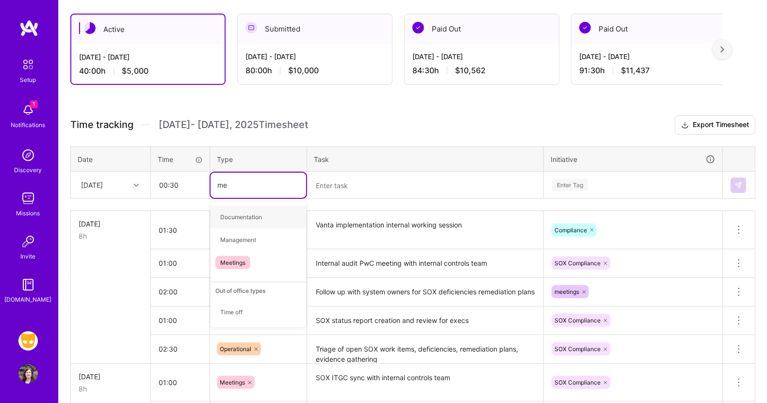
type input "mee"
click at [227, 211] on span "Meetings" at bounding box center [233, 217] width 35 height 13
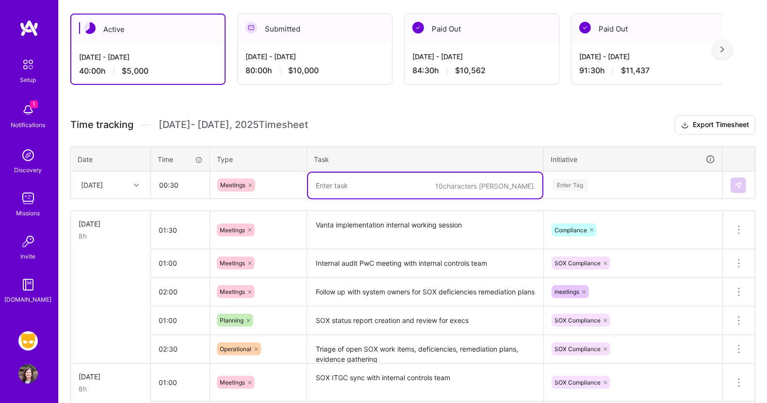
click at [332, 182] on textarea at bounding box center [425, 186] width 234 height 26
type textarea "Weekly internal compliance standup"
click at [567, 184] on div "Enter Tag" at bounding box center [570, 185] width 36 height 15
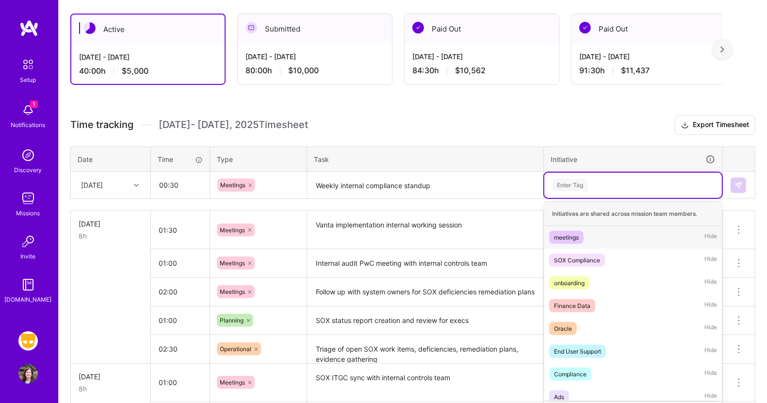
click at [563, 236] on div "meetings" at bounding box center [566, 237] width 25 height 10
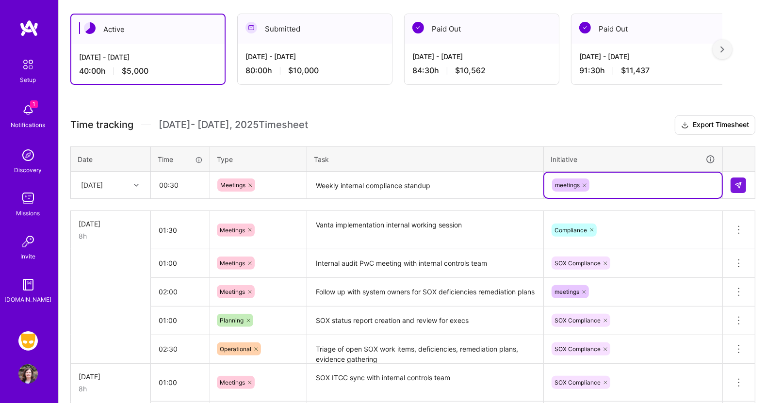
click at [747, 178] on td at bounding box center [739, 185] width 33 height 27
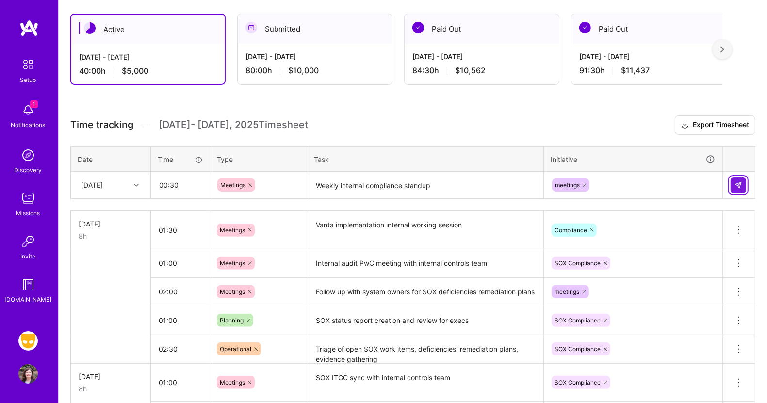
click at [741, 185] on img at bounding box center [739, 186] width 8 height 8
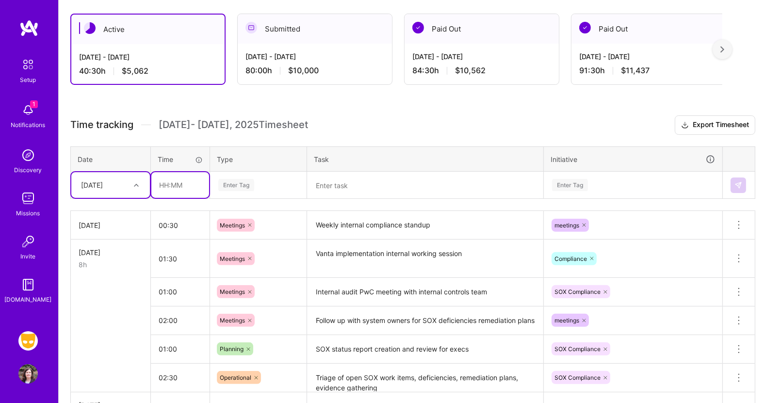
click at [192, 181] on input "text" at bounding box center [180, 185] width 58 height 26
type input "01:00"
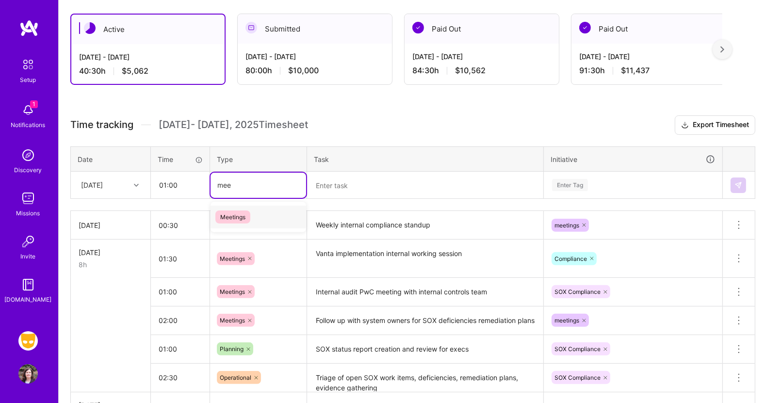
click at [231, 213] on span "Meetings" at bounding box center [233, 217] width 35 height 13
click at [337, 189] on textarea at bounding box center [425, 186] width 234 height 26
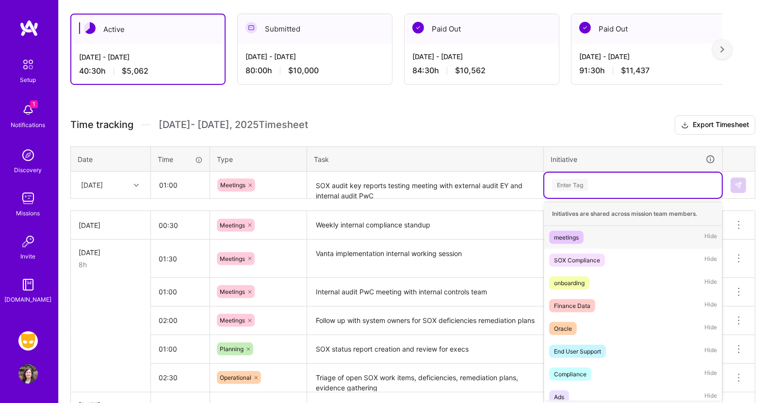
click at [578, 183] on div "Enter Tag" at bounding box center [570, 185] width 36 height 15
click at [570, 257] on div "SOX Compliance" at bounding box center [577, 260] width 46 height 10
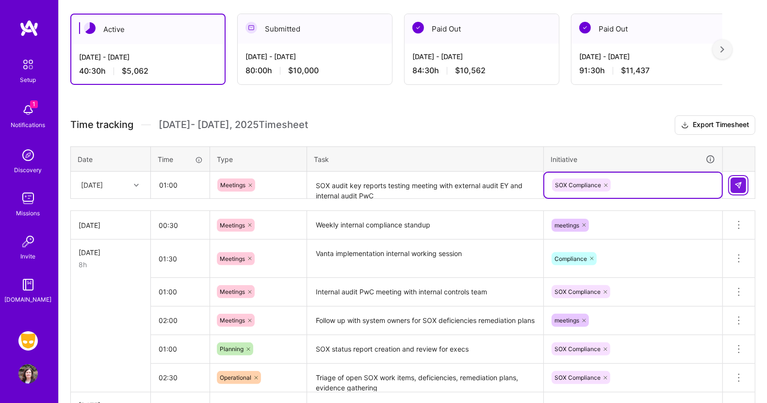
click at [736, 179] on button at bounding box center [739, 186] width 16 height 16
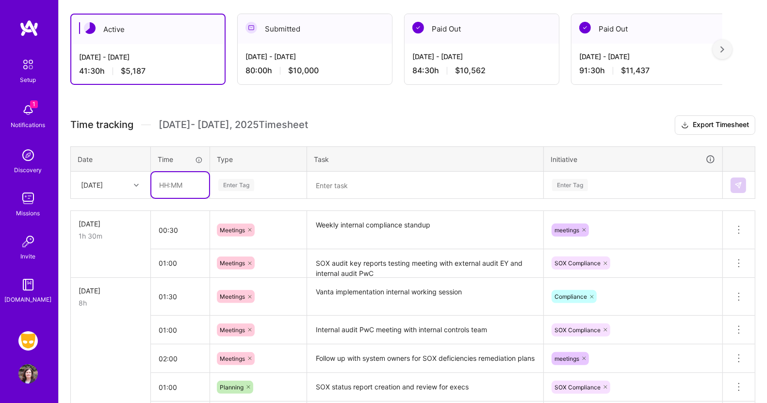
click at [179, 180] on input "text" at bounding box center [180, 185] width 58 height 26
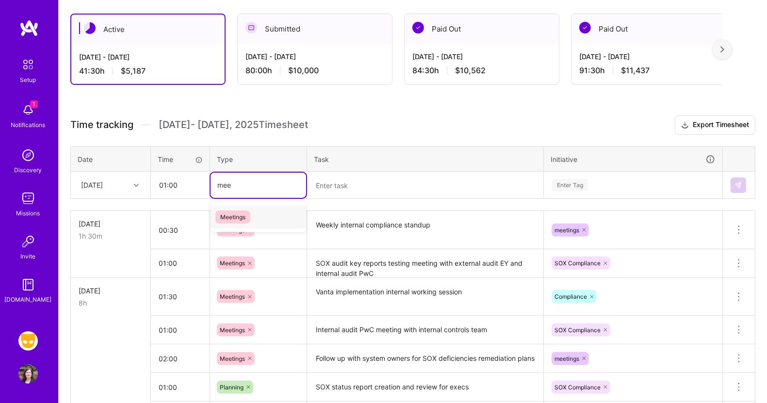
click at [222, 211] on span "Meetings" at bounding box center [233, 217] width 35 height 13
click at [332, 183] on textarea at bounding box center [425, 186] width 234 height 26
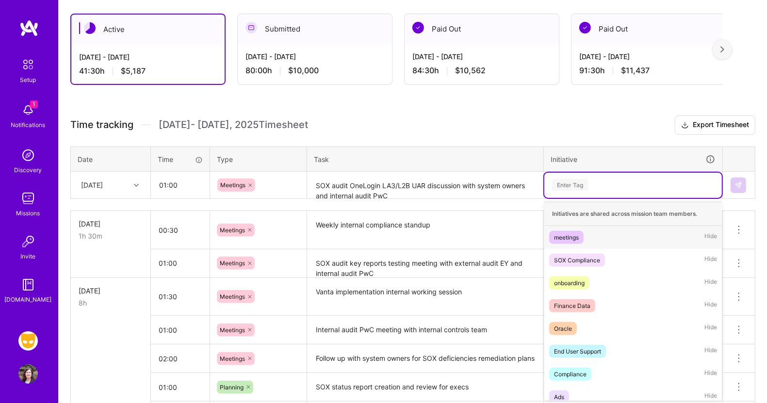
click at [562, 183] on div "Enter Tag" at bounding box center [570, 185] width 36 height 15
click at [571, 255] on div "SOX Compliance" at bounding box center [577, 260] width 46 height 10
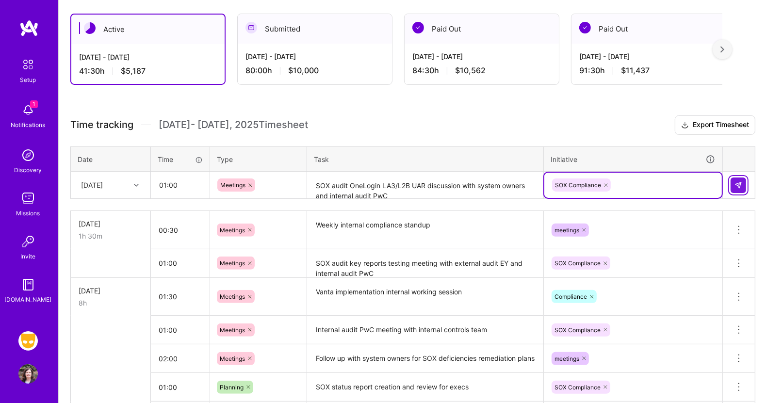
click at [739, 182] on img at bounding box center [739, 186] width 8 height 8
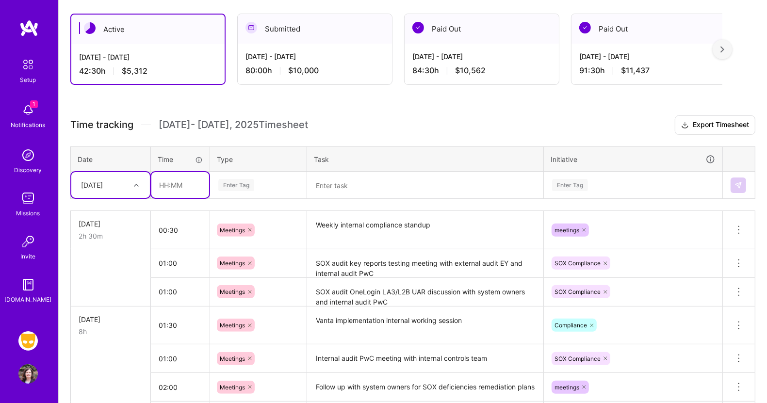
click at [176, 184] on input "text" at bounding box center [180, 185] width 58 height 26
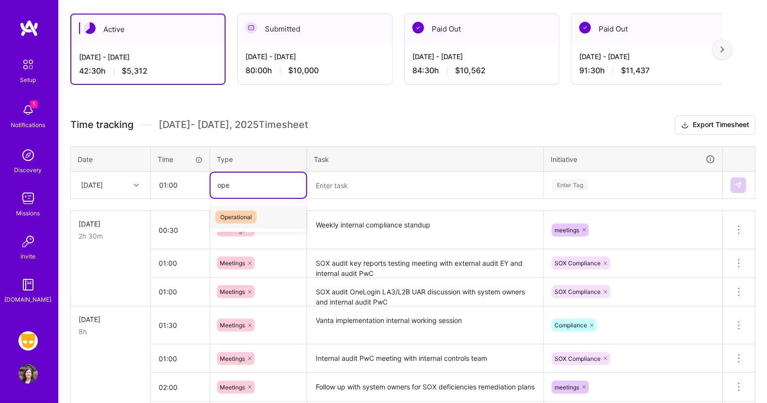
click at [225, 211] on span "Operational" at bounding box center [236, 217] width 41 height 13
click at [332, 184] on textarea at bounding box center [425, 186] width 234 height 26
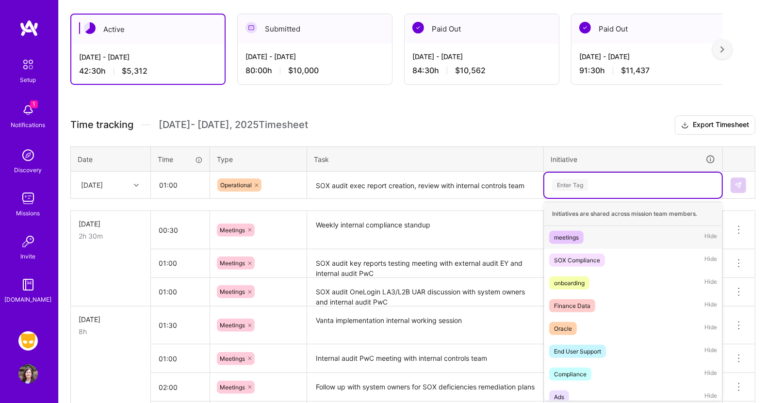
click at [580, 182] on div "Enter Tag" at bounding box center [570, 185] width 36 height 15
click at [583, 256] on div "SOX Compliance" at bounding box center [577, 260] width 46 height 10
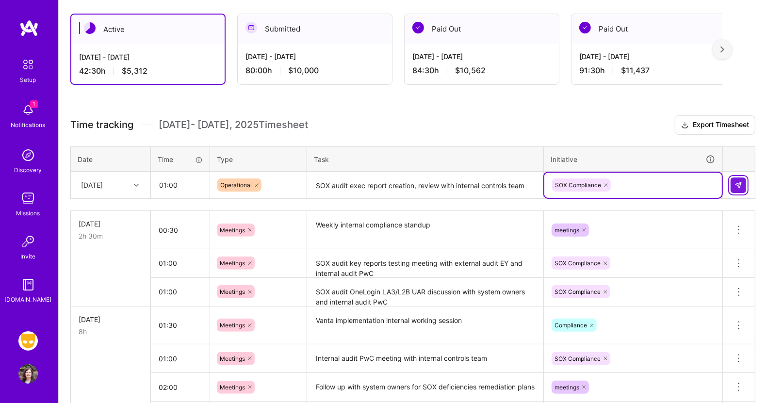
click at [738, 182] on img at bounding box center [739, 186] width 8 height 8
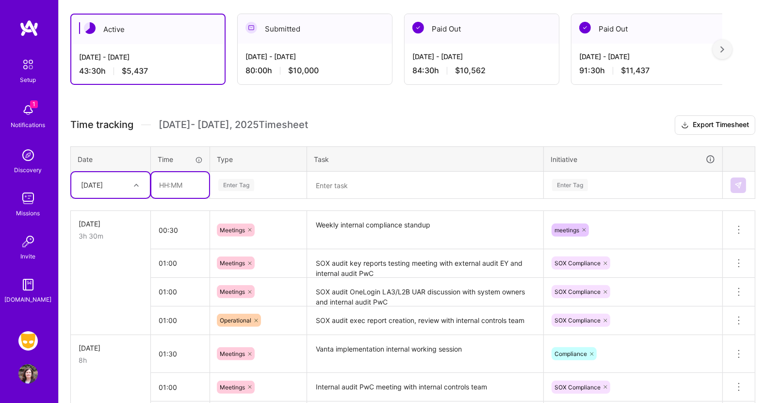
click at [173, 185] on input "text" at bounding box center [180, 185] width 58 height 26
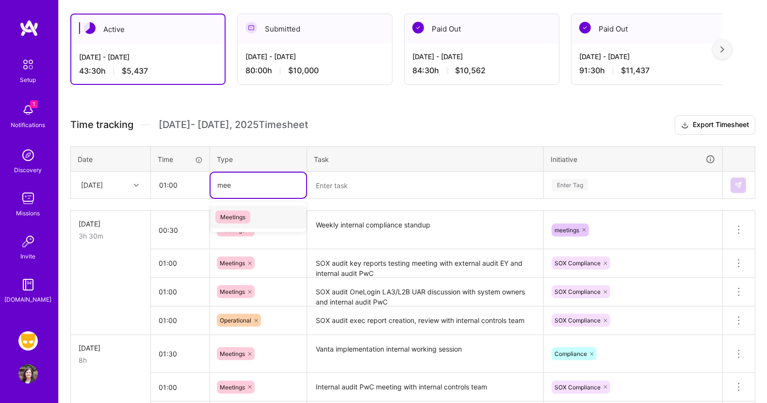
click at [234, 213] on span "Meetings" at bounding box center [233, 217] width 35 height 13
click at [332, 186] on textarea at bounding box center [425, 186] width 234 height 26
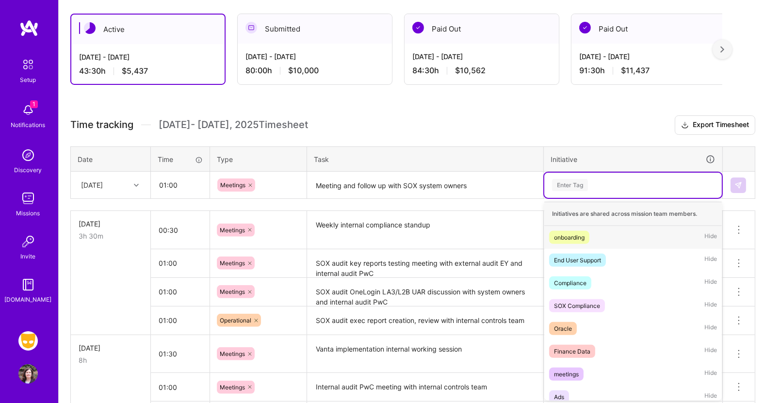
click at [607, 187] on div "Enter Tag" at bounding box center [633, 185] width 164 height 12
click at [593, 304] on div "SOX Compliance" at bounding box center [577, 306] width 46 height 10
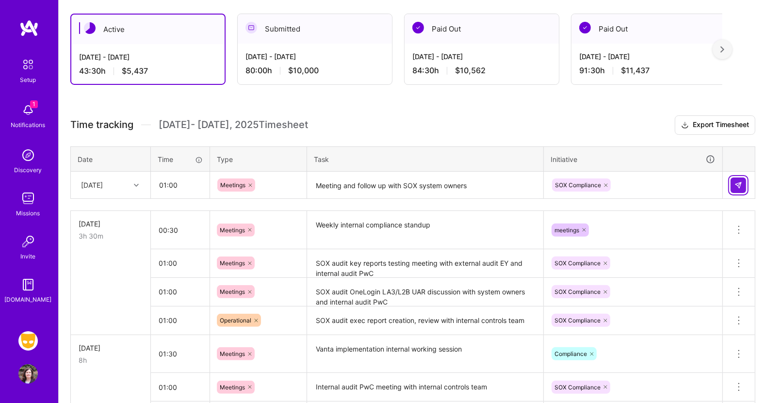
click at [739, 186] on img at bounding box center [739, 186] width 8 height 8
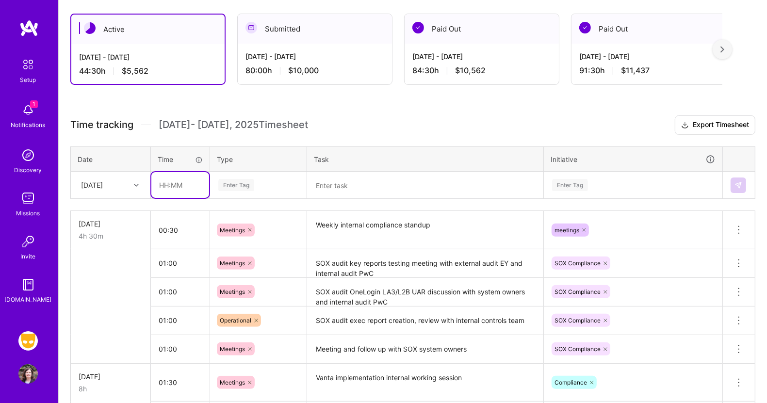
click at [175, 183] on input "text" at bounding box center [180, 185] width 58 height 26
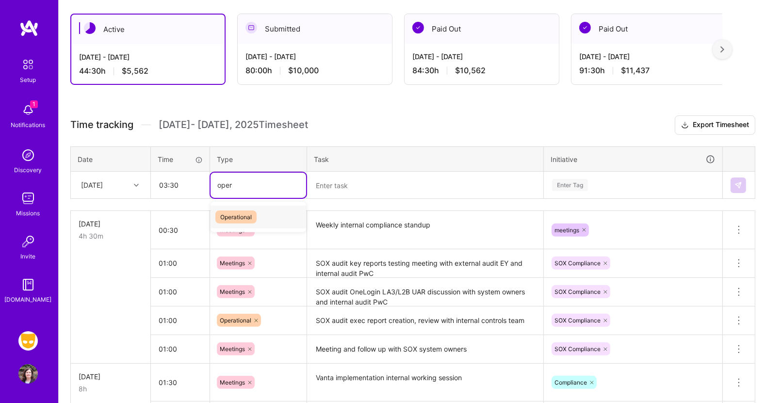
click at [229, 217] on span "Operational" at bounding box center [236, 217] width 41 height 13
click at [337, 189] on textarea at bounding box center [425, 186] width 234 height 26
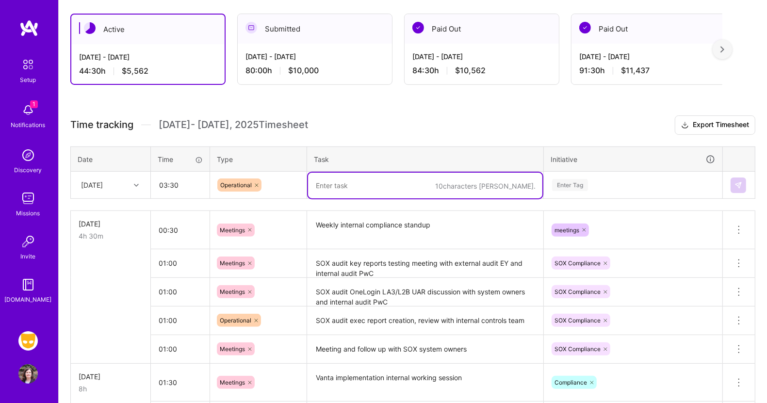
click at [335, 178] on textarea at bounding box center [425, 186] width 234 height 26
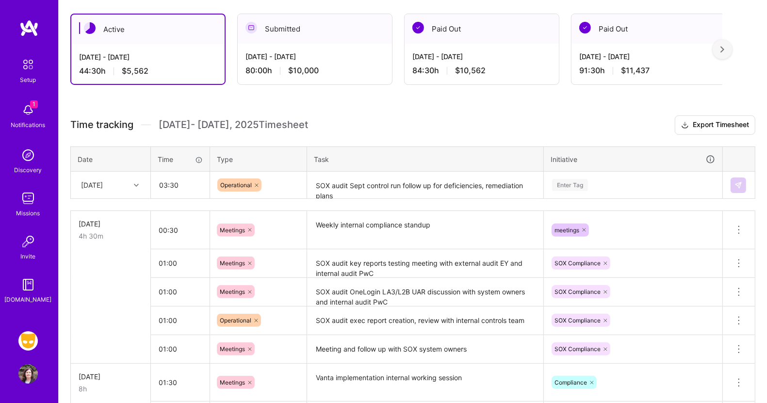
drag, startPoint x: 417, startPoint y: 117, endPoint x: 489, endPoint y: 109, distance: 72.3
click at [572, 181] on div "Enter Tag" at bounding box center [570, 185] width 36 height 15
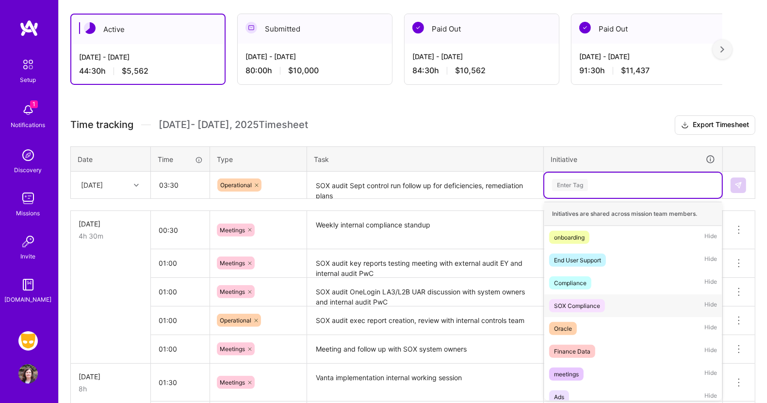
click at [574, 303] on div "SOX Compliance" at bounding box center [577, 306] width 46 height 10
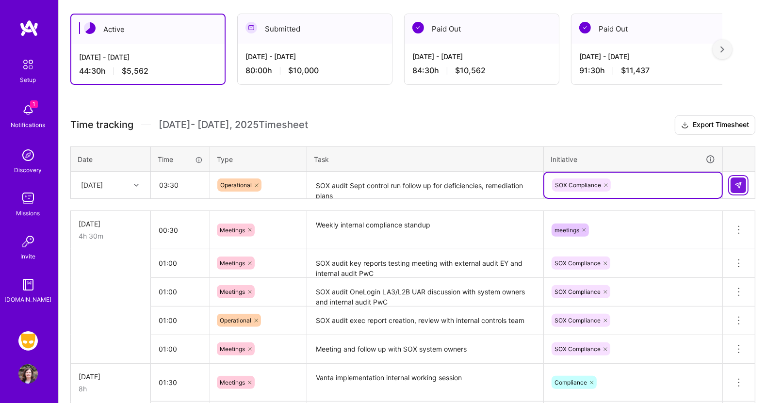
click at [742, 179] on button at bounding box center [739, 186] width 16 height 16
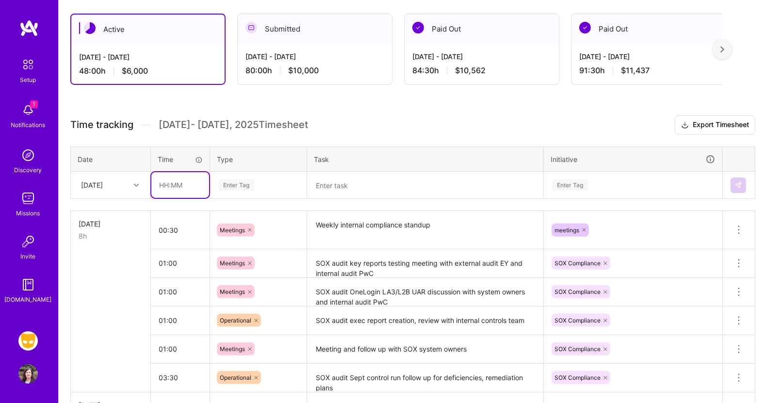
click at [166, 182] on input "text" at bounding box center [180, 185] width 58 height 26
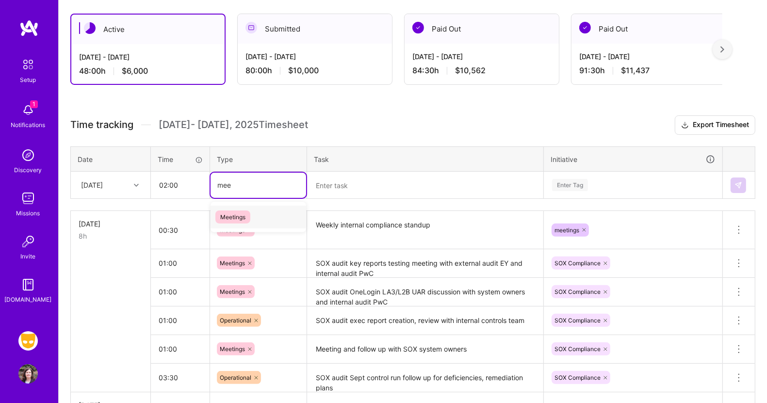
click at [226, 214] on span "Meetings" at bounding box center [233, 217] width 35 height 13
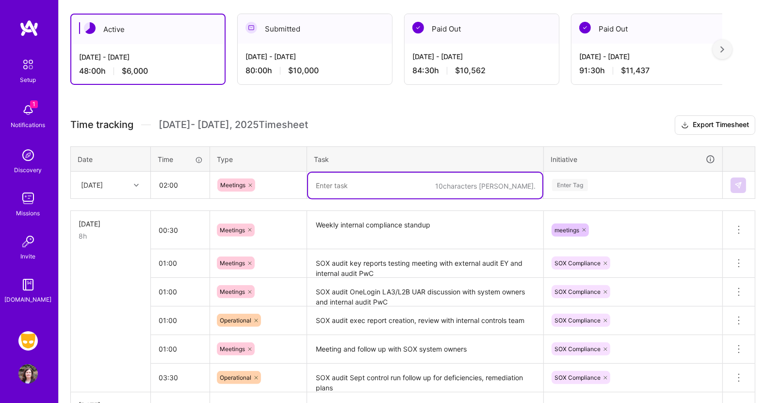
click at [325, 186] on textarea at bounding box center [425, 186] width 234 height 26
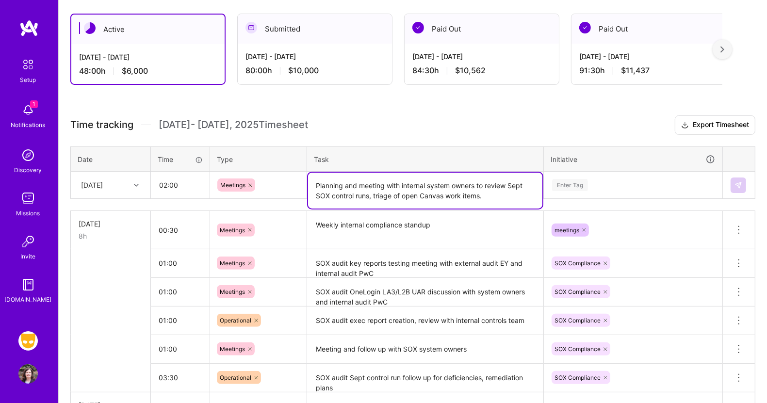
click at [580, 178] on div "Enter Tag" at bounding box center [570, 185] width 36 height 15
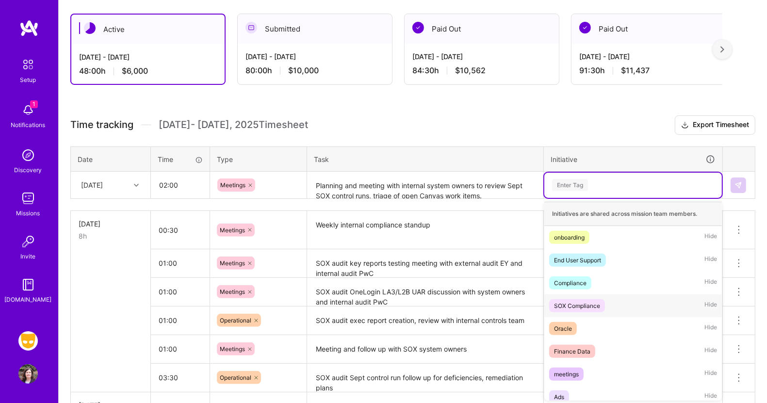
click at [571, 301] on div "SOX Compliance" at bounding box center [577, 306] width 46 height 10
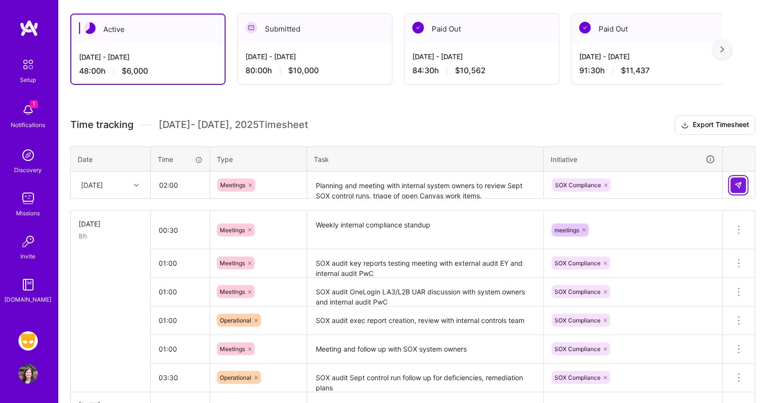
click at [740, 182] on img at bounding box center [739, 186] width 8 height 8
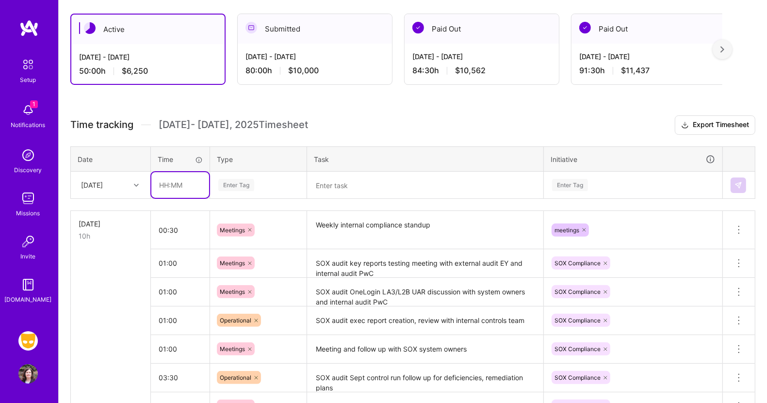
click at [178, 180] on input "text" at bounding box center [180, 185] width 58 height 26
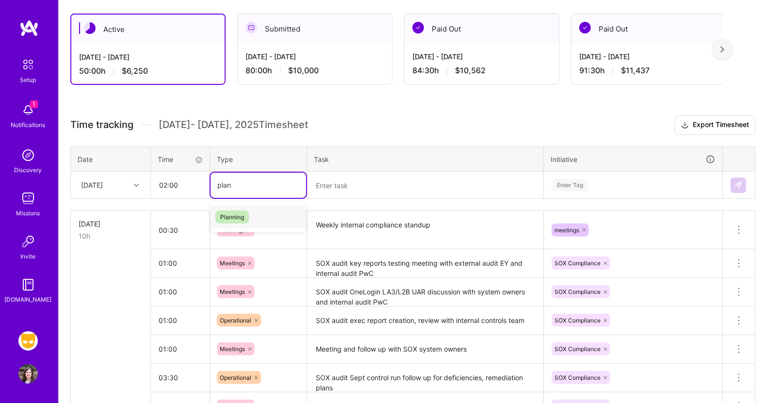
click at [228, 214] on span "Planning" at bounding box center [232, 217] width 33 height 13
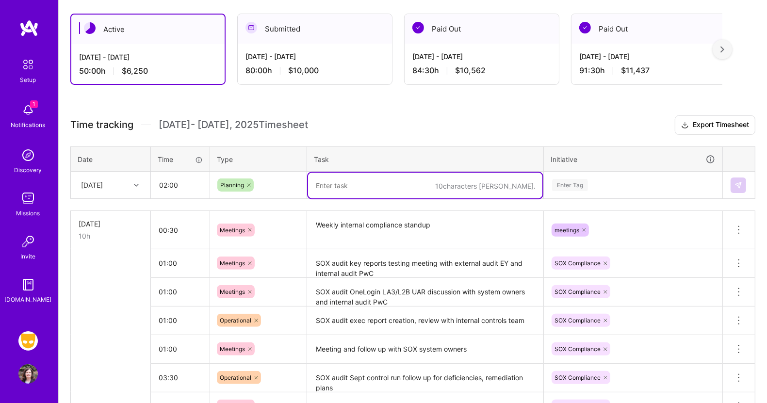
click at [336, 187] on textarea at bounding box center [425, 186] width 234 height 26
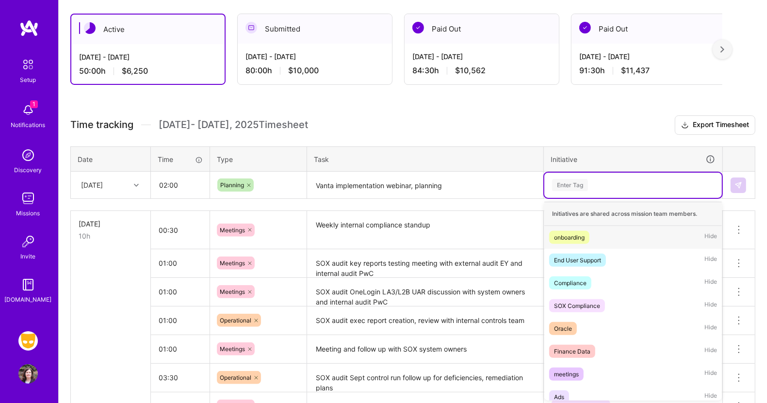
click at [565, 181] on div "Enter Tag" at bounding box center [570, 185] width 36 height 15
click at [577, 301] on div "SOX Compliance" at bounding box center [577, 306] width 46 height 10
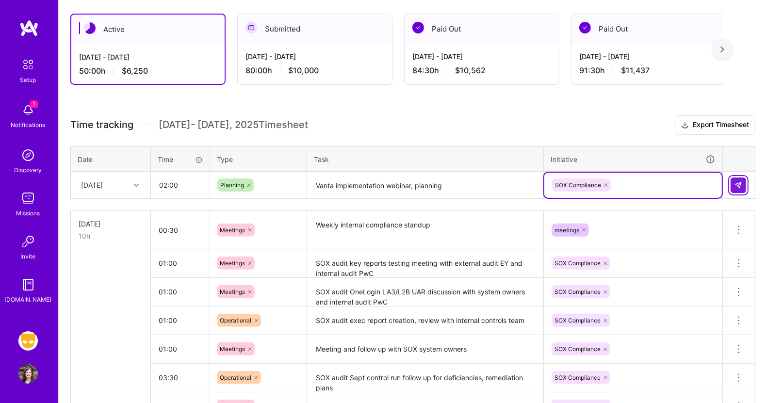
click at [736, 182] on img at bounding box center [739, 186] width 8 height 8
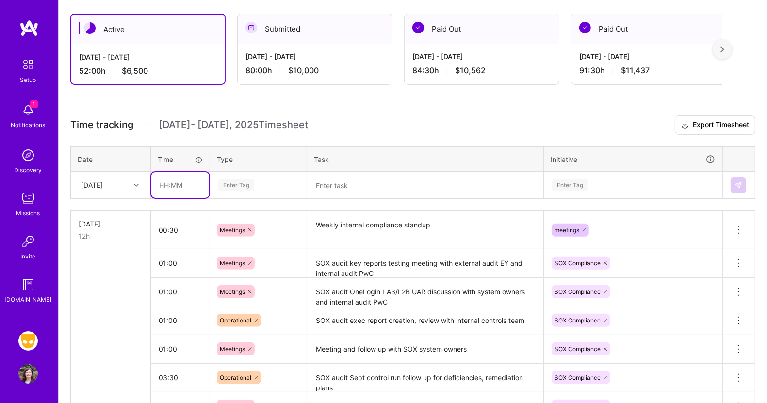
click at [173, 181] on input "text" at bounding box center [180, 185] width 58 height 26
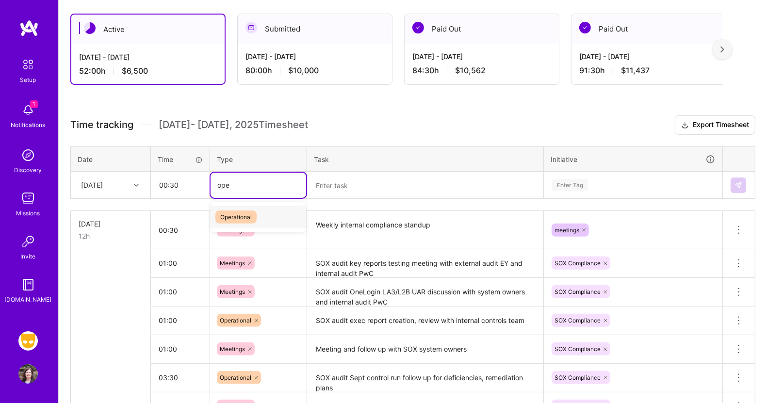
click at [229, 216] on span "Operational" at bounding box center [236, 217] width 41 height 13
click at [327, 188] on textarea at bounding box center [425, 186] width 234 height 26
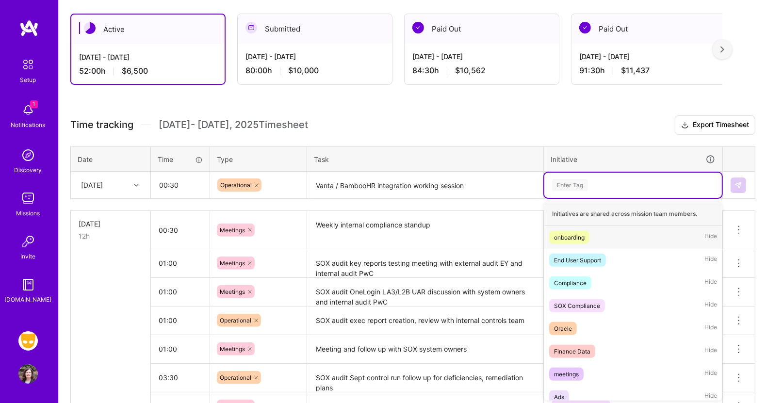
click at [573, 184] on div "Enter Tag" at bounding box center [570, 185] width 36 height 15
click at [572, 304] on div "SOX Compliance" at bounding box center [577, 306] width 46 height 10
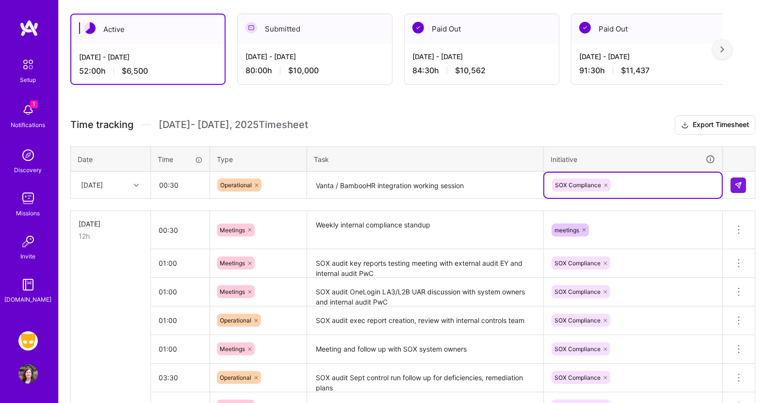
click at [603, 180] on div at bounding box center [606, 185] width 10 height 13
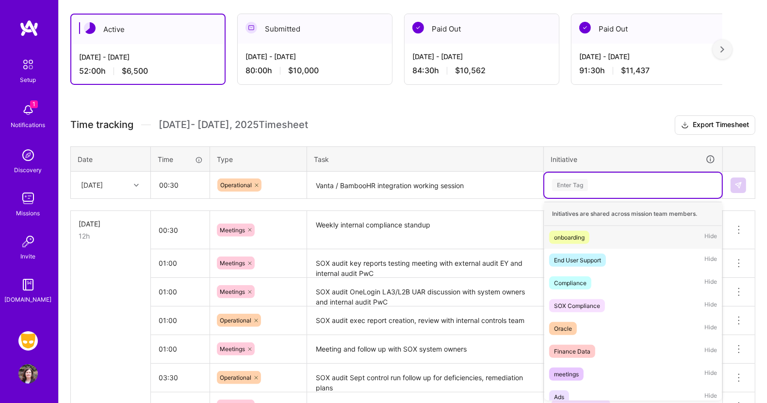
click at [602, 183] on div "Enter Tag" at bounding box center [633, 185] width 164 height 12
click at [582, 279] on div "Compliance" at bounding box center [570, 283] width 33 height 10
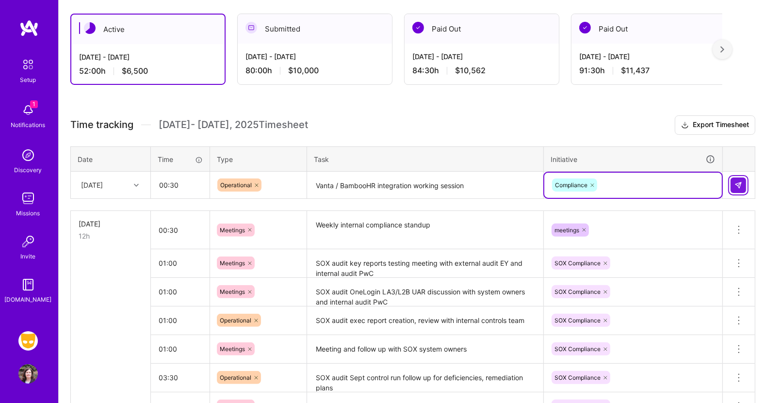
click at [733, 183] on button at bounding box center [739, 186] width 16 height 16
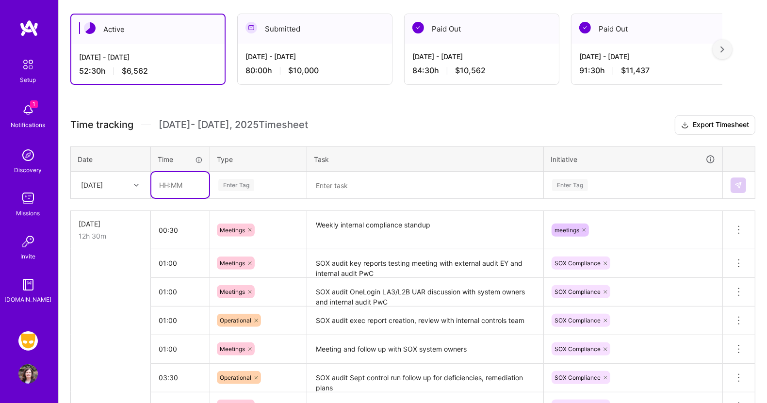
click at [187, 184] on input "text" at bounding box center [180, 185] width 58 height 26
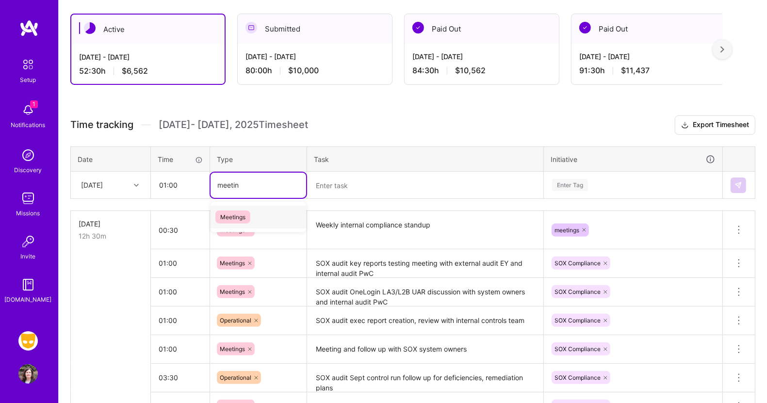
click at [245, 214] on span "Meetings" at bounding box center [233, 217] width 35 height 13
click at [324, 187] on textarea at bounding box center [425, 186] width 234 height 26
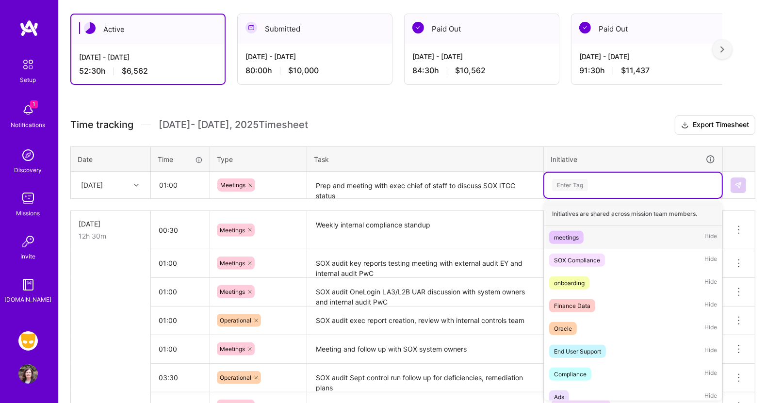
click at [572, 182] on div "Enter Tag" at bounding box center [570, 185] width 36 height 15
click at [572, 255] on div "SOX Compliance" at bounding box center [577, 260] width 46 height 10
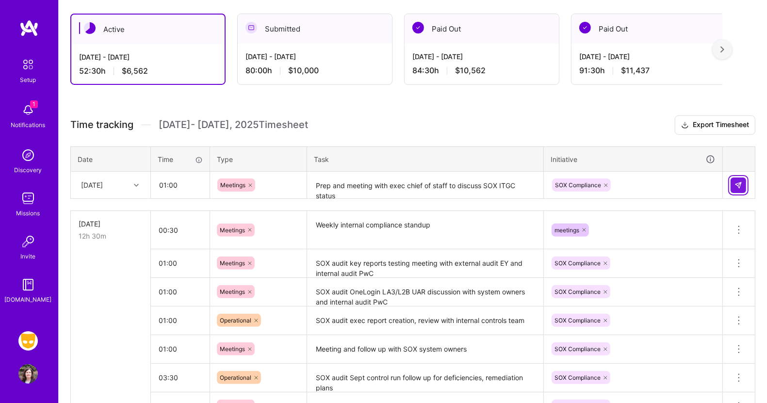
click at [740, 182] on img at bounding box center [739, 186] width 8 height 8
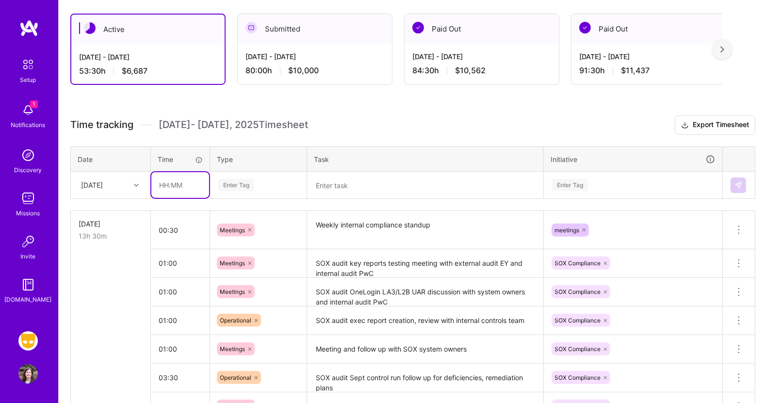
click at [174, 187] on input "text" at bounding box center [180, 185] width 58 height 26
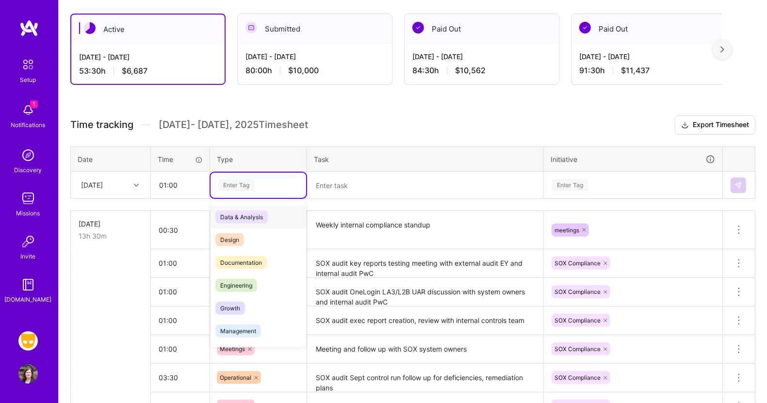
click at [254, 183] on div "Enter Tag" at bounding box center [258, 185] width 82 height 12
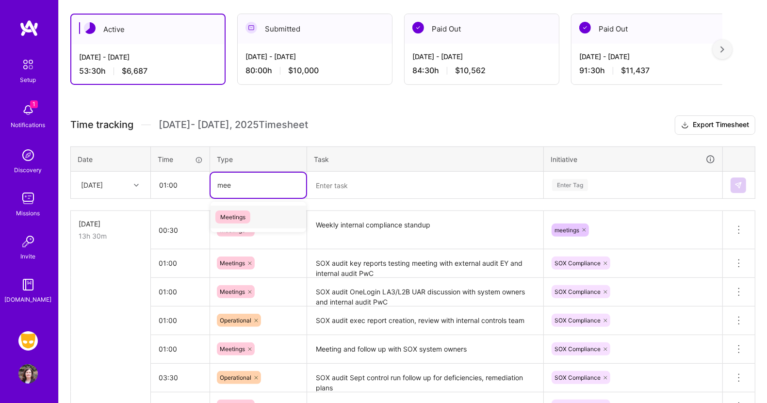
click at [242, 212] on span "Meetings" at bounding box center [233, 217] width 35 height 13
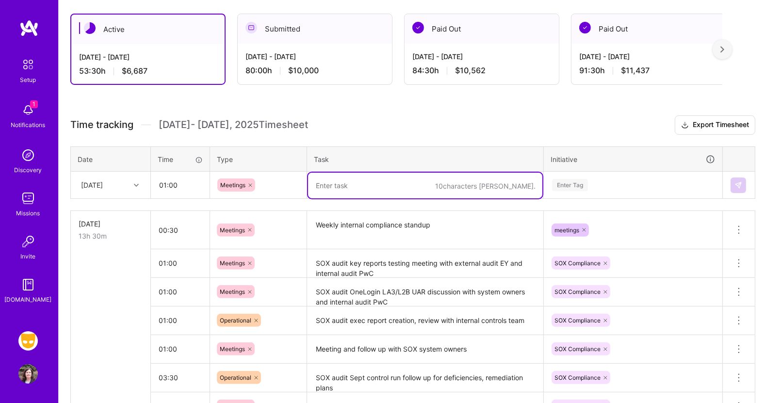
click at [331, 186] on textarea at bounding box center [425, 186] width 234 height 26
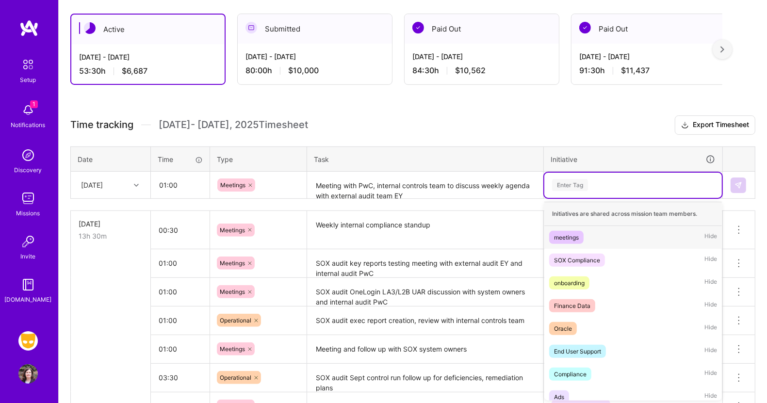
click at [575, 182] on div "Enter Tag" at bounding box center [570, 185] width 36 height 15
click at [586, 255] on div "SOX Compliance" at bounding box center [577, 260] width 46 height 10
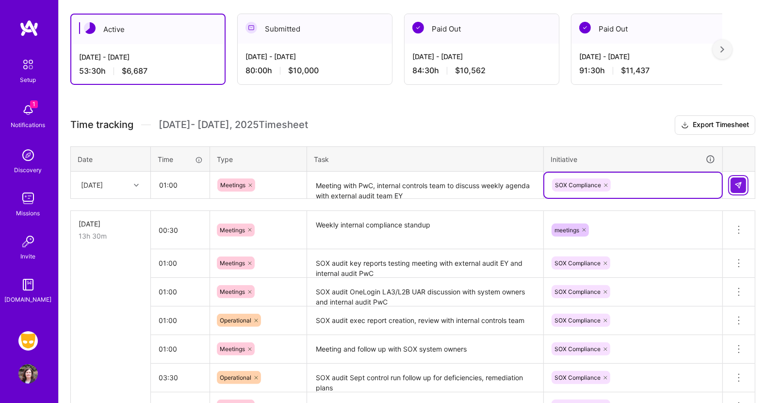
click at [738, 184] on img at bounding box center [739, 186] width 8 height 8
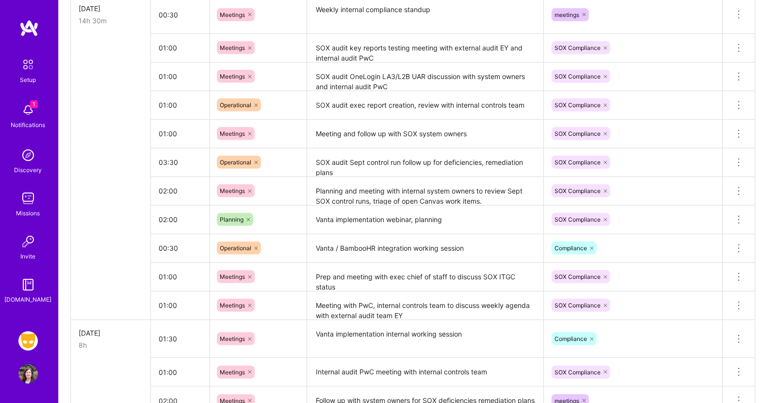
scroll to position [378, 0]
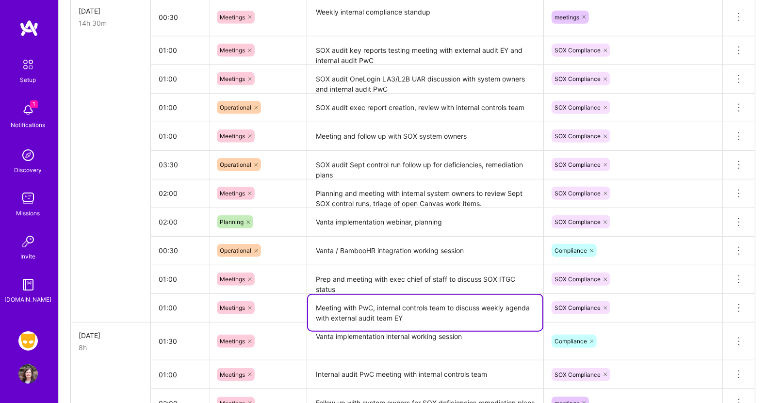
drag, startPoint x: 423, startPoint y: 314, endPoint x: 298, endPoint y: 307, distance: 125.9
click at [298, 307] on tr "01:00 Meetings Meeting with PwC, internal controls team to discuss weekly agend…" at bounding box center [413, 308] width 685 height 29
click at [740, 305] on icon at bounding box center [739, 308] width 12 height 12
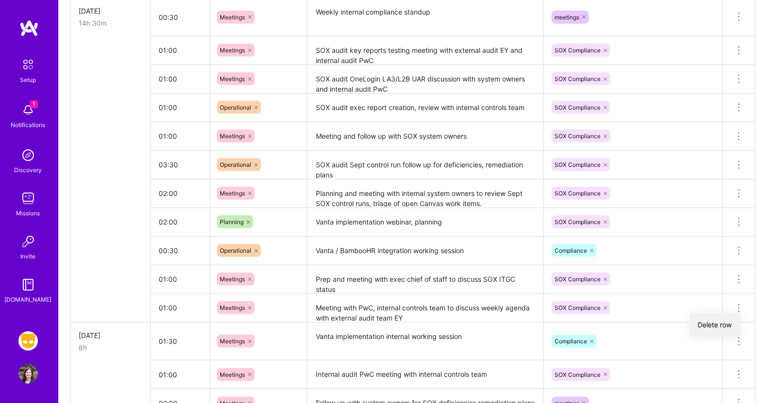
click at [719, 319] on button "Delete row" at bounding box center [715, 325] width 50 height 24
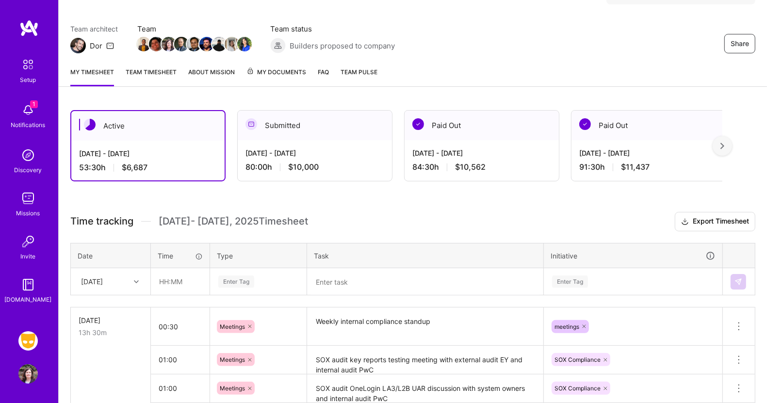
scroll to position [177, 0]
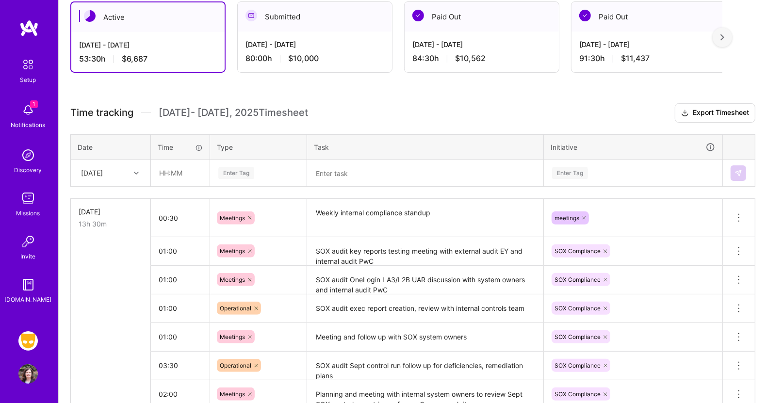
click at [134, 172] on icon at bounding box center [136, 173] width 5 height 5
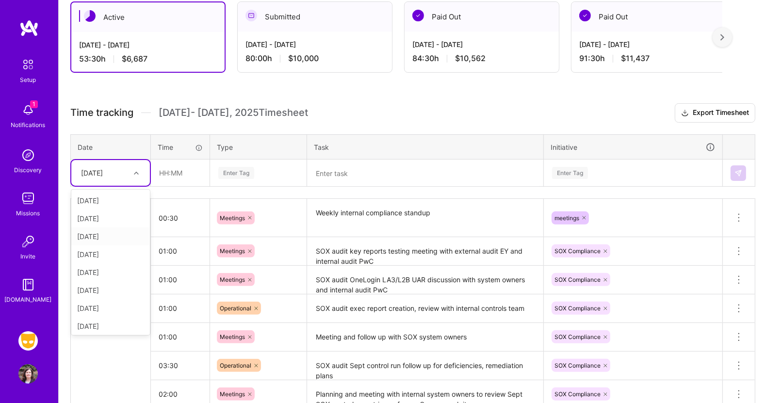
click at [108, 234] on div "[DATE]" at bounding box center [110, 237] width 79 height 18
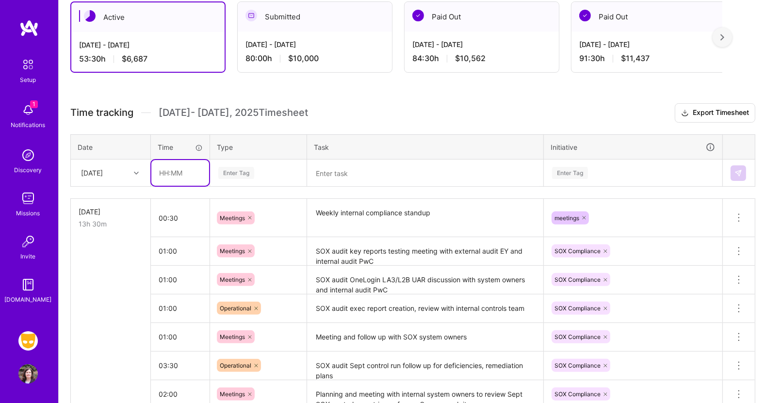
click at [171, 173] on input "text" at bounding box center [180, 173] width 58 height 26
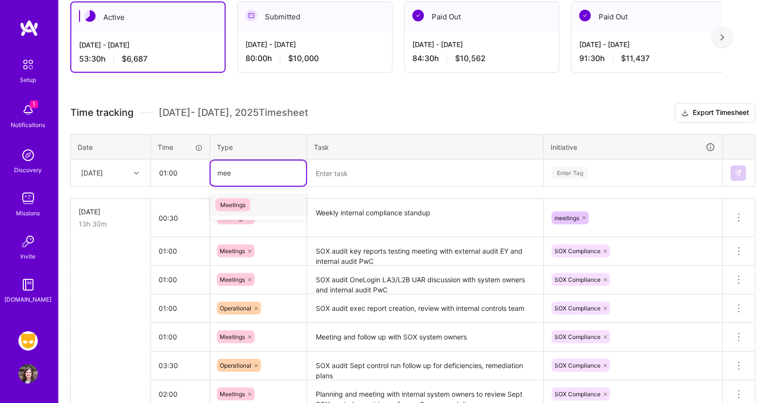
click at [234, 199] on span "Meetings" at bounding box center [233, 205] width 35 height 13
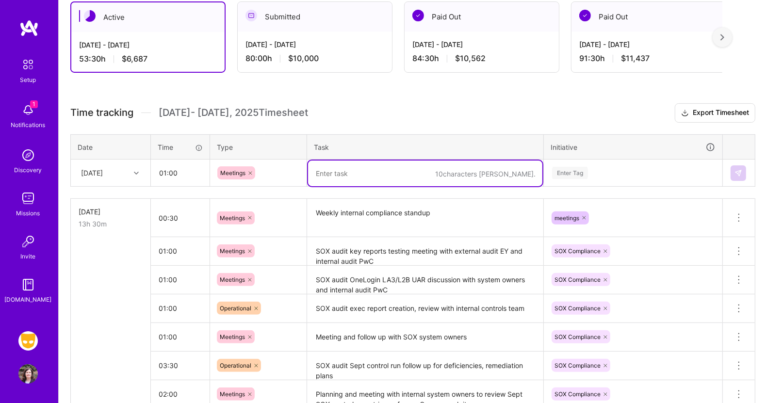
click at [327, 169] on textarea at bounding box center [425, 174] width 234 height 26
paste textarea "Meeting with PwC, internal controls team to discuss weekly agenda with external…"
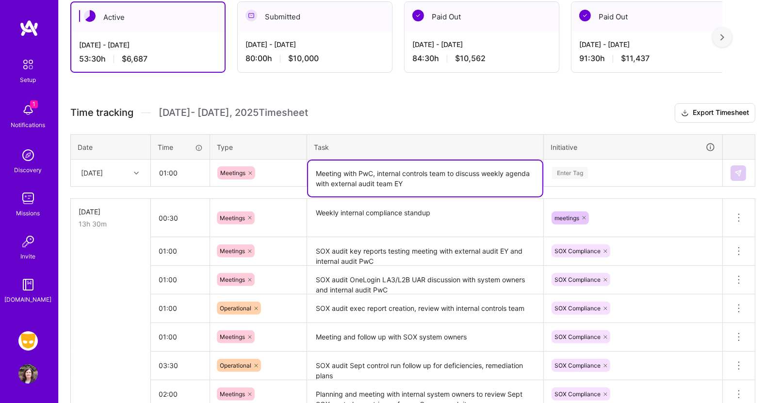
click at [575, 170] on div "Enter Tag" at bounding box center [570, 173] width 36 height 15
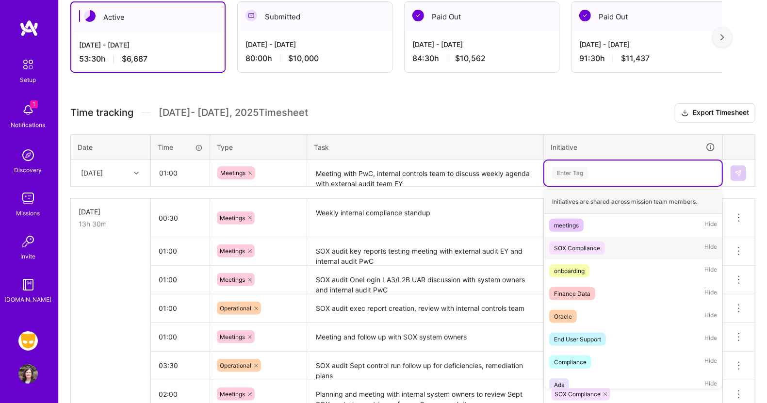
click at [574, 245] on div "SOX Compliance" at bounding box center [577, 248] width 46 height 10
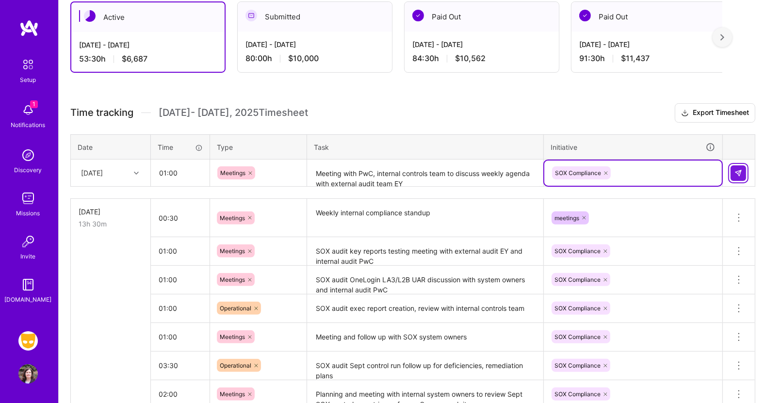
click at [739, 169] on img at bounding box center [739, 173] width 8 height 8
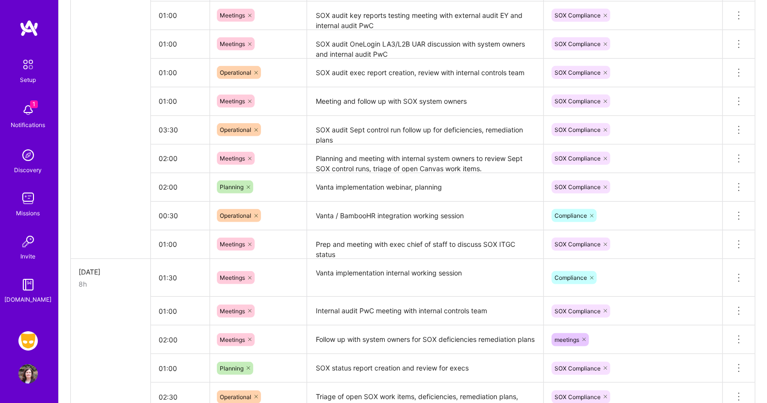
scroll to position [414, 0]
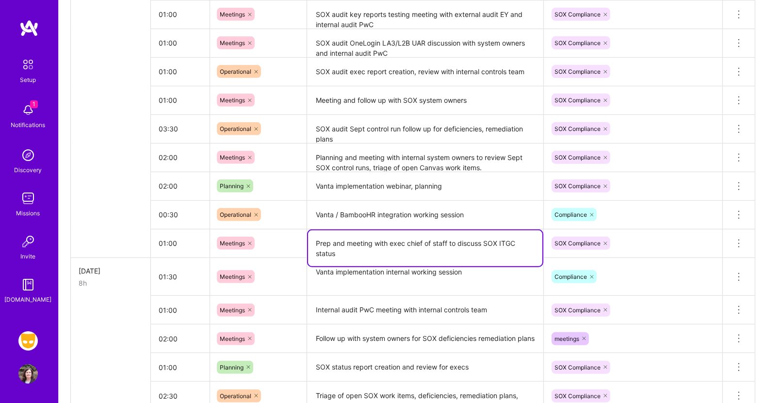
drag, startPoint x: 340, startPoint y: 251, endPoint x: 308, endPoint y: 237, distance: 35.4
click at [308, 237] on textarea "Prep and meeting with exec chief of staff to discuss SOX ITGC status" at bounding box center [425, 249] width 234 height 36
click at [740, 239] on icon at bounding box center [739, 244] width 12 height 12
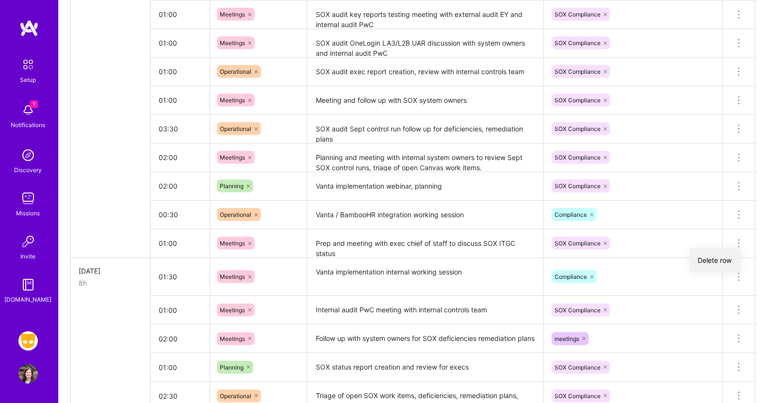
click at [725, 254] on button "Delete row" at bounding box center [715, 261] width 50 height 24
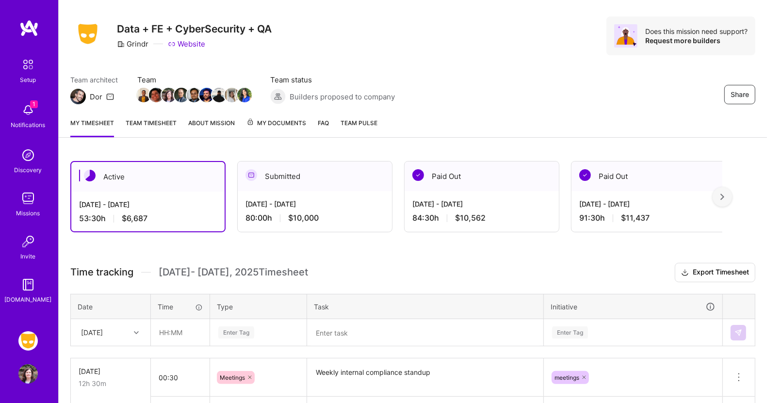
scroll to position [0, 0]
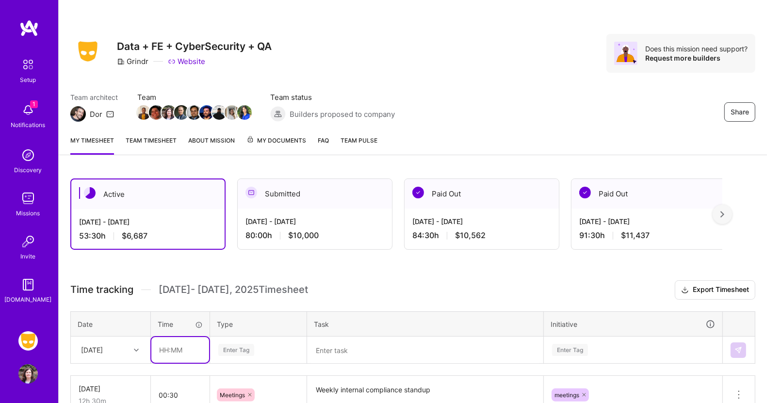
click at [166, 347] on input "text" at bounding box center [180, 350] width 58 height 26
click at [326, 337] on td at bounding box center [425, 350] width 237 height 27
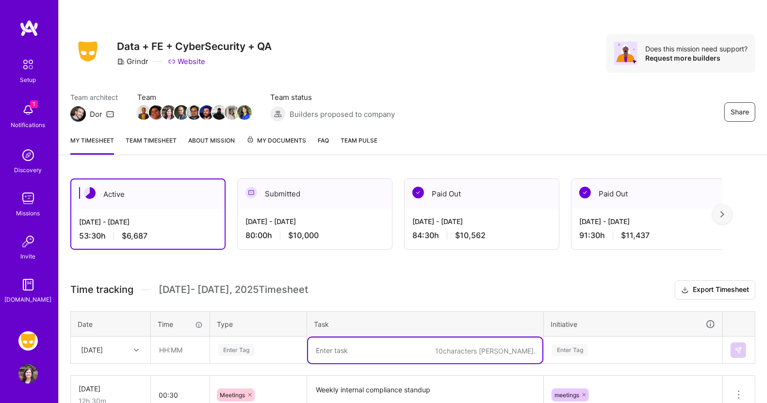
click at [328, 348] on textarea at bounding box center [425, 351] width 234 height 26
paste textarea "Prep and meeting with exec chief of staff to discuss SOX ITGC status"
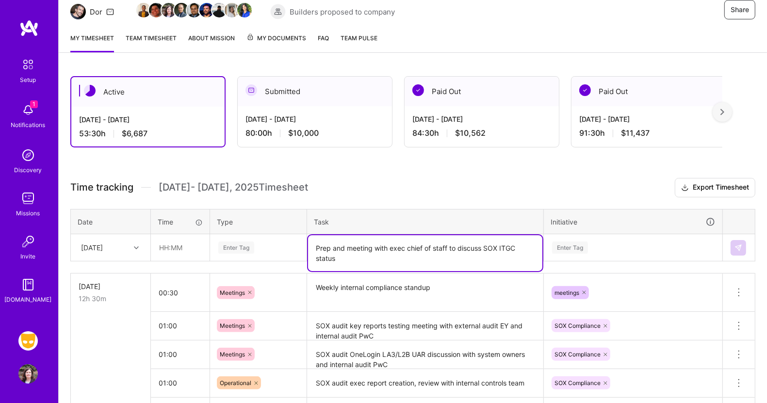
click at [233, 261] on div "Enter Tag" at bounding box center [259, 247] width 96 height 25
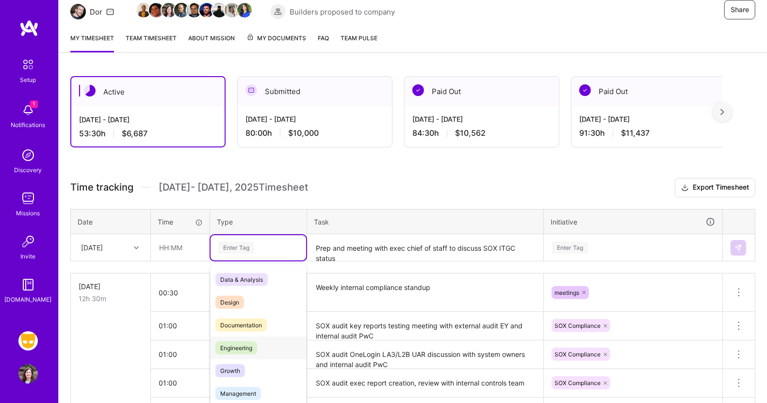
scroll to position [112, 0]
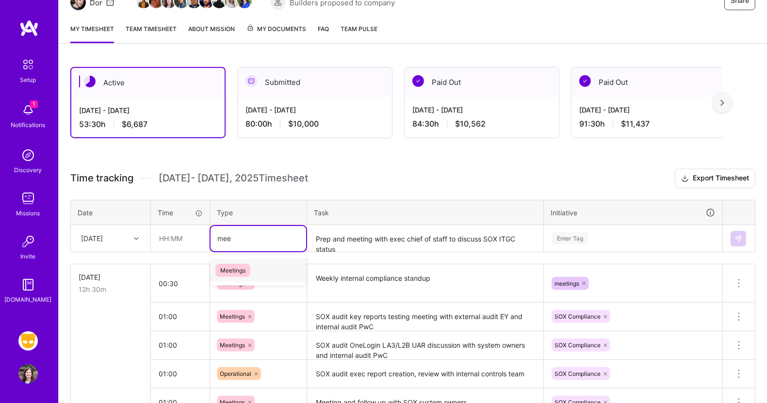
click at [233, 265] on span "Meetings" at bounding box center [233, 270] width 35 height 13
click at [177, 228] on input "text" at bounding box center [180, 239] width 58 height 26
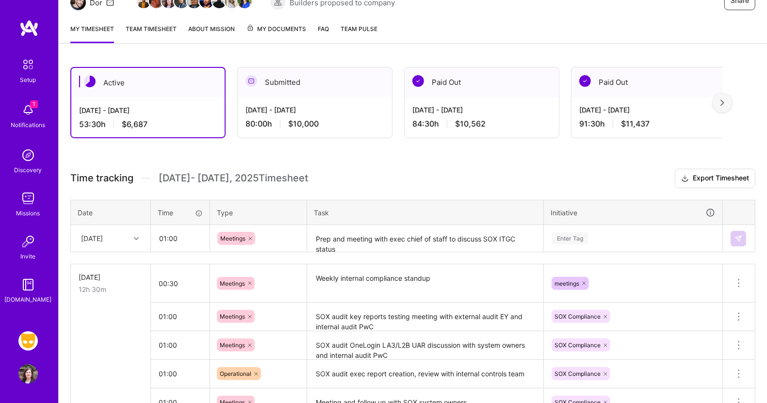
click at [573, 238] on div "Enter Tag" at bounding box center [634, 238] width 178 height 25
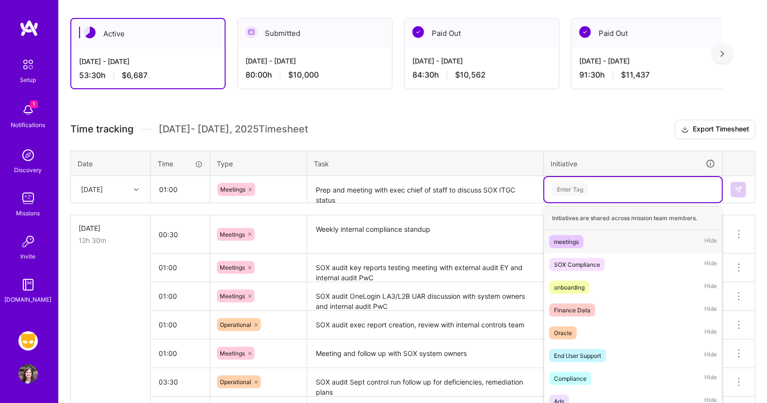
scroll to position [165, 0]
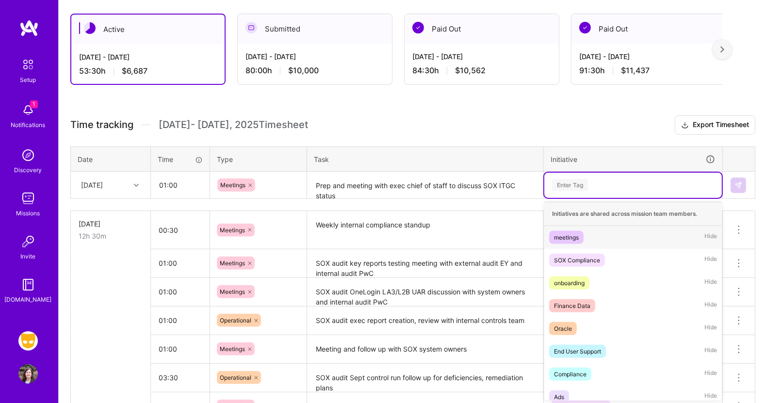
click at [573, 238] on div "meetings" at bounding box center [566, 237] width 25 height 10
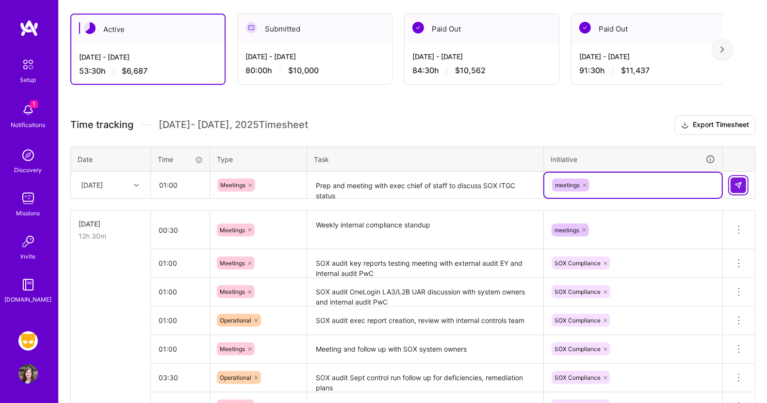
click at [737, 187] on img at bounding box center [739, 186] width 8 height 8
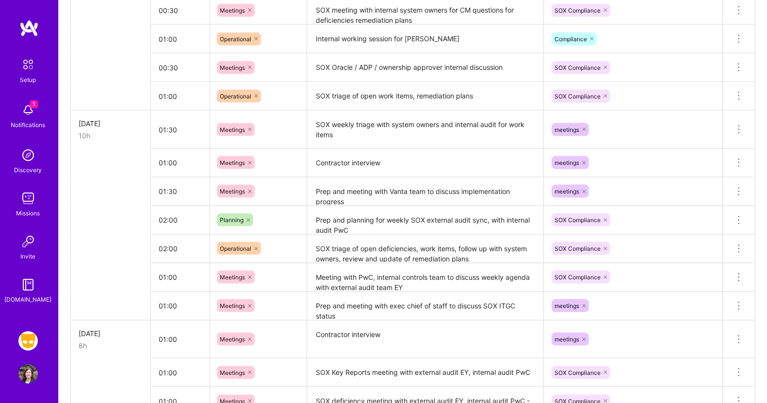
scroll to position [1076, 0]
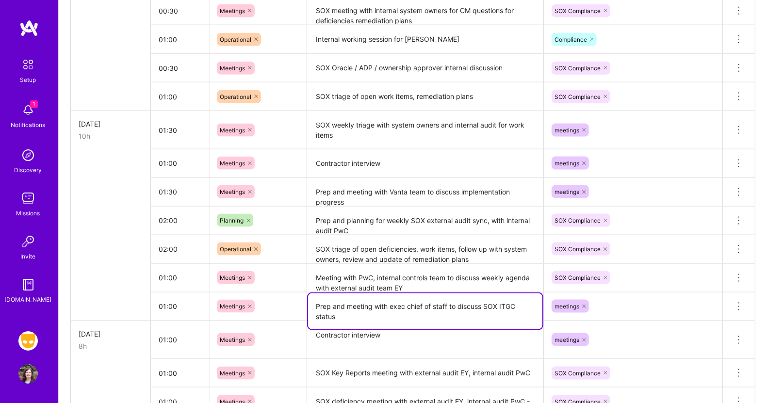
drag, startPoint x: 342, startPoint y: 309, endPoint x: 306, endPoint y: 296, distance: 38.2
click at [306, 296] on tr "01:00 Meetings Prep and meeting with exec chief of staff to discuss SOX ITGC st…" at bounding box center [413, 306] width 685 height 29
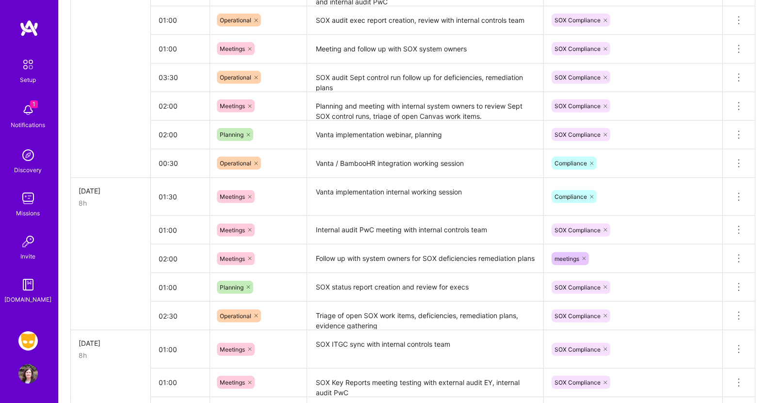
scroll to position [0, 0]
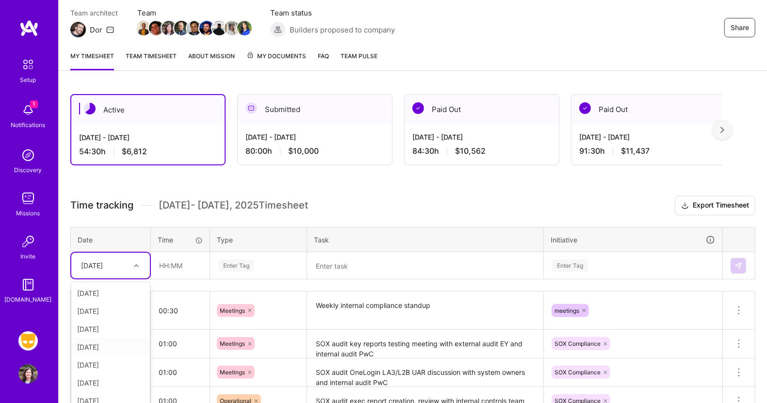
click at [135, 279] on div "option [DATE], selected. option [DATE] focused, 5 of 10. 9 results available. U…" at bounding box center [110, 266] width 79 height 26
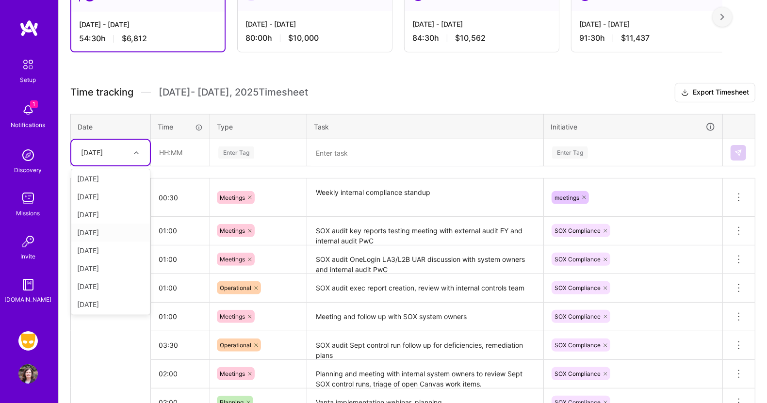
scroll to position [201, 0]
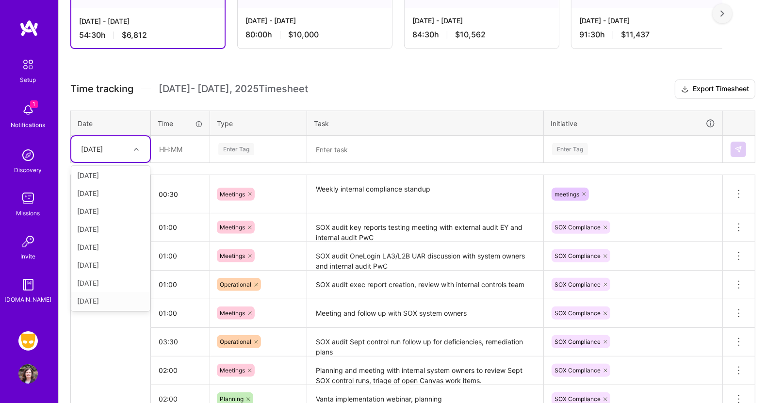
click at [118, 295] on div "[DATE]" at bounding box center [110, 301] width 79 height 18
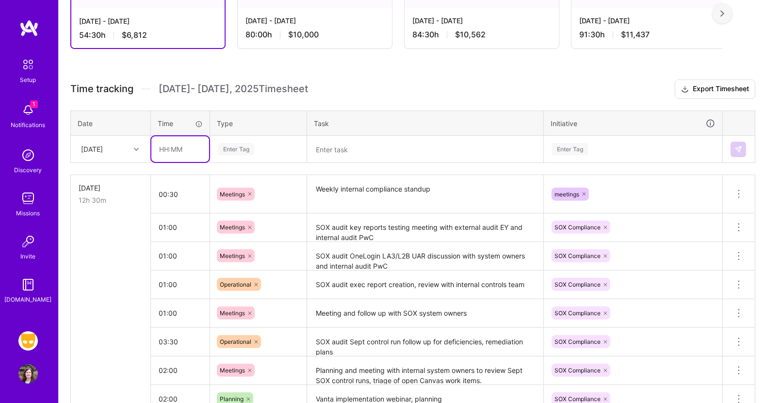
click at [170, 149] on input "text" at bounding box center [180, 149] width 58 height 26
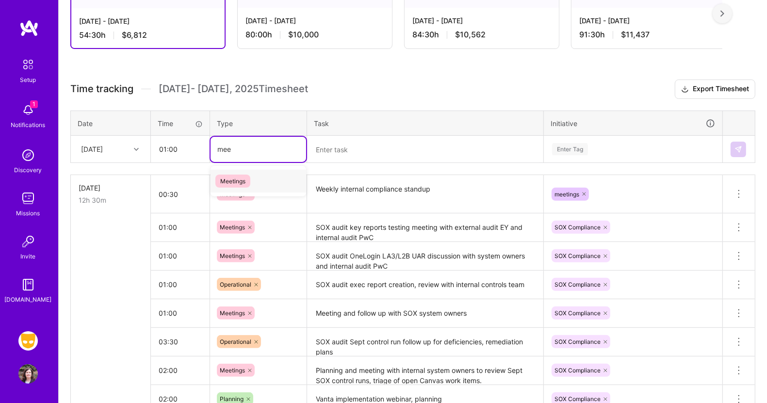
click at [245, 177] on span "Meetings" at bounding box center [233, 181] width 35 height 13
click at [328, 149] on textarea at bounding box center [425, 150] width 234 height 26
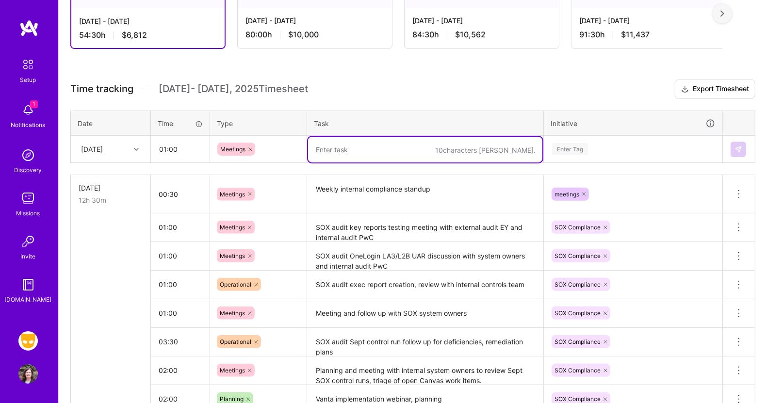
paste textarea "Prep and meeting with exec chief of staff to discuss SOX ITGC status"
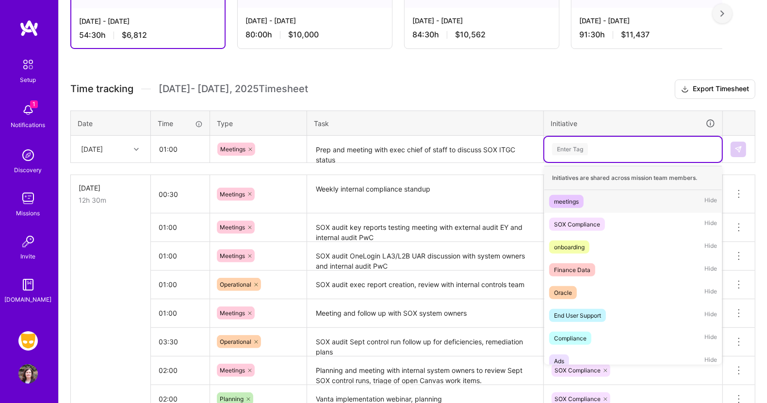
click at [562, 151] on div "Enter Tag" at bounding box center [570, 149] width 36 height 15
click at [572, 221] on div "SOX Compliance" at bounding box center [577, 224] width 46 height 10
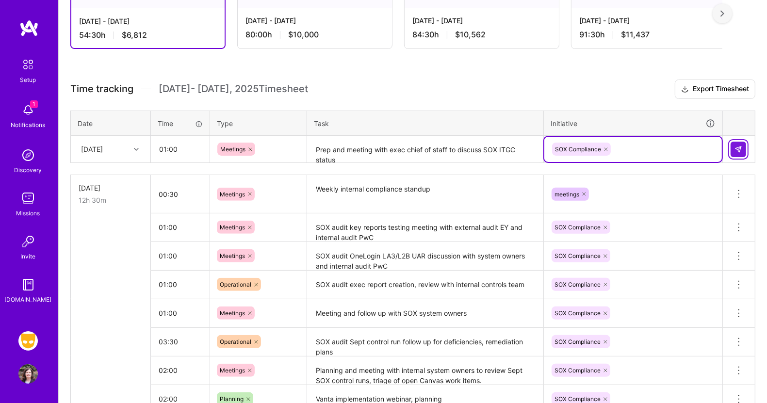
click at [738, 150] on img at bounding box center [739, 150] width 8 height 8
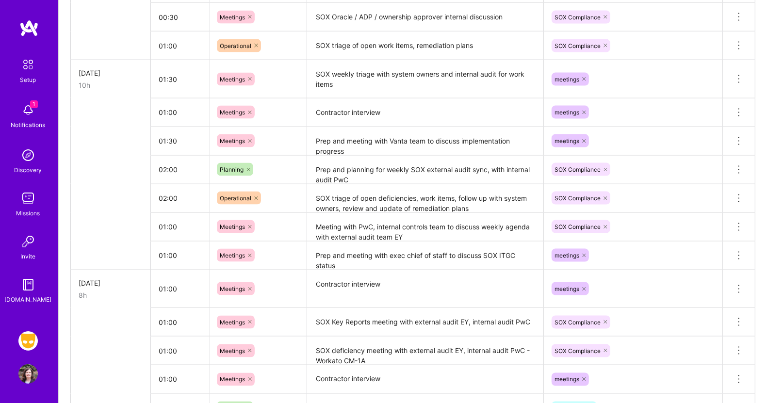
scroll to position [1155, 0]
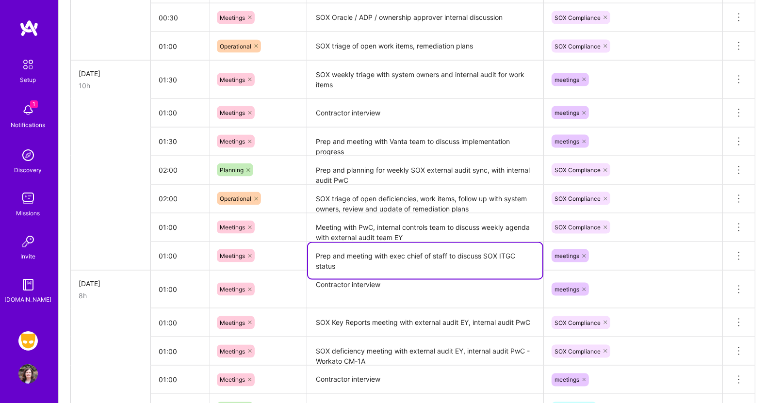
drag, startPoint x: 346, startPoint y: 260, endPoint x: 318, endPoint y: 254, distance: 27.8
click at [318, 254] on textarea "Prep and meeting with exec chief of staff to discuss SOX ITGC status" at bounding box center [425, 261] width 234 height 36
click at [336, 262] on textarea "Prep and meeting with exec chief of staff to discuss SOX ITGC status" at bounding box center [425, 261] width 234 height 36
drag, startPoint x: 347, startPoint y: 263, endPoint x: 309, endPoint y: 251, distance: 39.6
click at [309, 251] on textarea "Prep and meeting with exec chief of staff to discuss SOX ITGC status" at bounding box center [425, 261] width 234 height 36
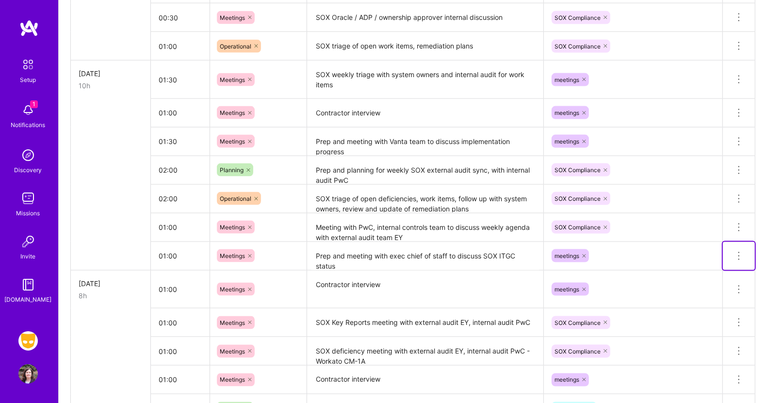
click at [741, 251] on icon at bounding box center [739, 256] width 12 height 12
click at [721, 270] on button "Delete row" at bounding box center [715, 273] width 50 height 24
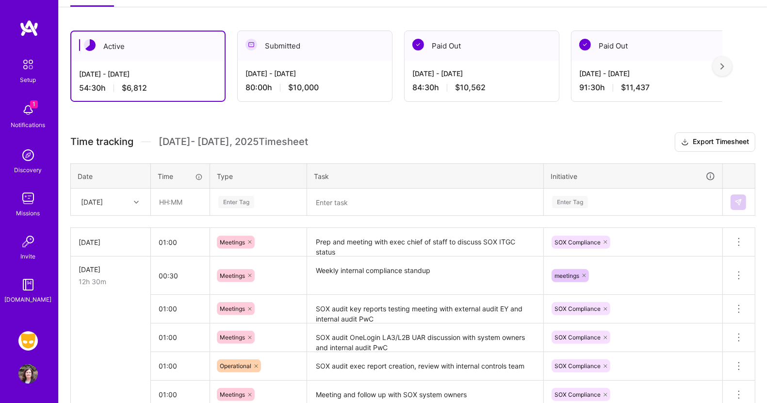
scroll to position [187, 0]
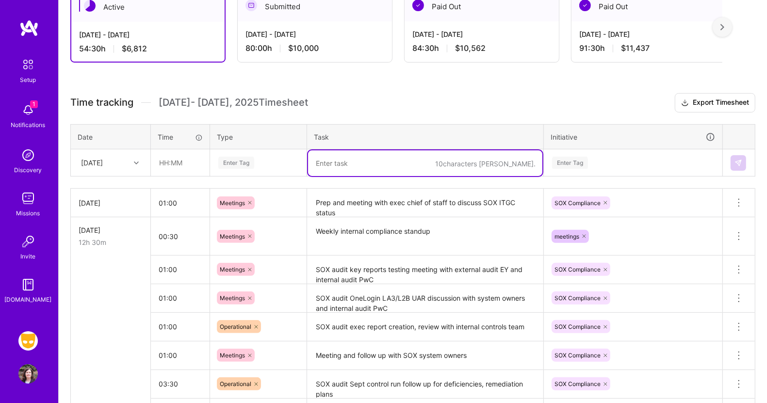
click at [319, 159] on textarea at bounding box center [425, 163] width 234 height 26
paste textarea "Prep and meeting with exec chief of staff to discuss SOX ITGC status"
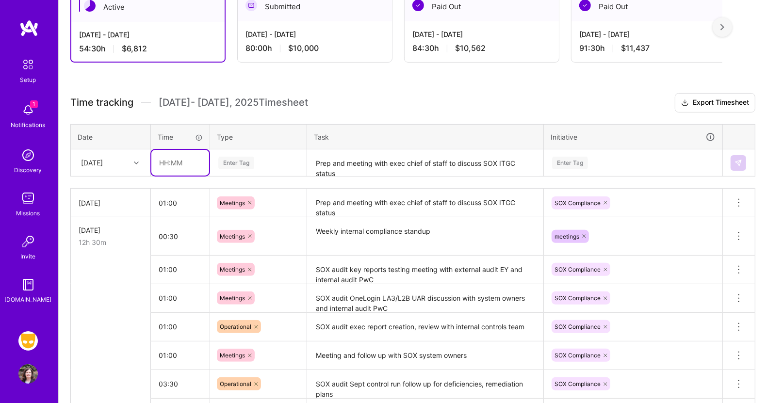
click at [187, 158] on input "text" at bounding box center [180, 163] width 58 height 26
click at [231, 160] on div "Enter Tag" at bounding box center [236, 162] width 36 height 15
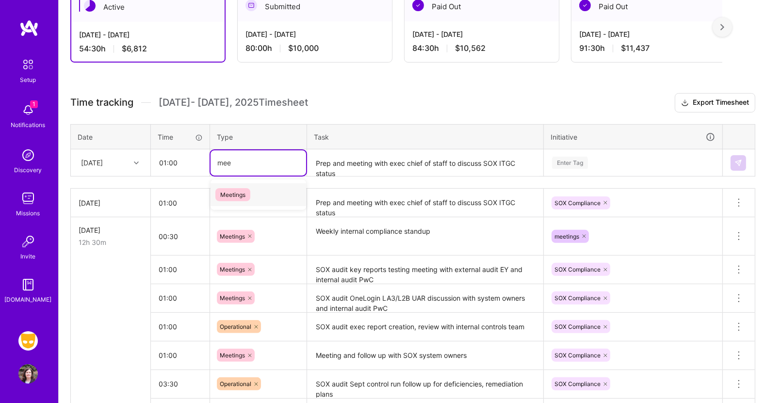
click at [240, 190] on span "Meetings" at bounding box center [233, 194] width 35 height 13
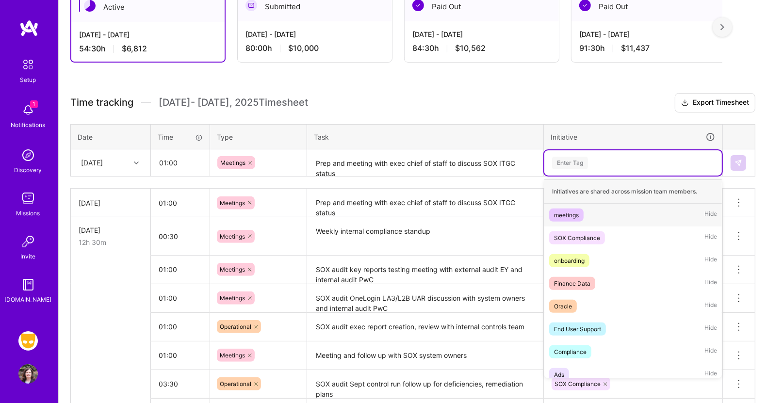
click at [569, 159] on div "Enter Tag" at bounding box center [570, 162] width 36 height 15
click at [576, 237] on div "SOX Compliance" at bounding box center [577, 238] width 46 height 10
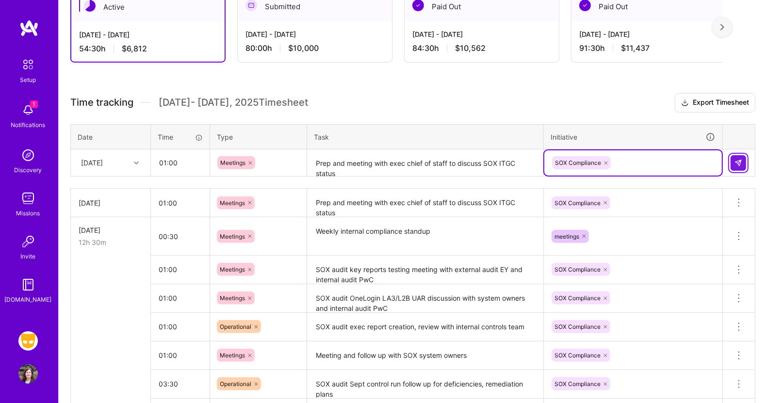
click at [743, 161] on button at bounding box center [739, 163] width 16 height 16
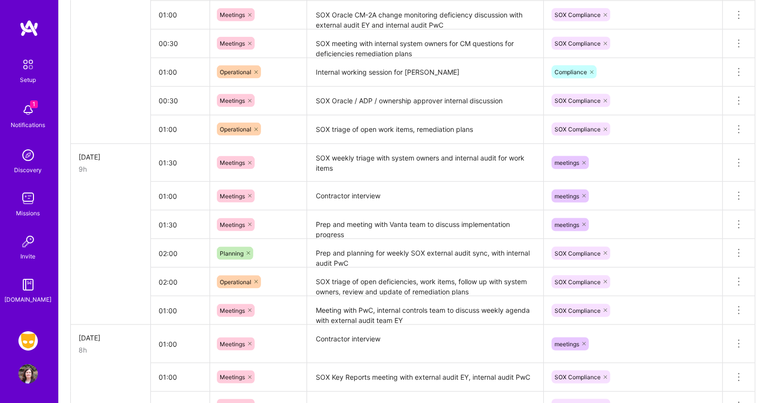
scroll to position [1116, 0]
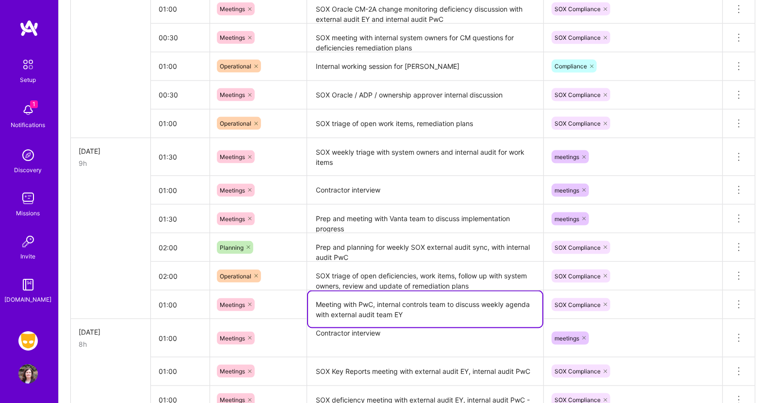
drag, startPoint x: 413, startPoint y: 312, endPoint x: 316, endPoint y: 301, distance: 97.2
click at [316, 301] on textarea "Meeting with PwC, internal controls team to discuss weekly agenda with external…" at bounding box center [425, 310] width 234 height 36
click at [740, 299] on icon at bounding box center [739, 305] width 12 height 12
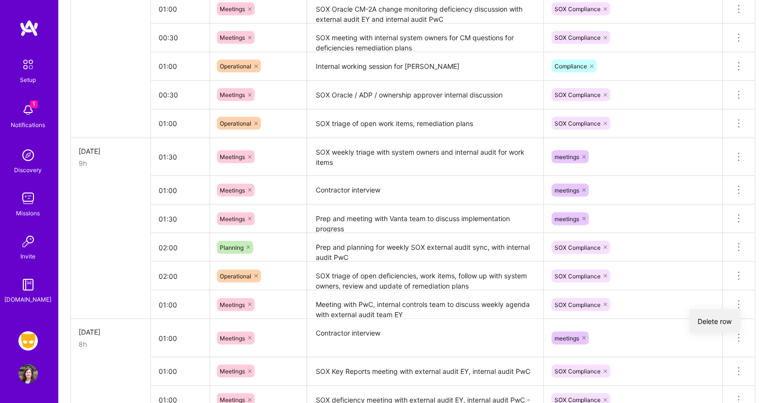
click at [721, 318] on button "Delete row" at bounding box center [715, 322] width 50 height 24
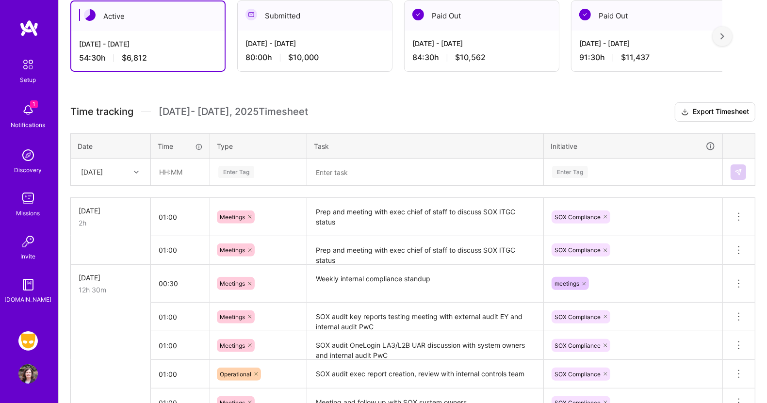
scroll to position [0, 0]
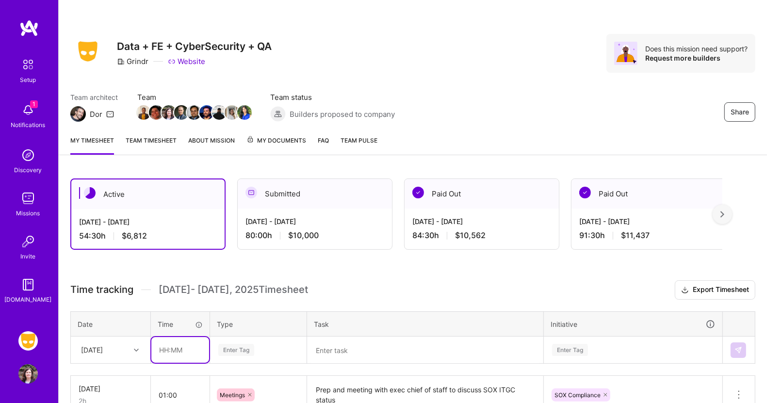
click at [184, 350] on input "text" at bounding box center [180, 350] width 58 height 26
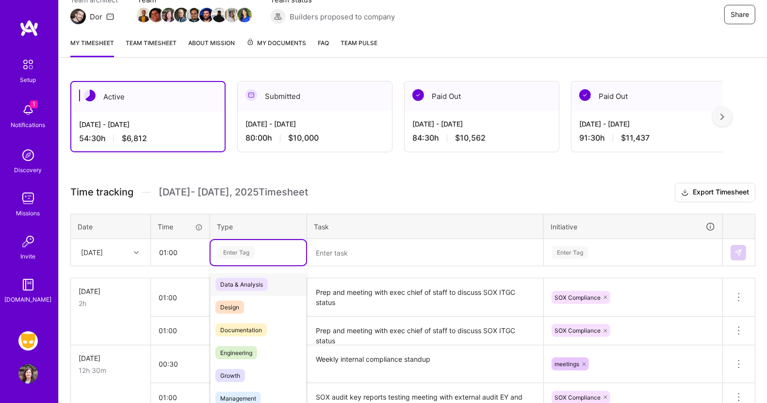
scroll to position [112, 0]
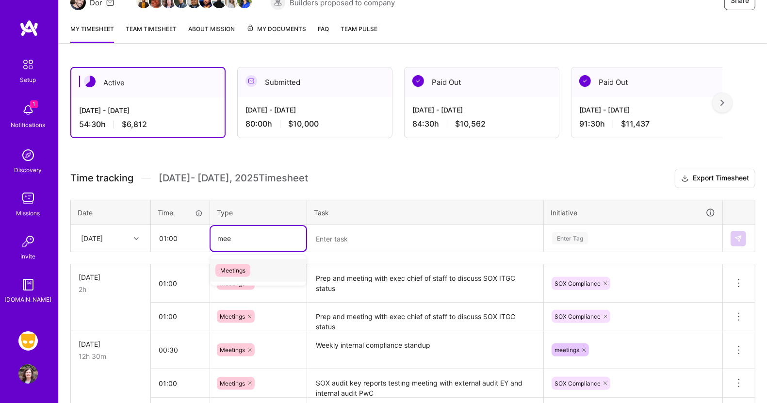
click at [240, 268] on span "Meetings" at bounding box center [233, 270] width 35 height 13
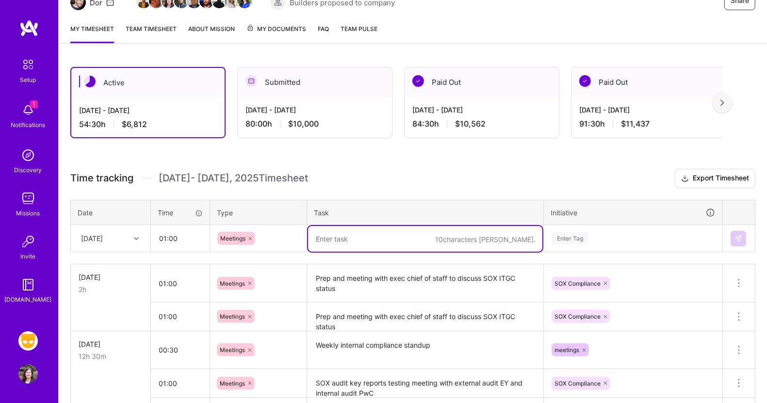
click at [340, 232] on textarea at bounding box center [425, 239] width 234 height 26
paste textarea "Meeting with PwC, internal controls team to discuss weekly agenda with external…"
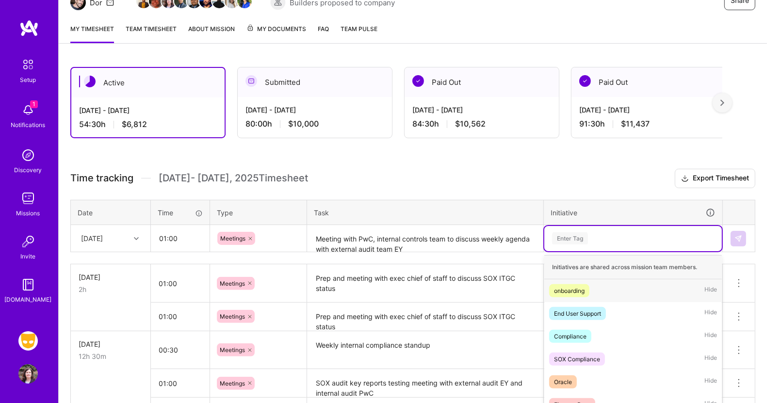
click at [579, 236] on div "option SOX Compliance, selected. option onboarding focused, 1 of 48. 48 results…" at bounding box center [634, 238] width 178 height 25
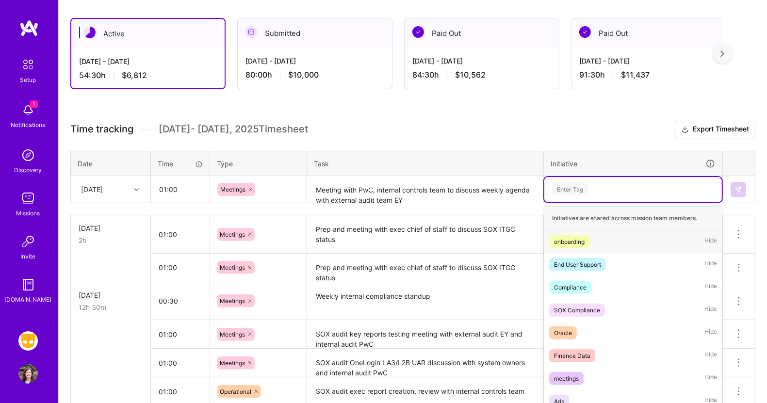
scroll to position [165, 0]
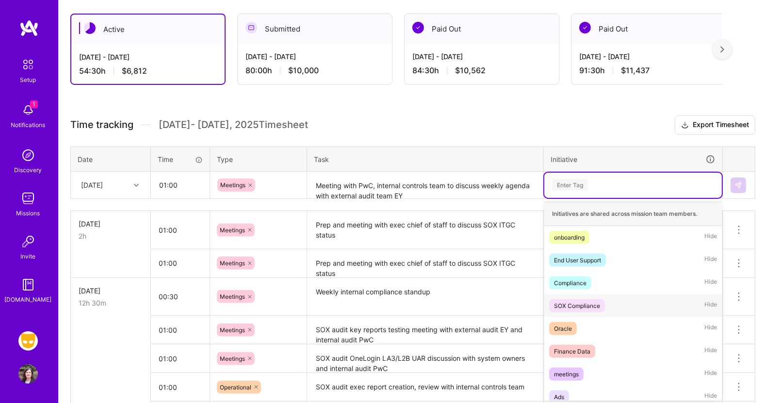
click at [581, 301] on div "SOX Compliance" at bounding box center [577, 306] width 46 height 10
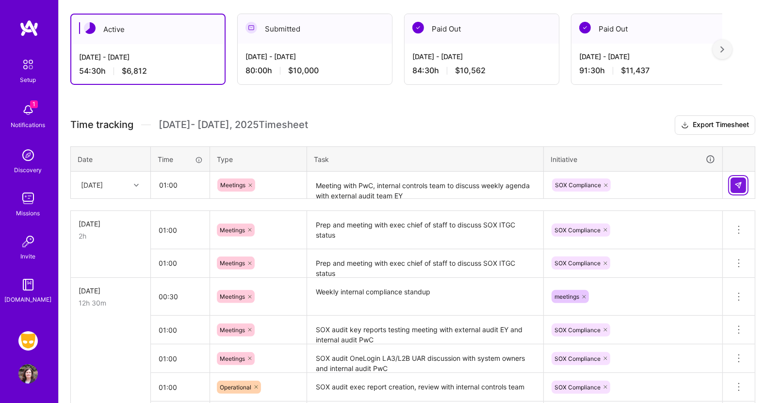
click at [743, 183] on button at bounding box center [739, 186] width 16 height 16
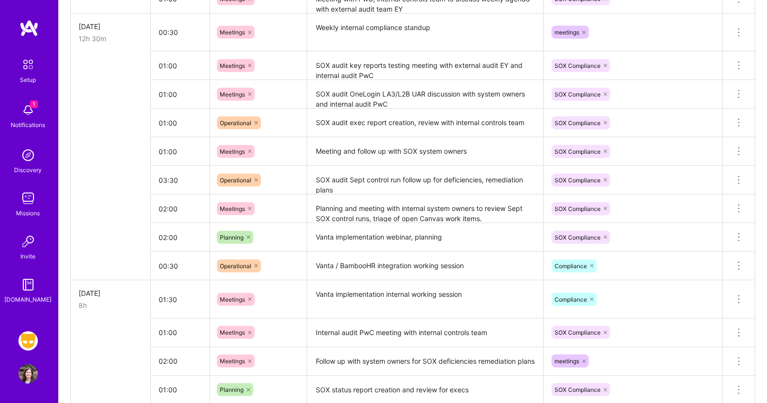
scroll to position [457, 0]
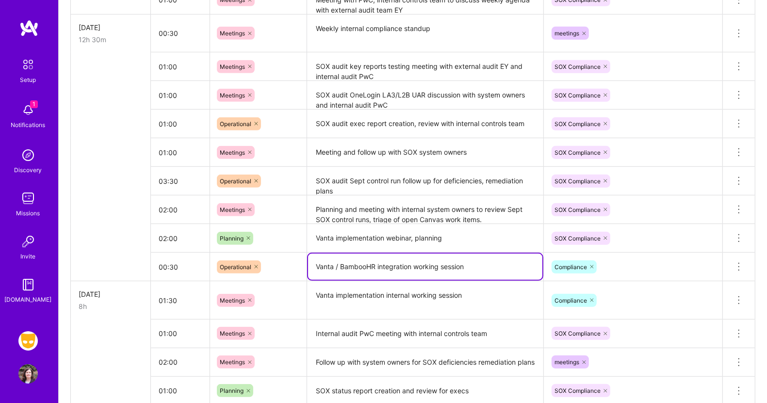
drag, startPoint x: 474, startPoint y: 266, endPoint x: 299, endPoint y: 270, distance: 175.3
click at [299, 270] on tr "00:30 Operational Vanta / BambooHR integration working session Compliance Delet…" at bounding box center [413, 267] width 685 height 29
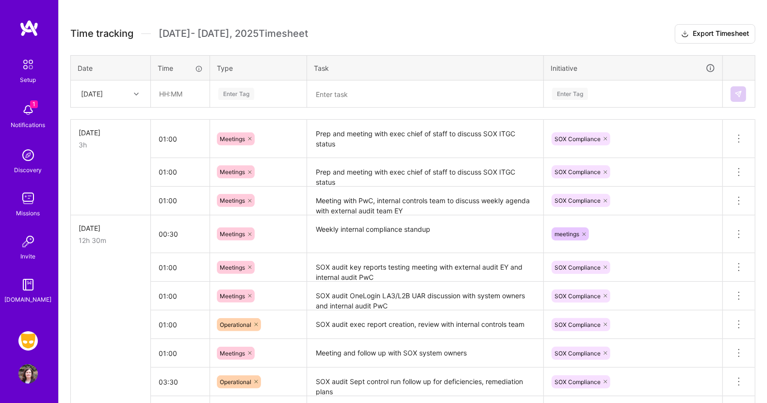
scroll to position [263, 0]
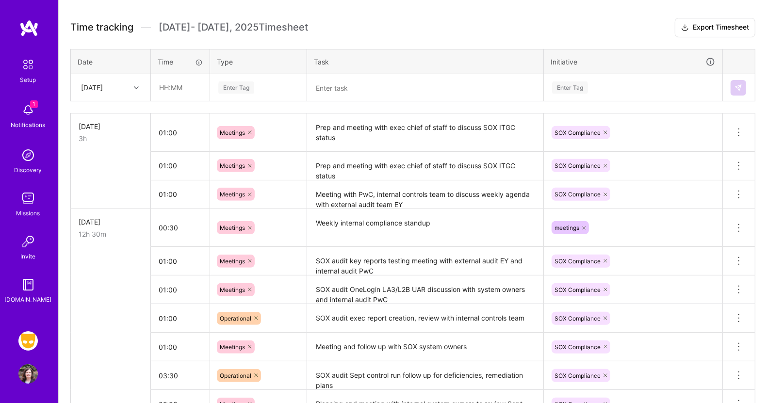
click at [448, 86] on textarea at bounding box center [425, 88] width 234 height 26
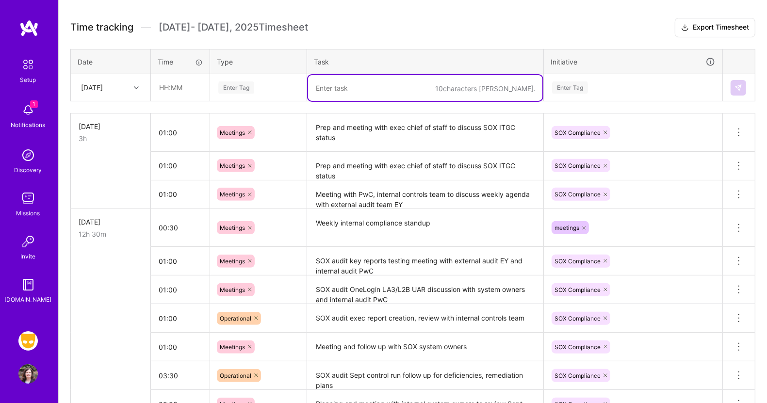
paste textarea "Vanta / BambooHR integration working session"
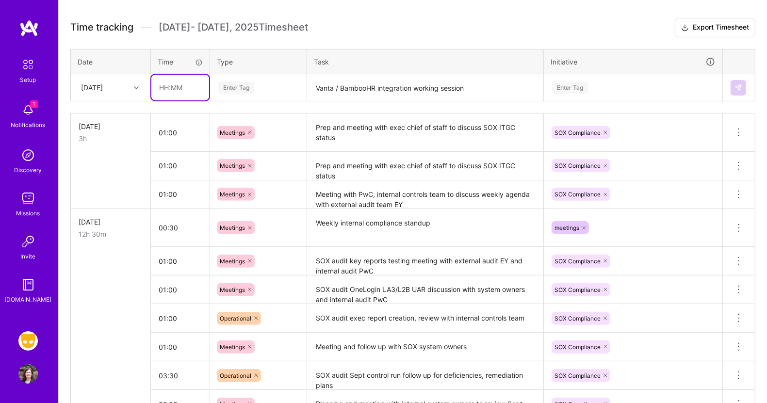
click at [181, 85] on input "text" at bounding box center [180, 88] width 58 height 26
click at [248, 77] on div "Enter Tag" at bounding box center [259, 87] width 96 height 25
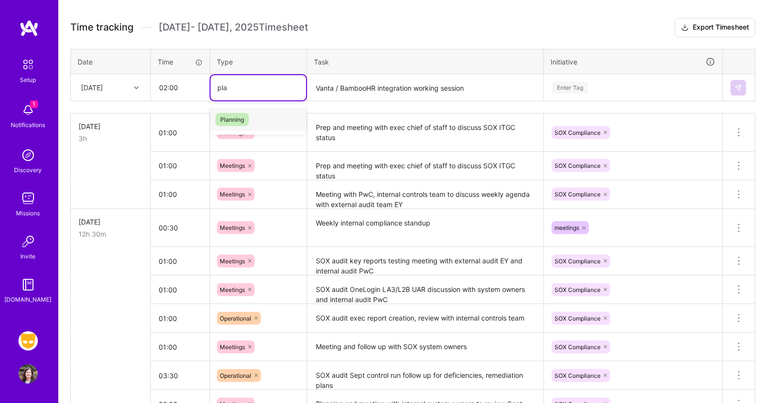
click at [238, 117] on span "Planning" at bounding box center [232, 119] width 33 height 13
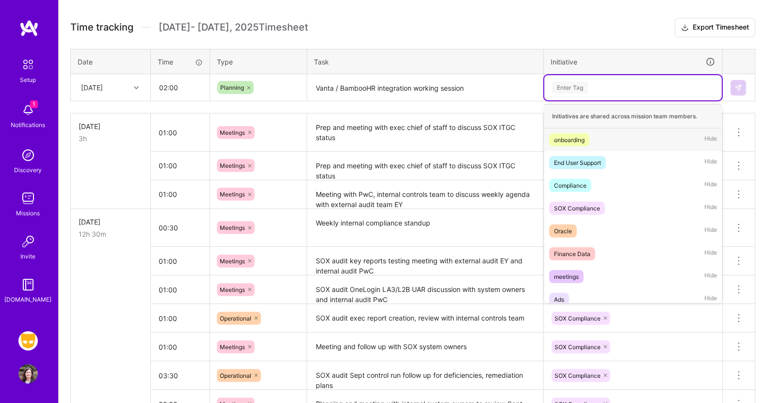
click at [592, 85] on div "Enter Tag" at bounding box center [633, 88] width 164 height 12
click at [572, 202] on span "SOX Compliance" at bounding box center [577, 208] width 56 height 13
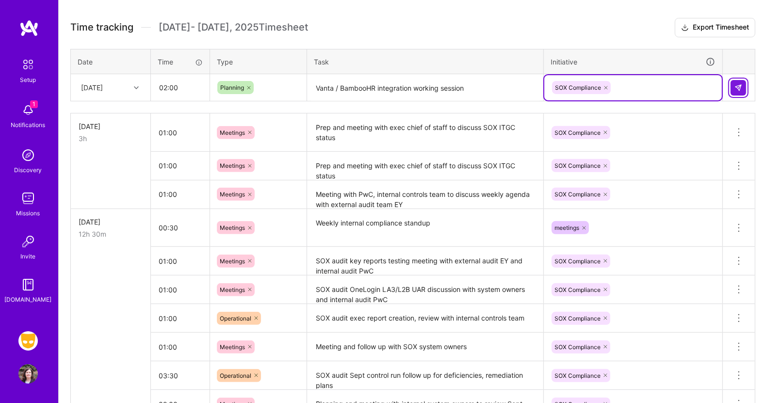
click at [737, 84] on img at bounding box center [739, 88] width 8 height 8
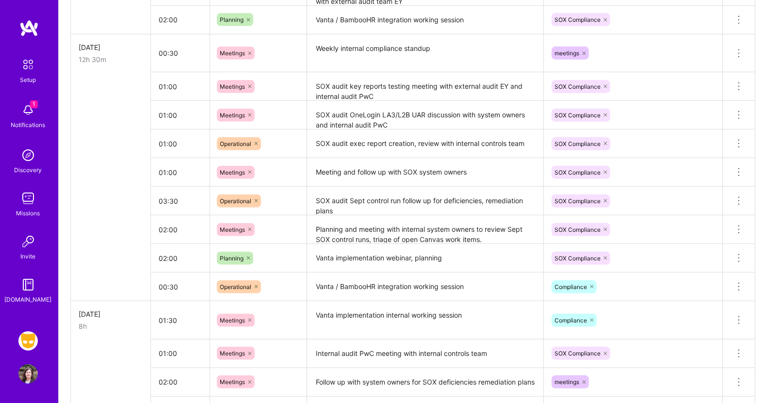
scroll to position [469, 0]
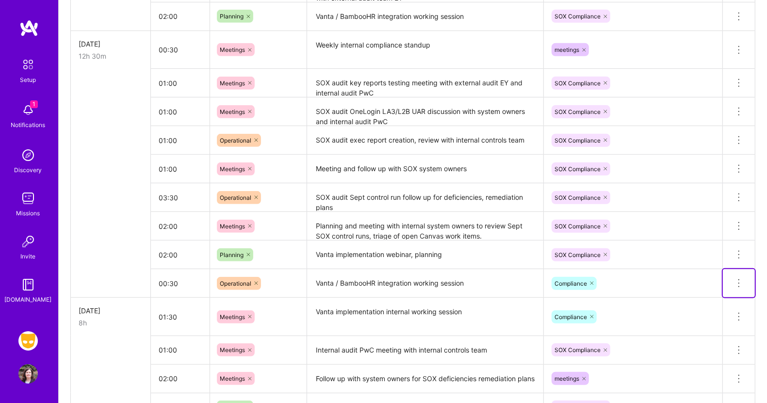
click at [743, 279] on icon at bounding box center [739, 284] width 12 height 12
click at [721, 294] on button "Delete row" at bounding box center [715, 300] width 50 height 24
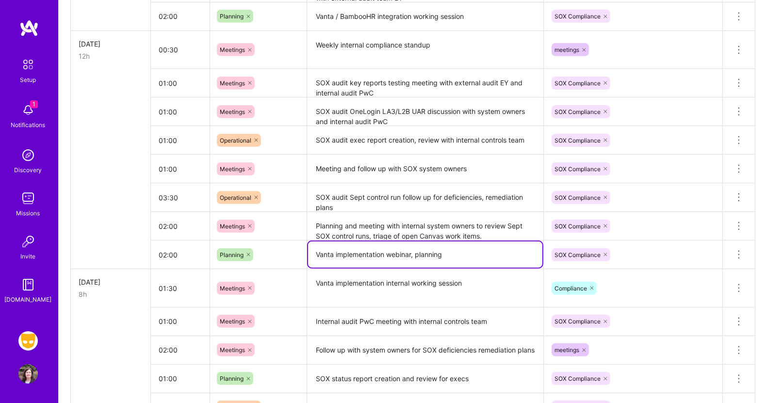
drag, startPoint x: 476, startPoint y: 250, endPoint x: 308, endPoint y: 256, distance: 167.6
click at [308, 256] on textarea "Vanta implementation webinar, planning" at bounding box center [425, 255] width 234 height 26
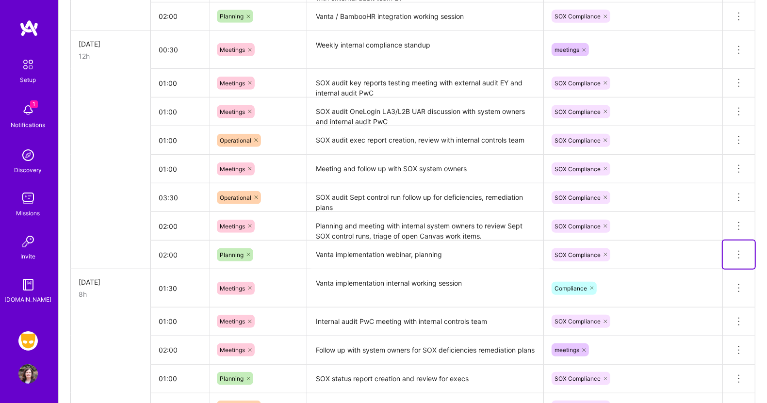
click at [739, 252] on icon at bounding box center [739, 255] width 12 height 12
click at [722, 266] on button "Delete row" at bounding box center [715, 272] width 50 height 24
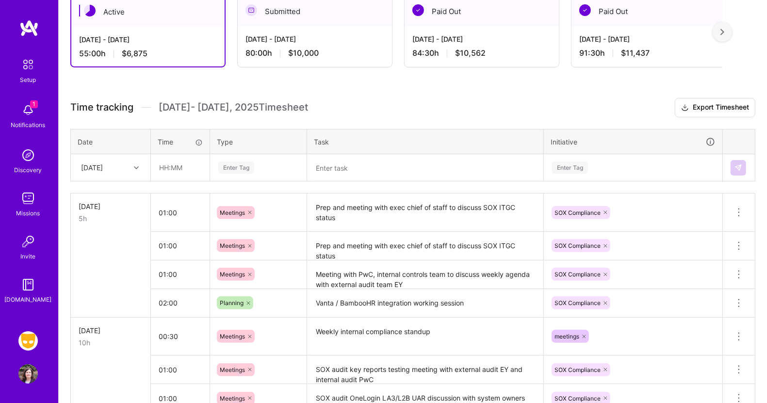
scroll to position [249, 0]
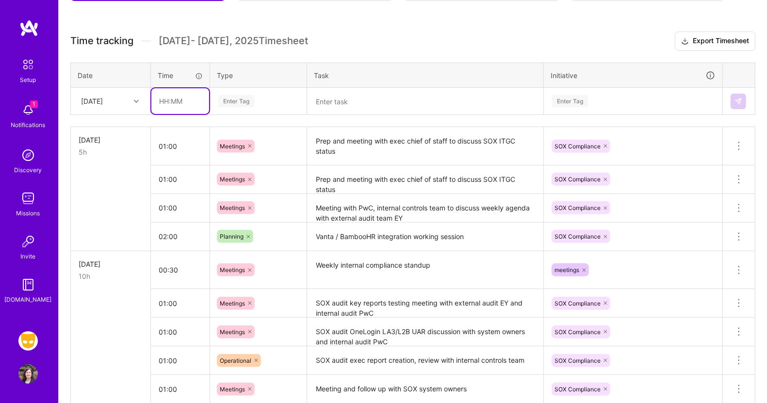
click at [180, 100] on input "text" at bounding box center [180, 101] width 58 height 26
click at [744, 175] on icon at bounding box center [739, 180] width 12 height 12
click at [721, 198] on button "Delete row" at bounding box center [715, 196] width 50 height 24
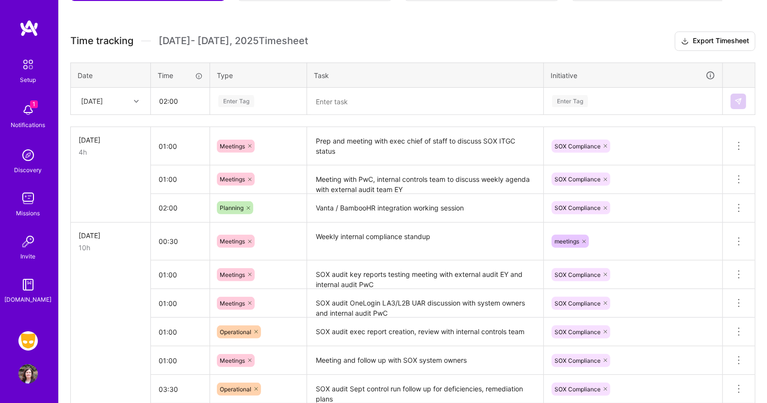
click at [256, 95] on div "Enter Tag" at bounding box center [258, 101] width 82 height 12
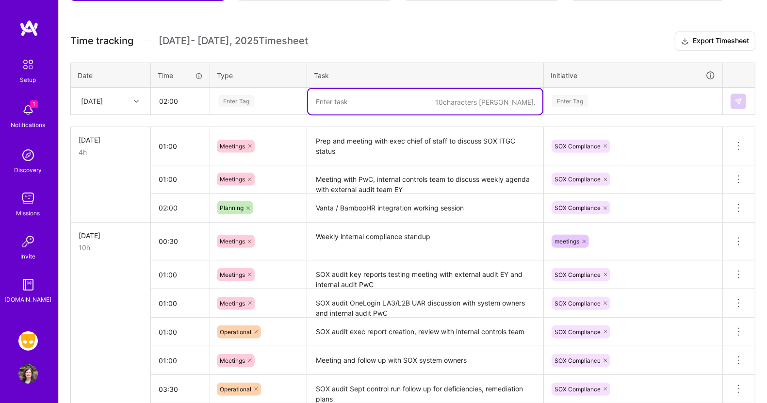
click at [347, 101] on textarea at bounding box center [425, 102] width 234 height 26
paste textarea "Vanta implementation webinar, planning"
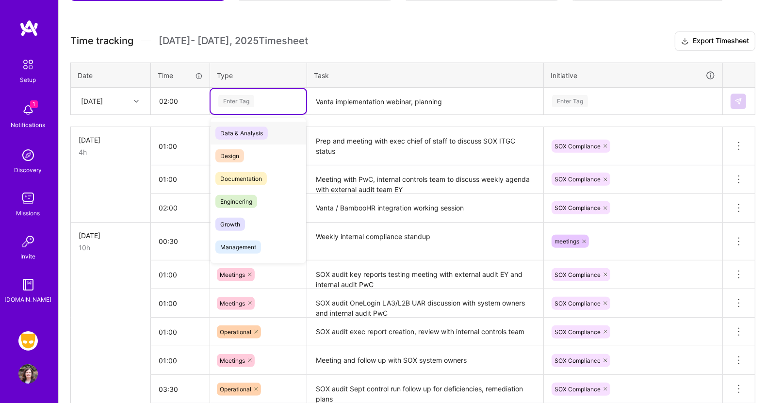
click at [240, 97] on div "Enter Tag" at bounding box center [236, 101] width 36 height 15
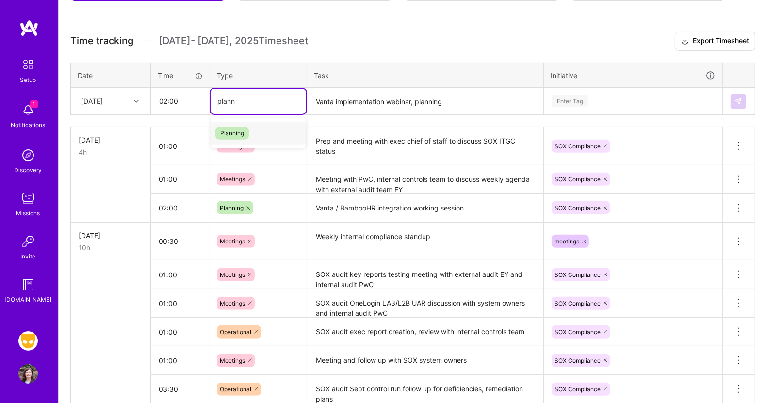
click at [235, 132] on span "Planning" at bounding box center [232, 133] width 33 height 13
click at [577, 100] on div "Enter Tag" at bounding box center [570, 101] width 36 height 15
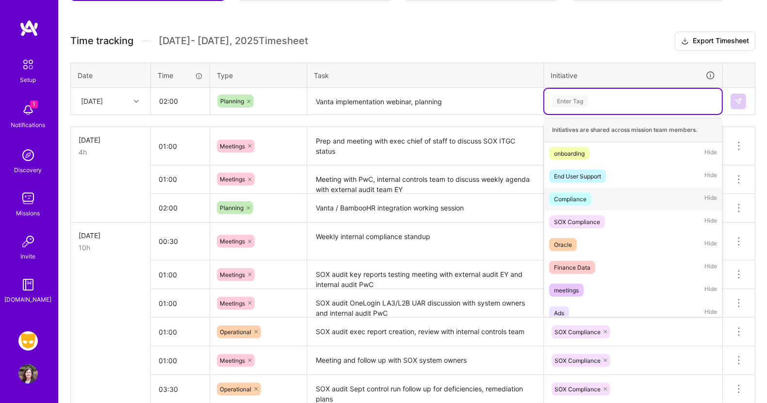
click at [586, 195] on div "Compliance" at bounding box center [570, 199] width 33 height 10
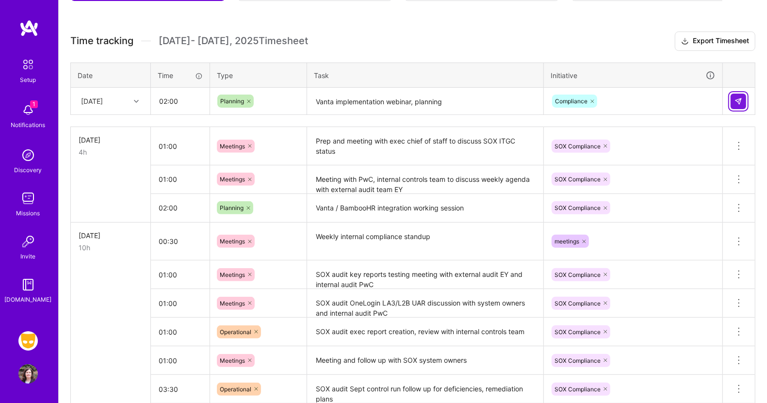
click at [739, 101] on img at bounding box center [739, 102] width 8 height 8
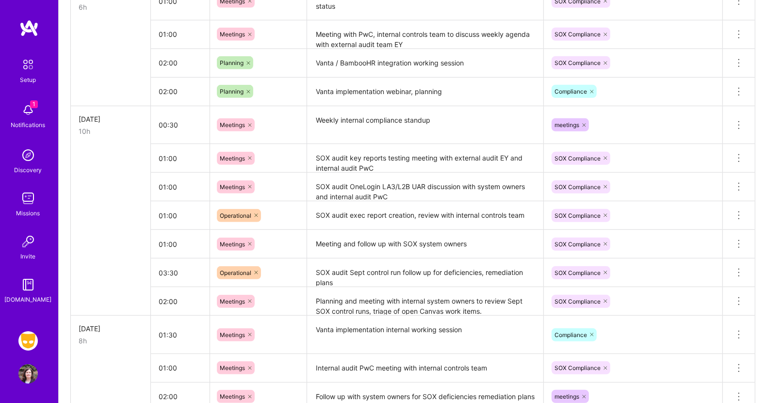
scroll to position [398, 0]
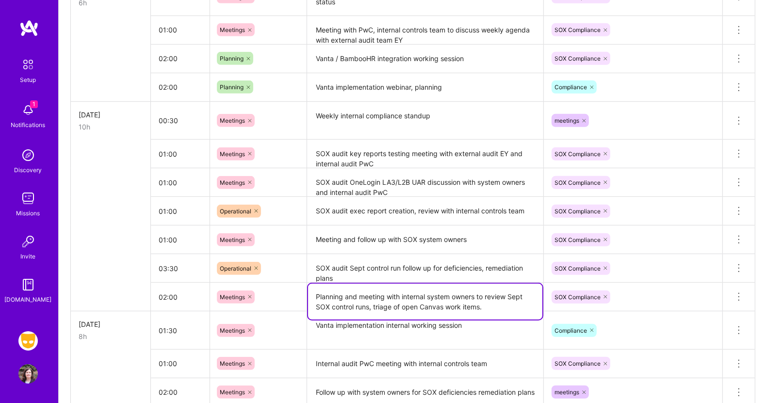
drag, startPoint x: 490, startPoint y: 304, endPoint x: 299, endPoint y: 296, distance: 190.9
click at [299, 296] on tr "02:00 Meetings Planning and meeting with internal system owners to review Sept …" at bounding box center [413, 297] width 685 height 29
click at [741, 293] on icon at bounding box center [739, 297] width 12 height 12
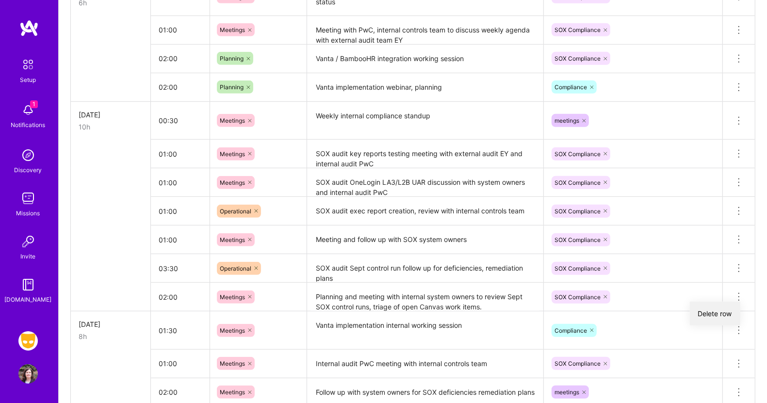
click at [727, 308] on button "Delete row" at bounding box center [715, 314] width 50 height 24
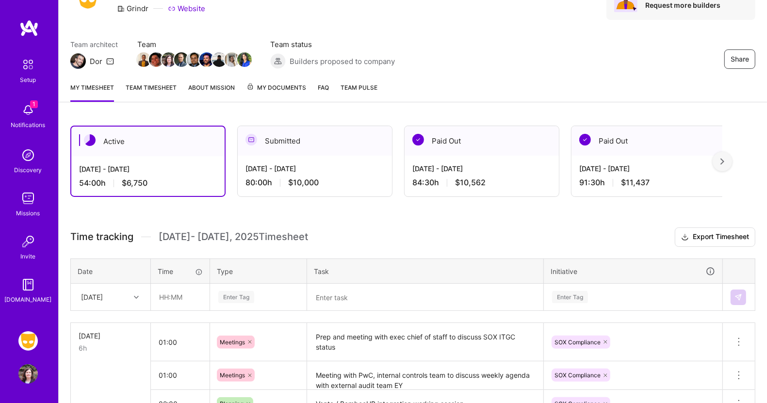
scroll to position [0, 0]
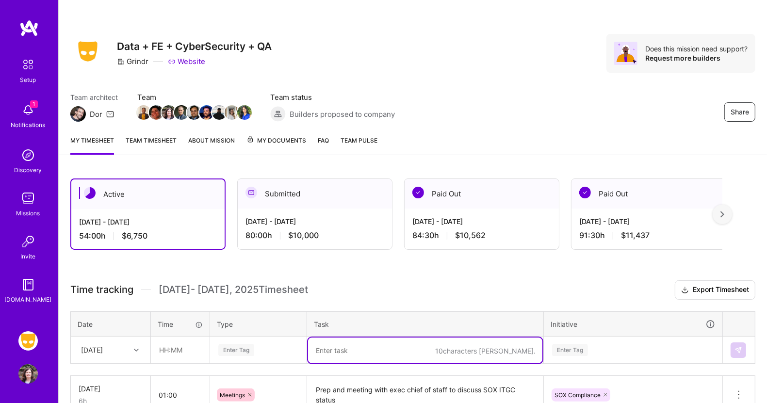
click at [334, 346] on textarea at bounding box center [425, 351] width 234 height 26
paste textarea "Planning and meeting with internal system owners to review Sept SOX control run…"
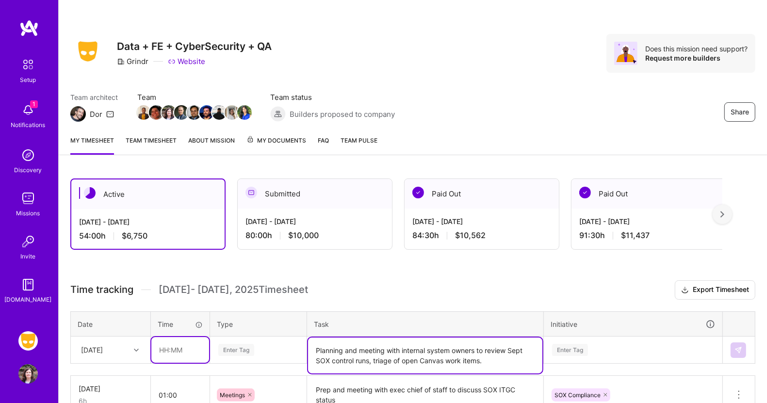
click at [179, 345] on input "text" at bounding box center [180, 350] width 58 height 26
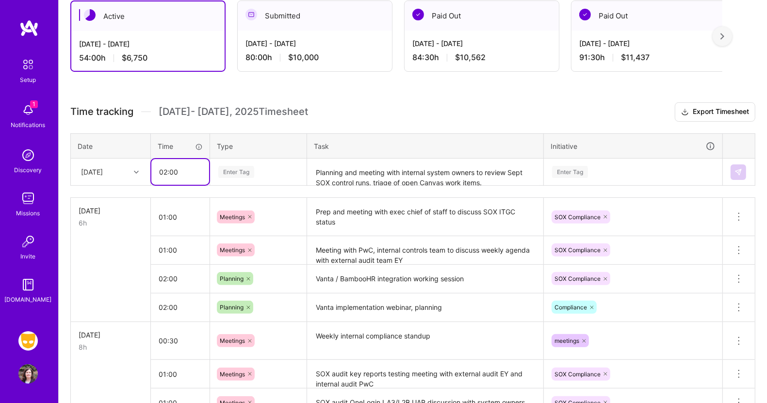
scroll to position [180, 0]
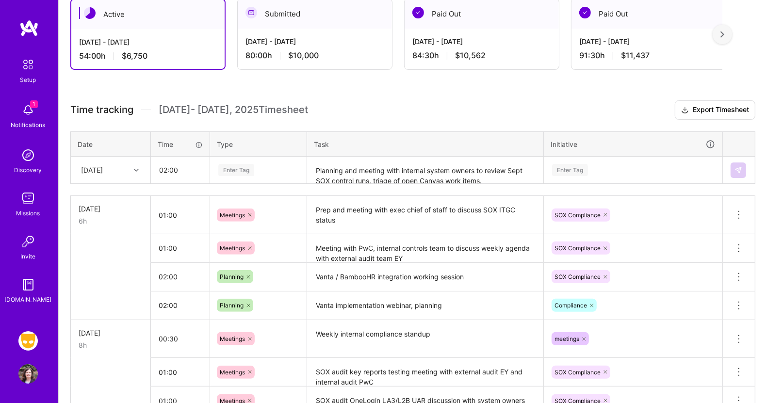
click at [578, 164] on div "Enter Tag" at bounding box center [570, 170] width 36 height 15
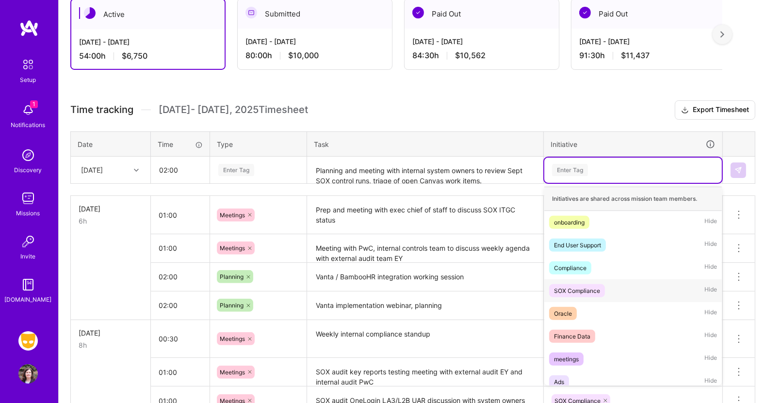
click at [576, 287] on div "SOX Compliance" at bounding box center [577, 291] width 46 height 10
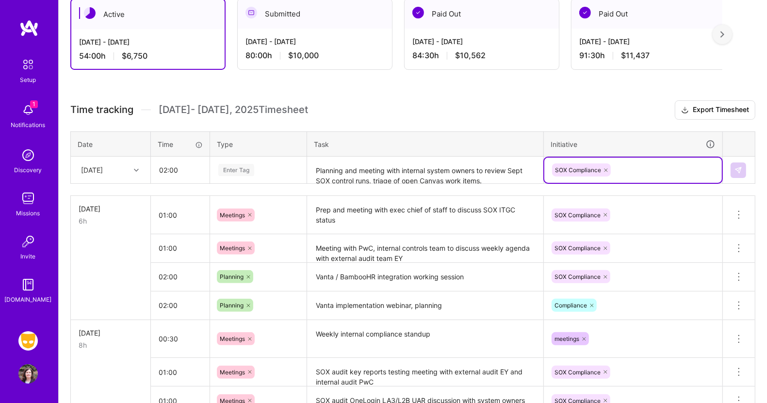
click at [257, 168] on div "Enter Tag" at bounding box center [258, 170] width 82 height 12
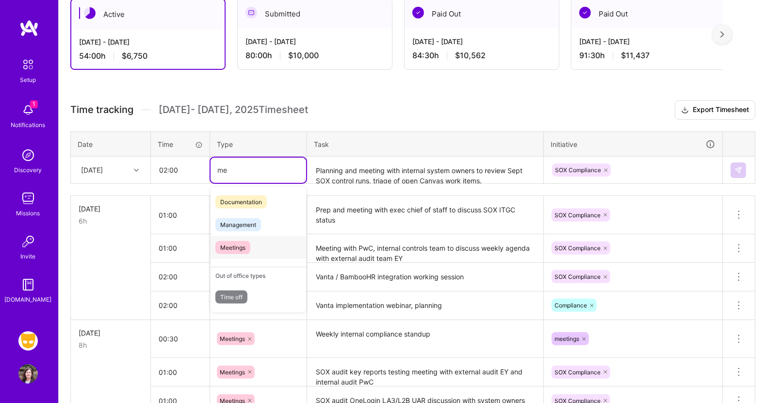
click at [239, 243] on span "Meetings" at bounding box center [233, 247] width 35 height 13
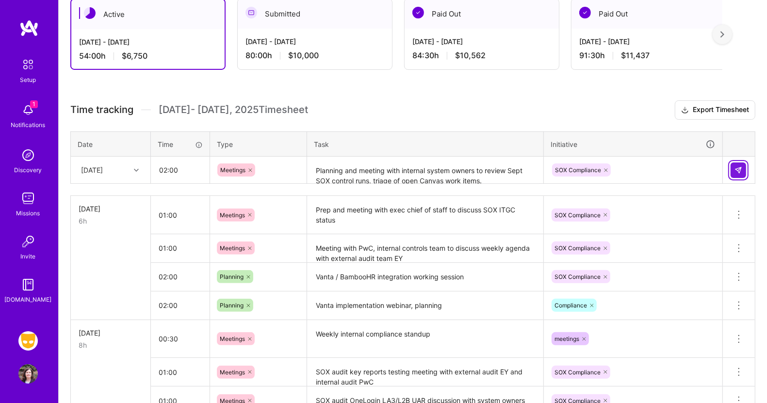
click at [739, 169] on img at bounding box center [739, 170] width 8 height 8
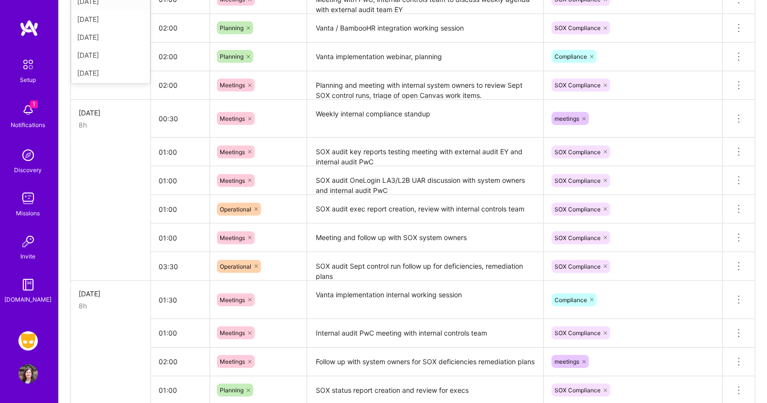
scroll to position [425, 0]
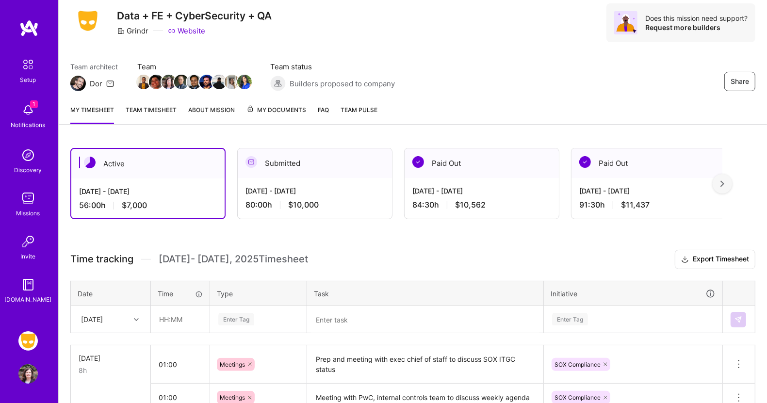
scroll to position [0, 0]
